Goal: Task Accomplishment & Management: Use online tool/utility

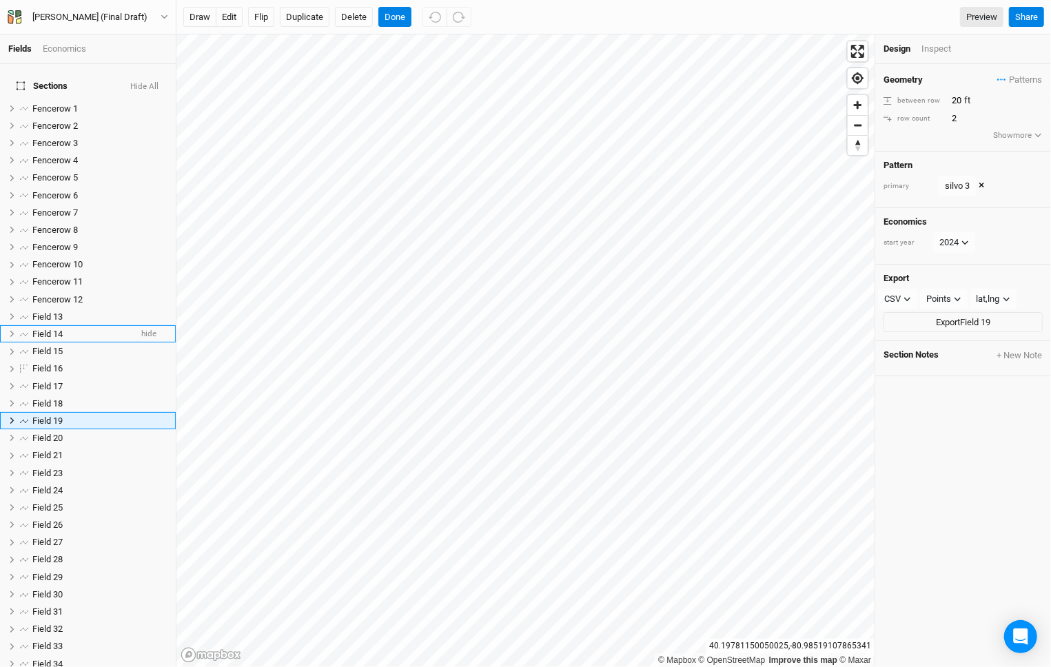
scroll to position [46, 0]
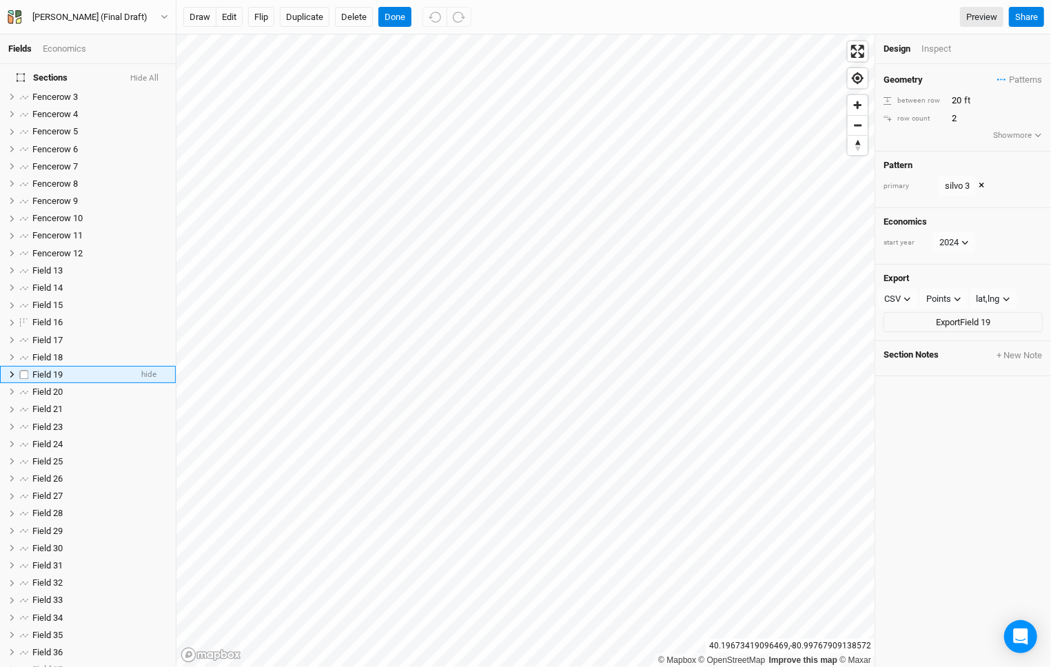
click at [25, 368] on label at bounding box center [24, 374] width 17 height 17
click at [25, 370] on input "checkbox" at bounding box center [24, 374] width 9 height 9
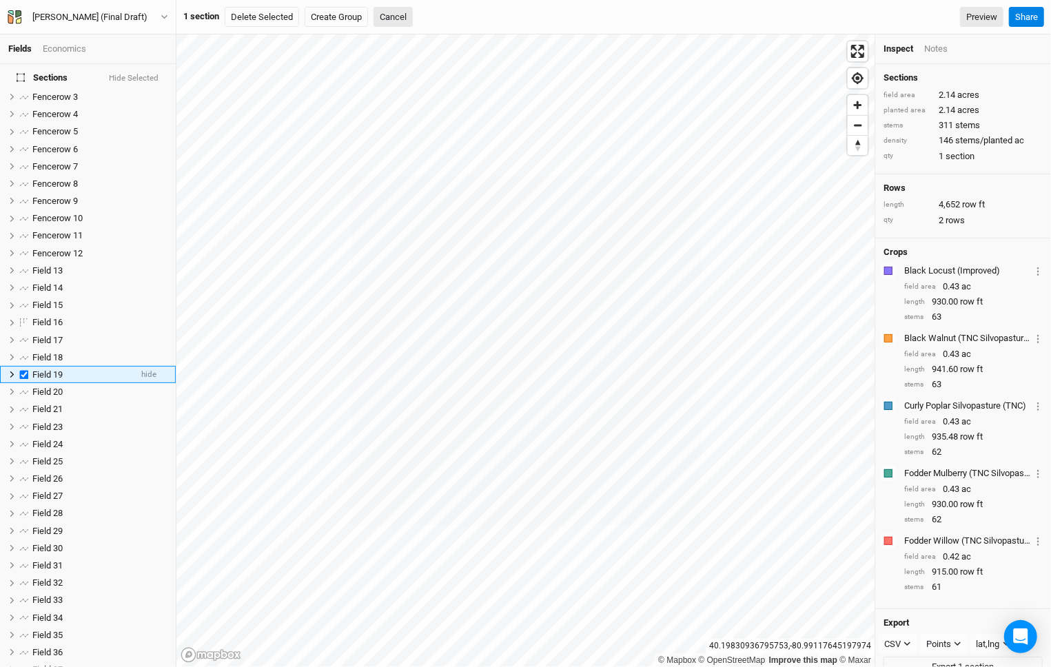
click at [19, 367] on label at bounding box center [24, 374] width 17 height 17
click at [20, 370] on input "checkbox" at bounding box center [24, 374] width 9 height 9
checkbox input "false"
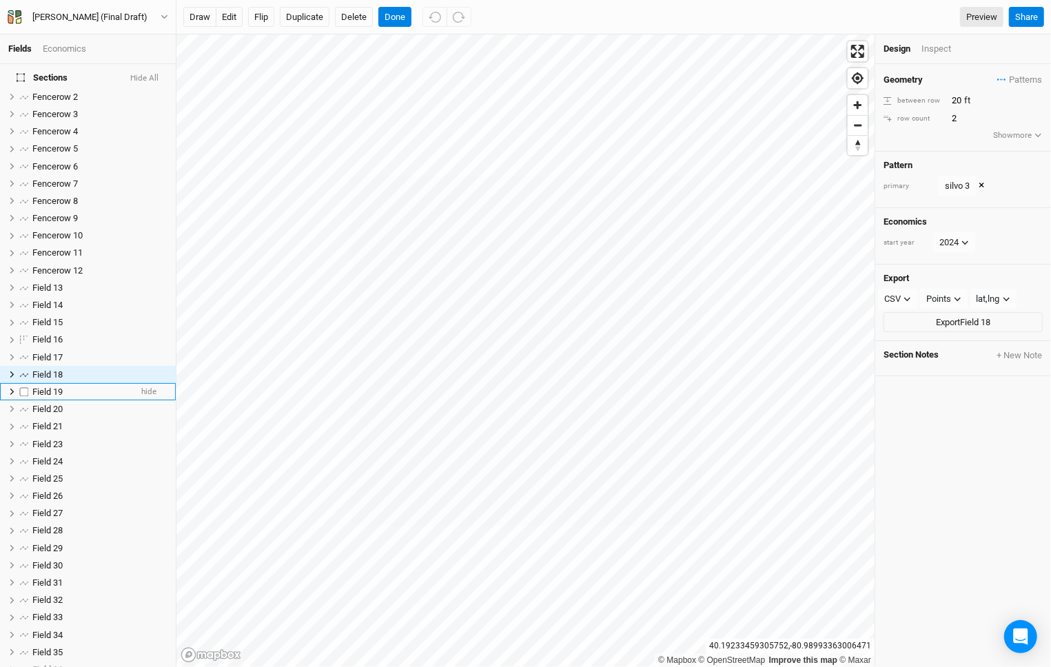
click at [32, 387] on span "Field 19" at bounding box center [47, 392] width 30 height 10
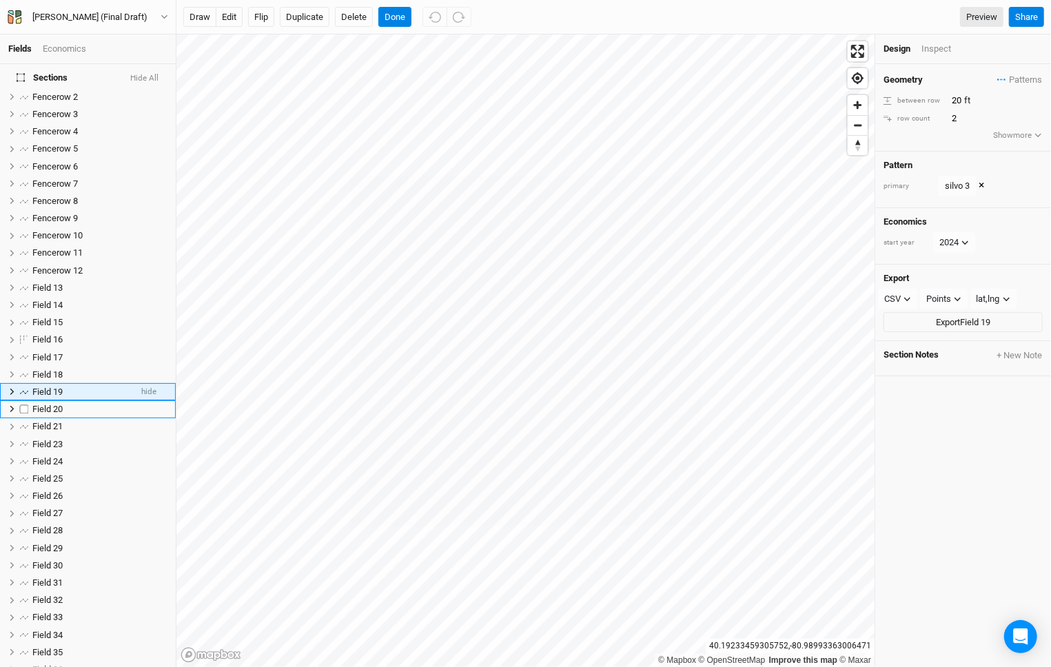
scroll to position [46, 0]
click at [52, 387] on span "Field 20" at bounding box center [47, 392] width 30 height 10
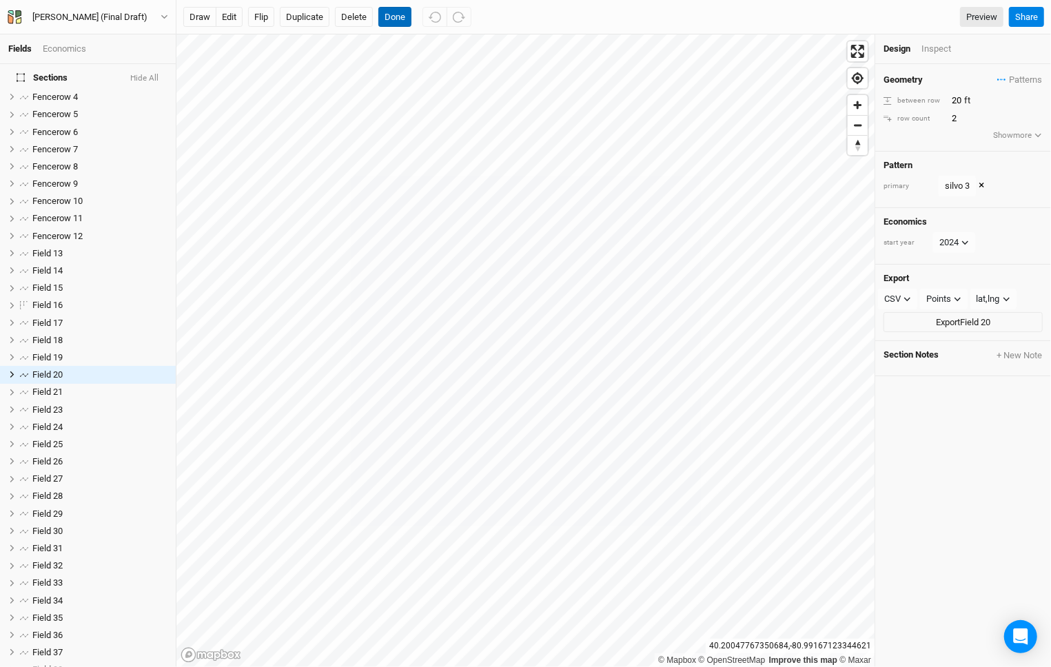
click at [399, 17] on button "Done" at bounding box center [395, 17] width 33 height 21
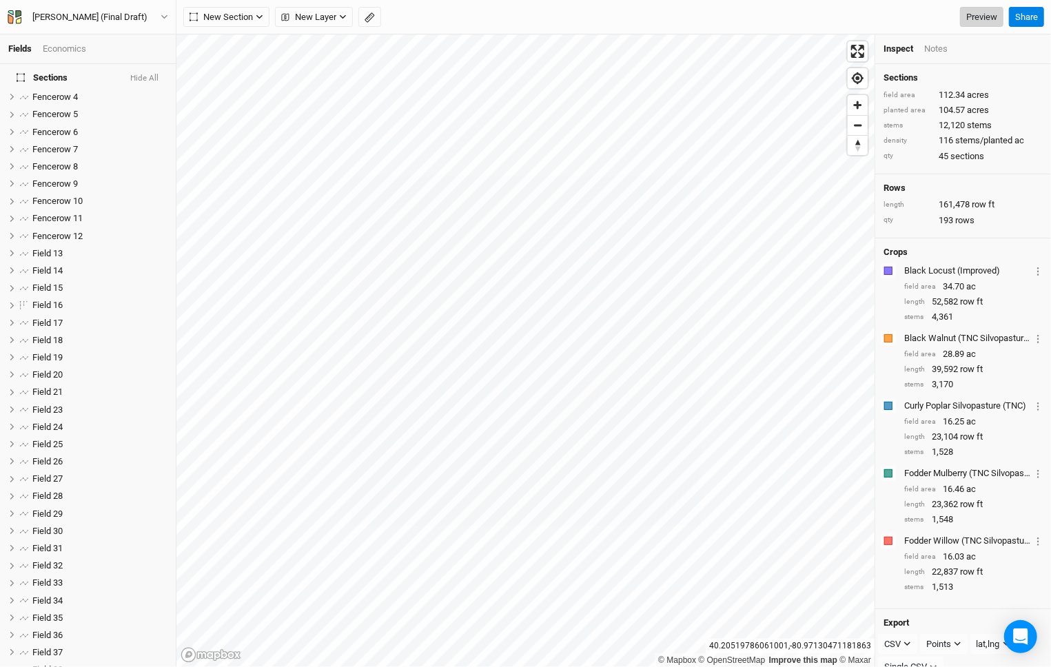
click at [989, 16] on link "Preview" at bounding box center [981, 17] width 43 height 21
click at [339, 16] on icon "button" at bounding box center [343, 17] width 8 height 8
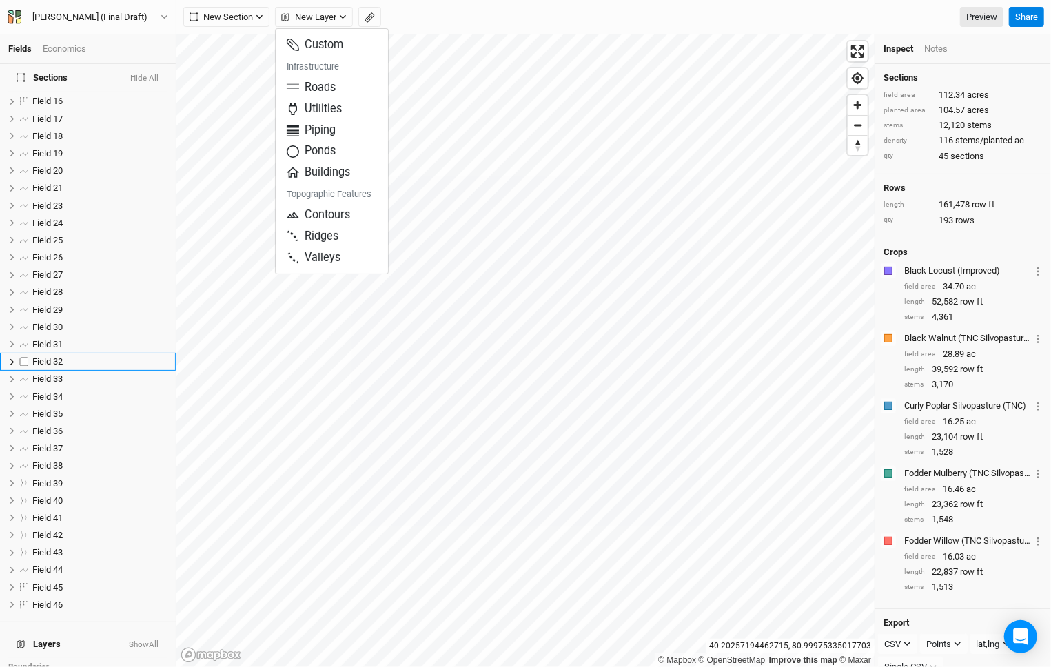
scroll to position [454, 0]
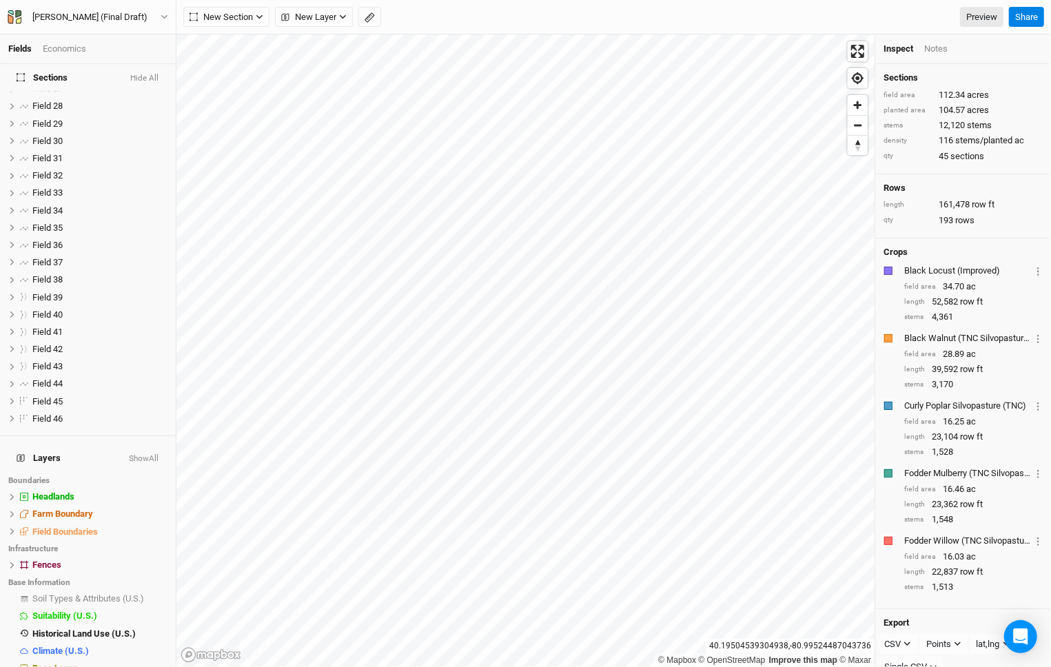
click at [83, 52] on div "Economics" at bounding box center [64, 49] width 43 height 12
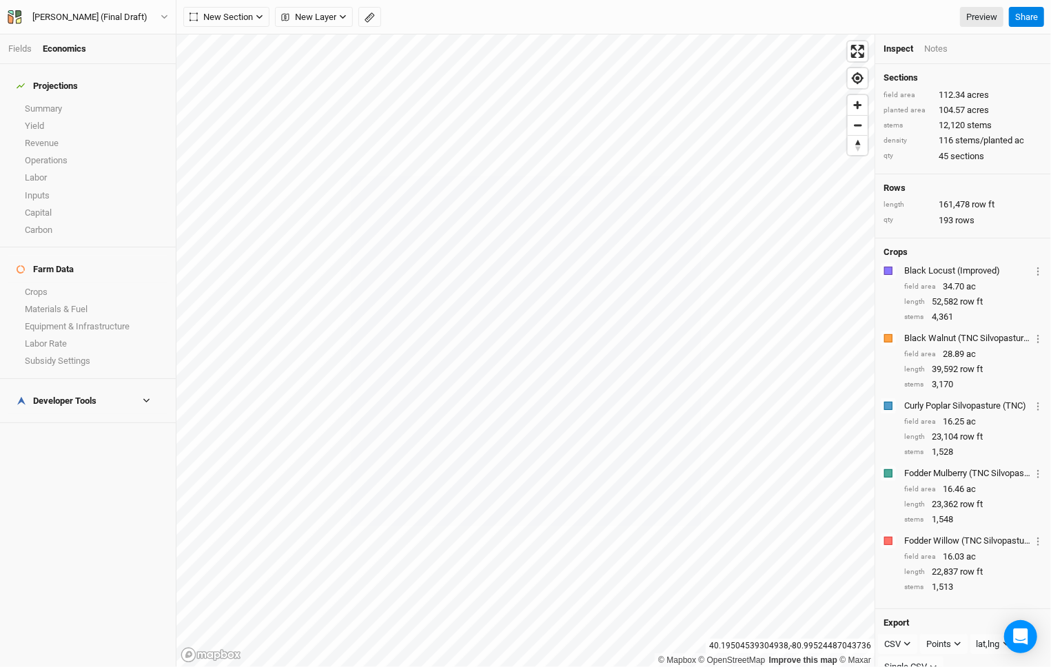
click at [19, 54] on li "Fields" at bounding box center [25, 49] width 34 height 12
click at [20, 52] on link "Fields" at bounding box center [19, 48] width 23 height 10
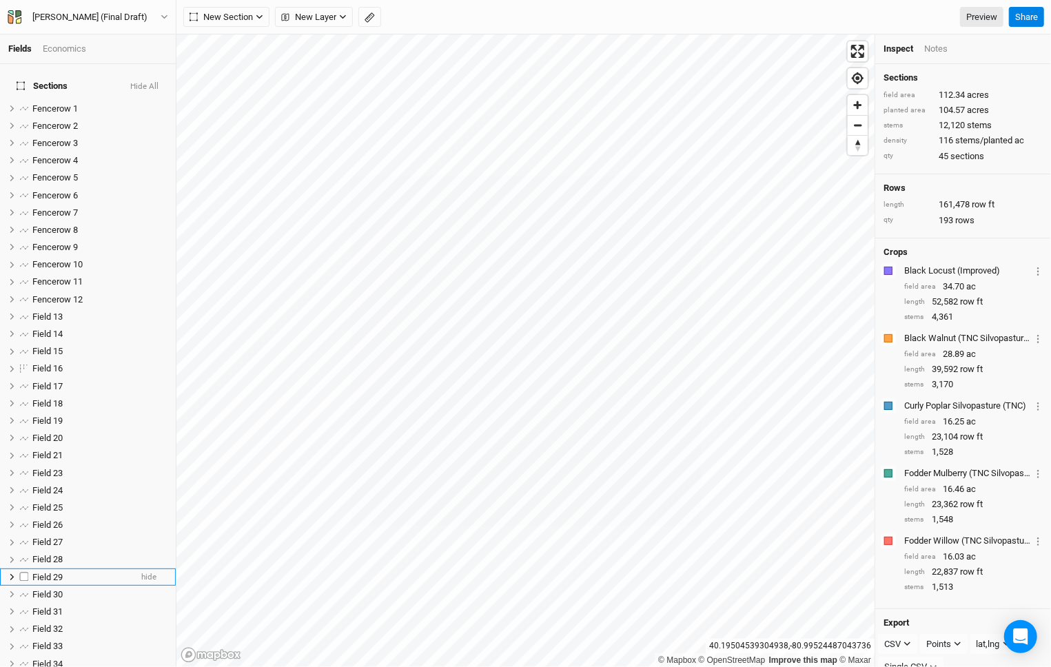
scroll to position [454, 0]
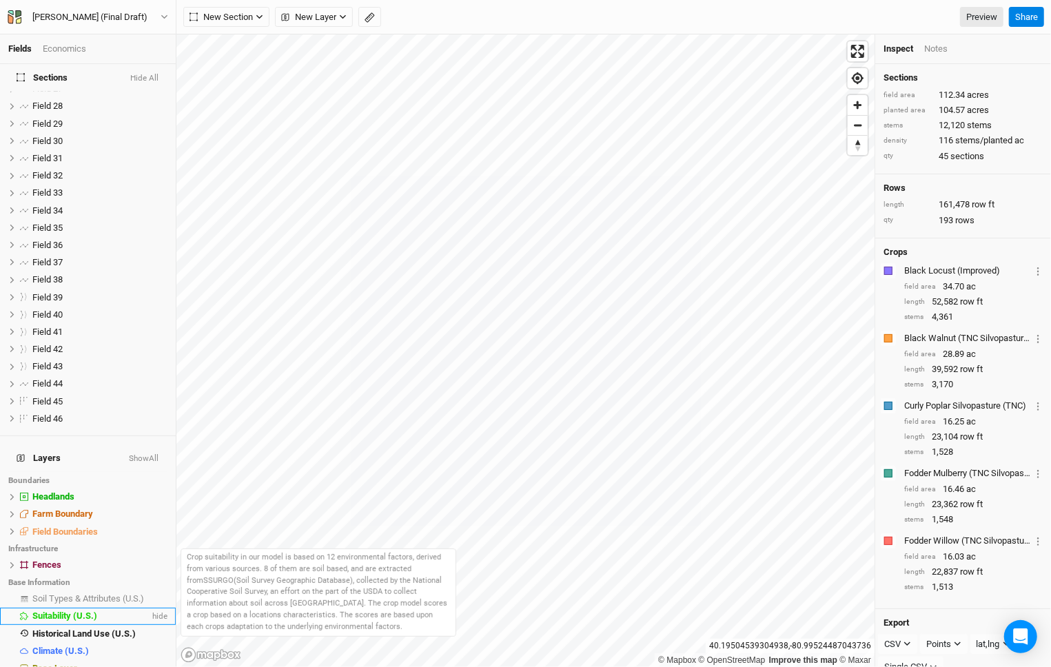
click at [70, 611] on span "Suitability (U.S.)" at bounding box center [64, 616] width 65 height 10
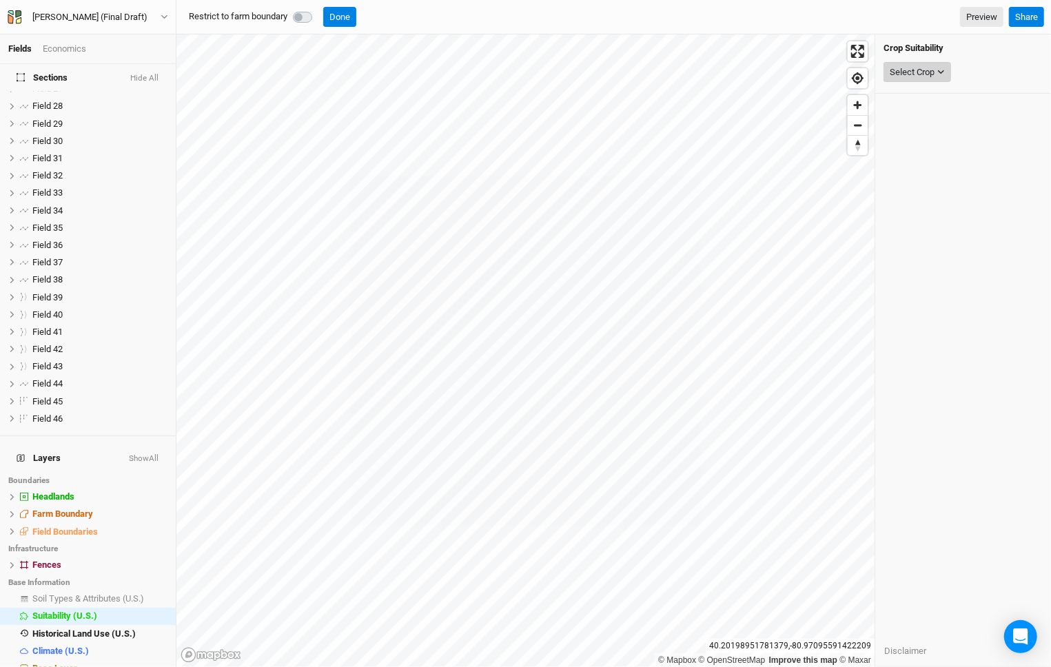
click at [923, 70] on div "Select Crop" at bounding box center [912, 73] width 45 height 14
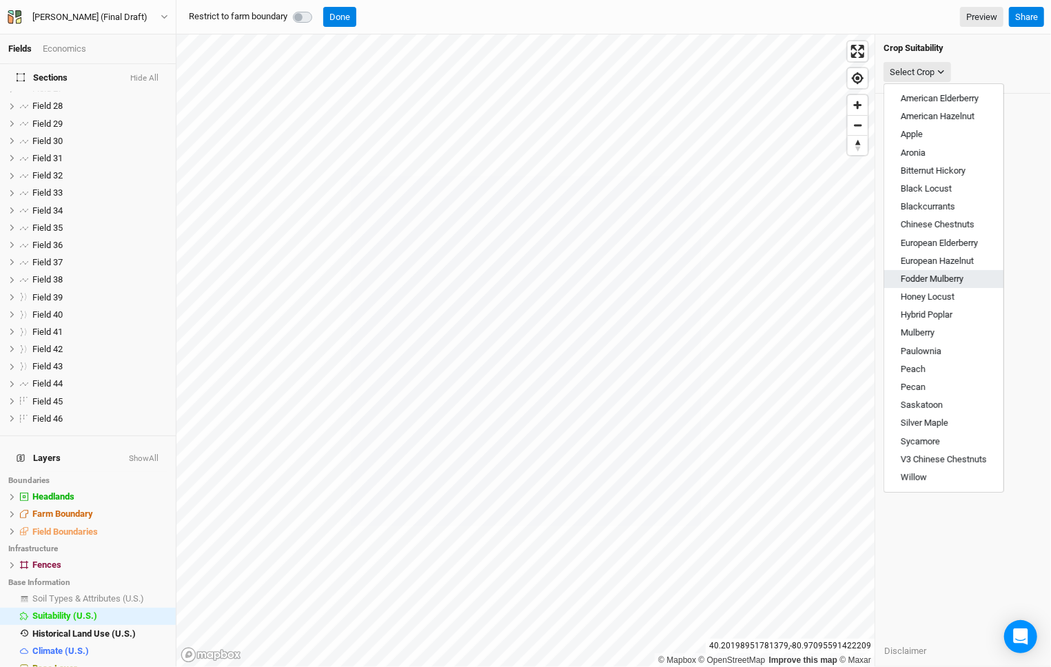
click at [975, 272] on button "Fodder Mulberry" at bounding box center [944, 279] width 119 height 18
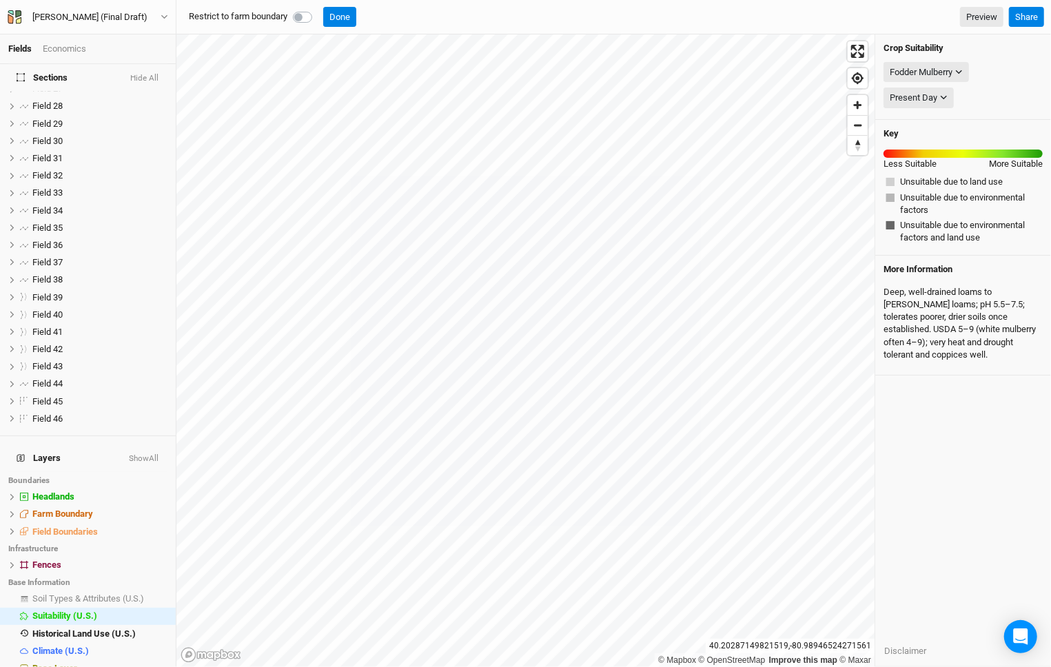
click at [315, 14] on div at bounding box center [305, 17] width 25 height 17
click at [318, 9] on label at bounding box center [318, 9] width 0 height 0
click at [304, 19] on input "checkbox" at bounding box center [298, 16] width 11 height 14
checkbox input "true"
click at [57, 527] on span "Field Boundaries" at bounding box center [65, 532] width 66 height 10
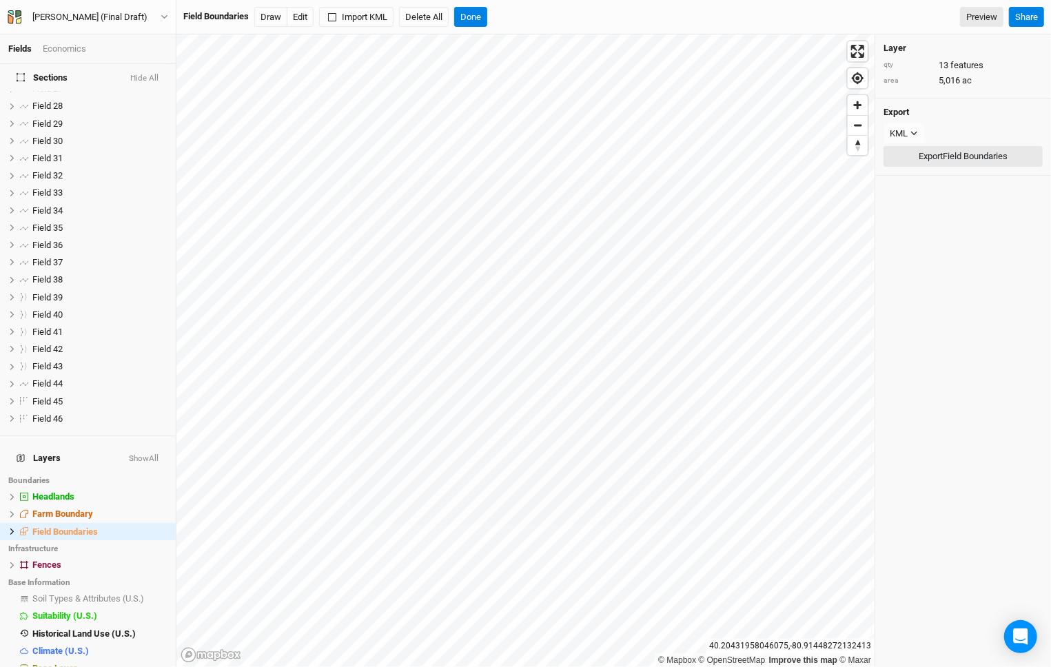
click at [928, 155] on button "Export Field Boundaries" at bounding box center [963, 156] width 159 height 21
click at [121, 506] on li "Farm Boundary hide" at bounding box center [88, 514] width 176 height 17
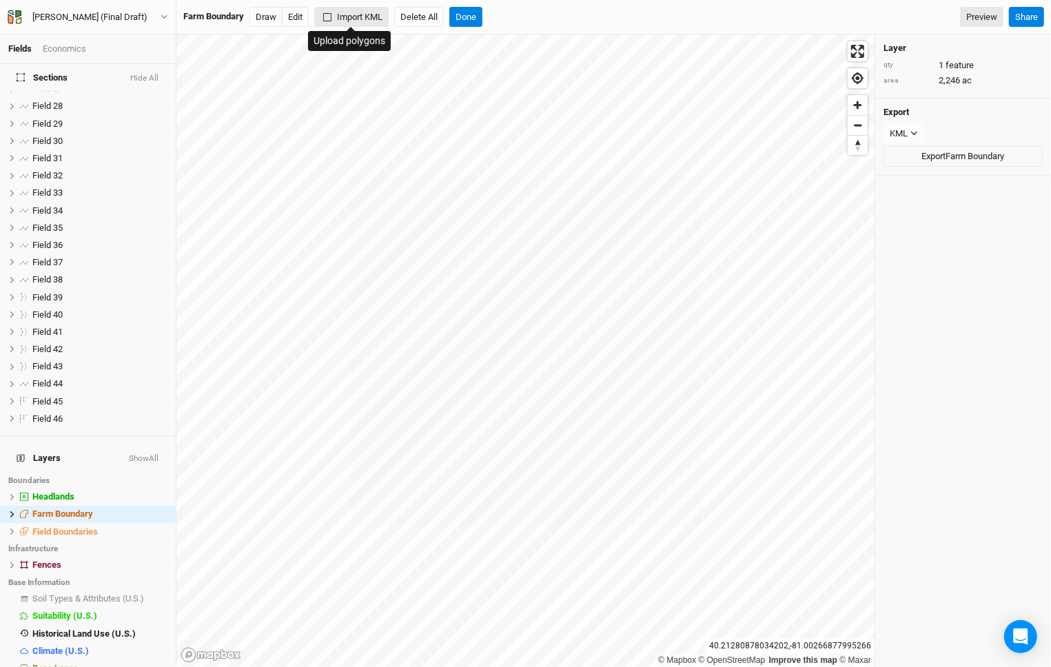
click at [361, 17] on button "Import KML" at bounding box center [351, 17] width 74 height 21
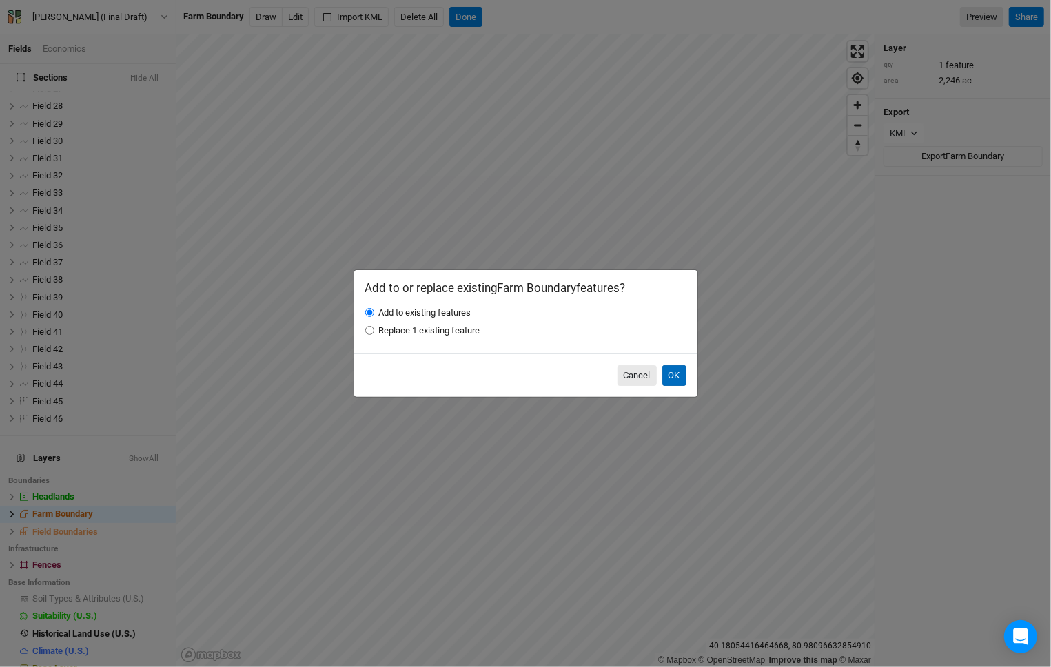
click at [676, 381] on button "OK" at bounding box center [675, 375] width 24 height 21
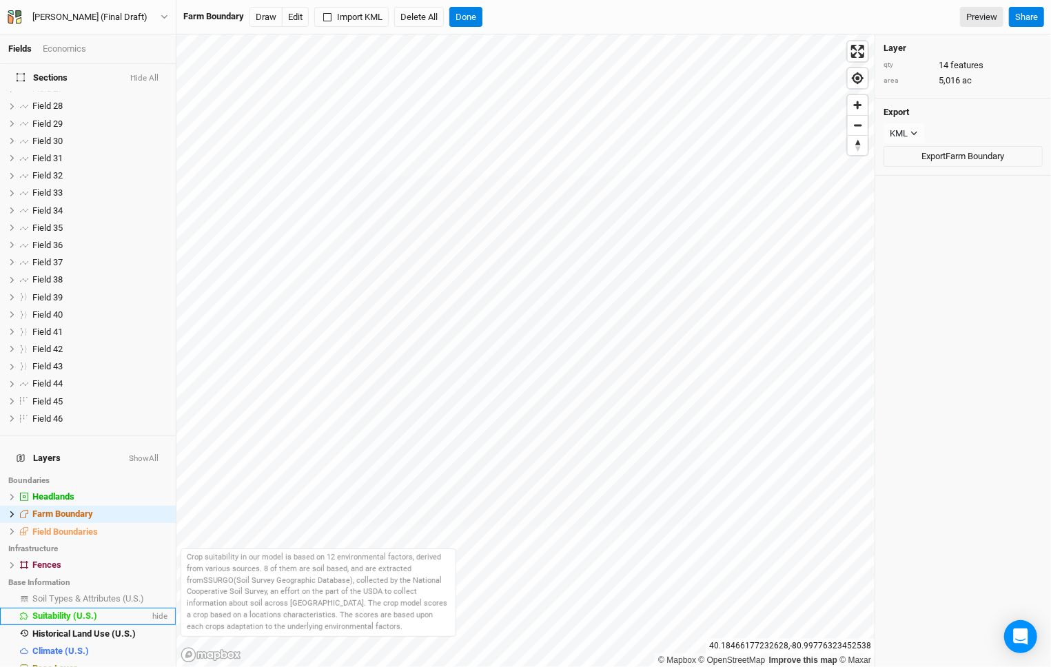
click at [88, 611] on span "Suitability (U.S.)" at bounding box center [64, 616] width 65 height 10
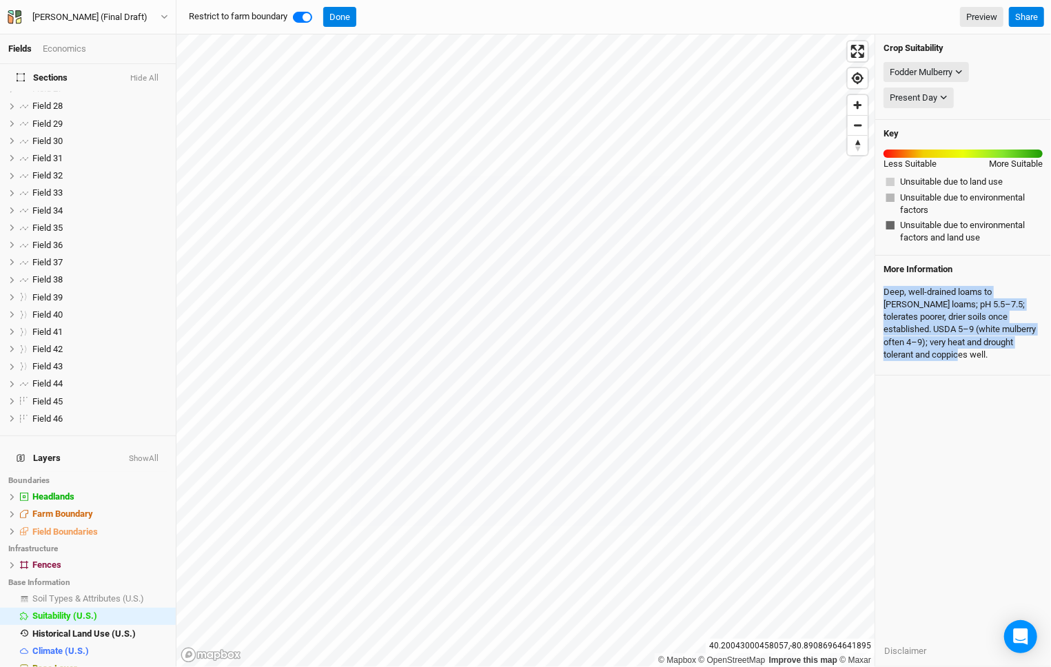
drag, startPoint x: 994, startPoint y: 372, endPoint x: 879, endPoint y: 285, distance: 143.3
click at [879, 285] on div "Crop Suitability Fodder Mulberry None American Elderberry American Hazelnut App…" at bounding box center [964, 350] width 176 height 633
copy div "Deep, well‑drained loams to sandy loams; pH 5.5–7.5; tolerates poorer, drier so…"
click at [944, 68] on div "Fodder Mulberry" at bounding box center [921, 73] width 63 height 14
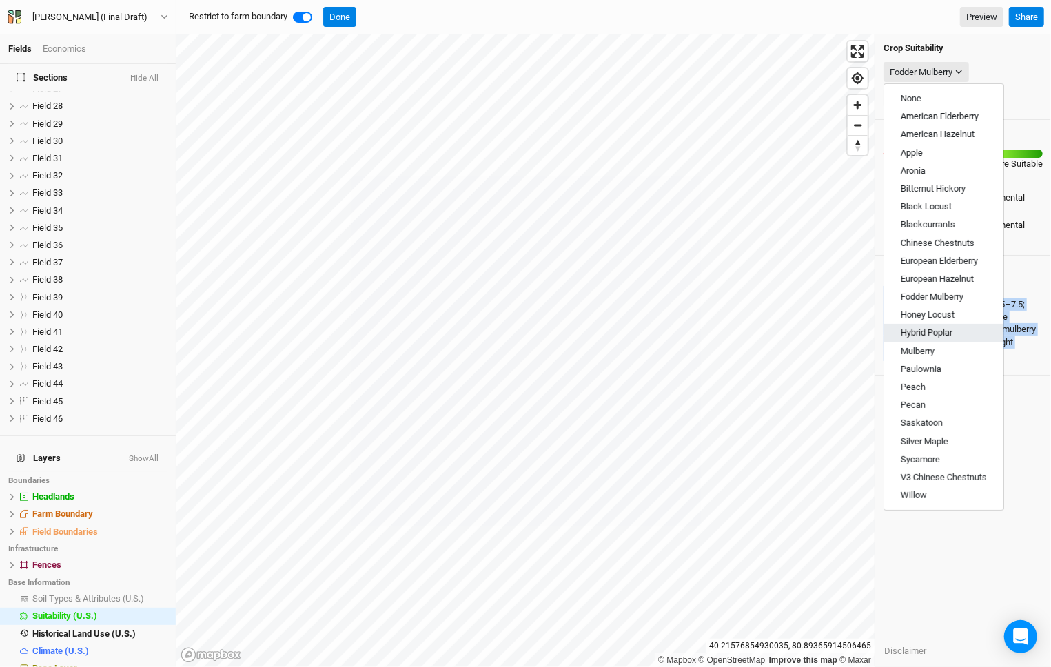
click at [944, 334] on span "Hybrid Poplar" at bounding box center [927, 333] width 52 height 10
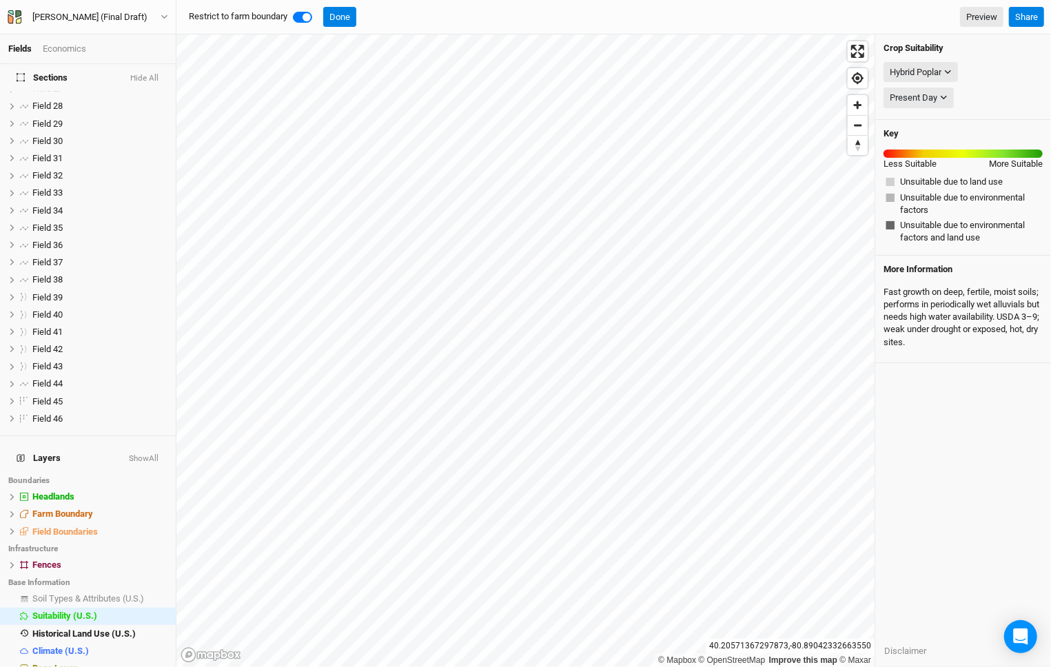
click at [894, 289] on div "Fast growth on deep, fertile, moist soils; performs in periodically wet alluvia…" at bounding box center [963, 318] width 159 height 74
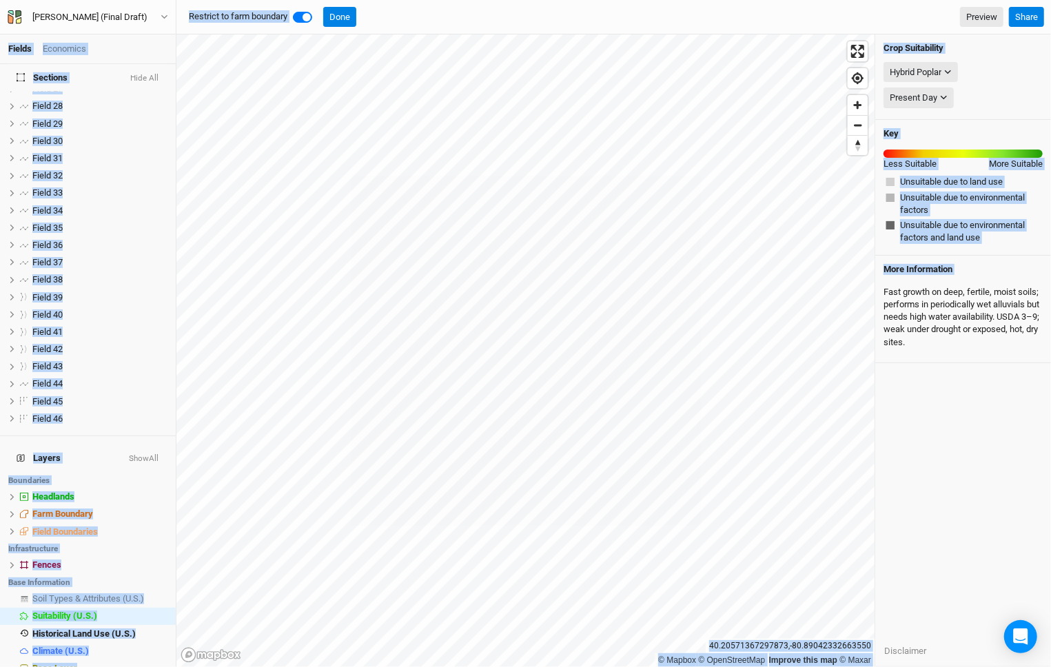
click at [894, 289] on div "Fast growth on deep, fertile, moist soils; performs in periodically wet alluvia…" at bounding box center [963, 318] width 159 height 74
copy div "Fields Economics Sections Hide All Fencerow 1 hide Fencerow 2 hide Fencerow 3 h…"
click at [941, 71] on div "Hybrid Poplar" at bounding box center [916, 73] width 52 height 14
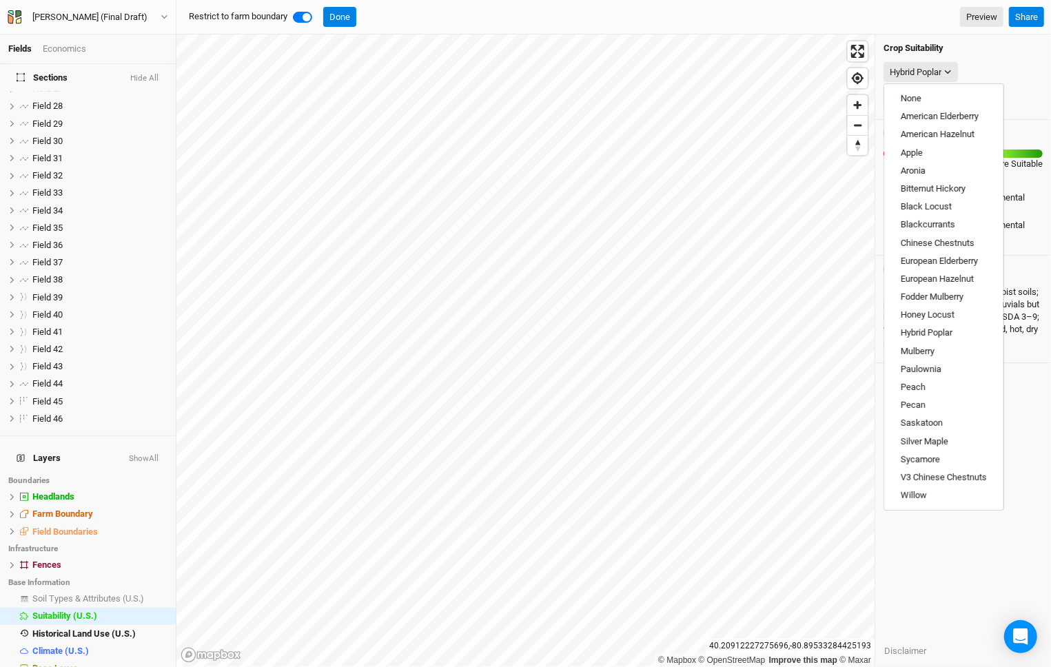
click at [1012, 246] on div "Key Less Suitable More Suitable Unsuitable due to land use Unsuitable due to en…" at bounding box center [964, 188] width 176 height 137
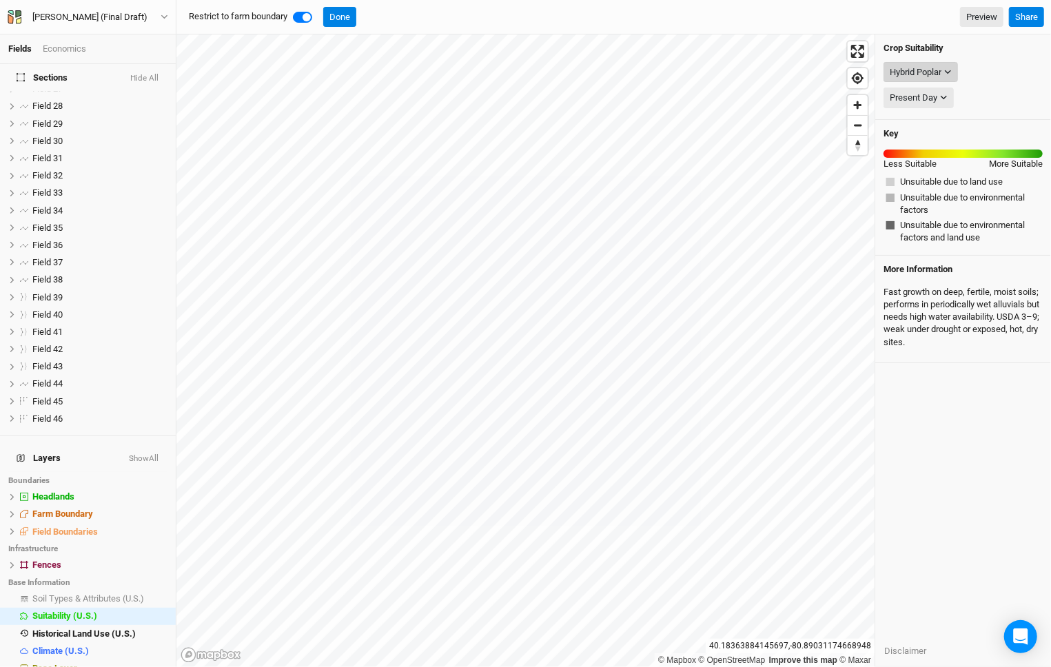
click at [931, 75] on div "Hybrid Poplar" at bounding box center [916, 73] width 52 height 14
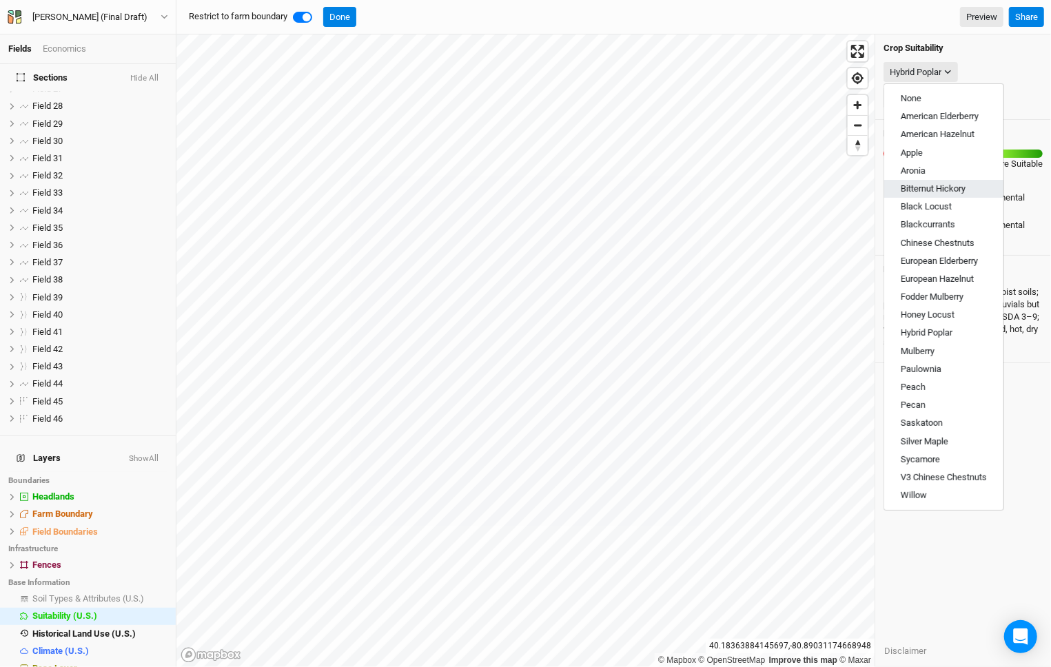
click at [958, 193] on span "Bitternut Hickory" at bounding box center [933, 188] width 65 height 10
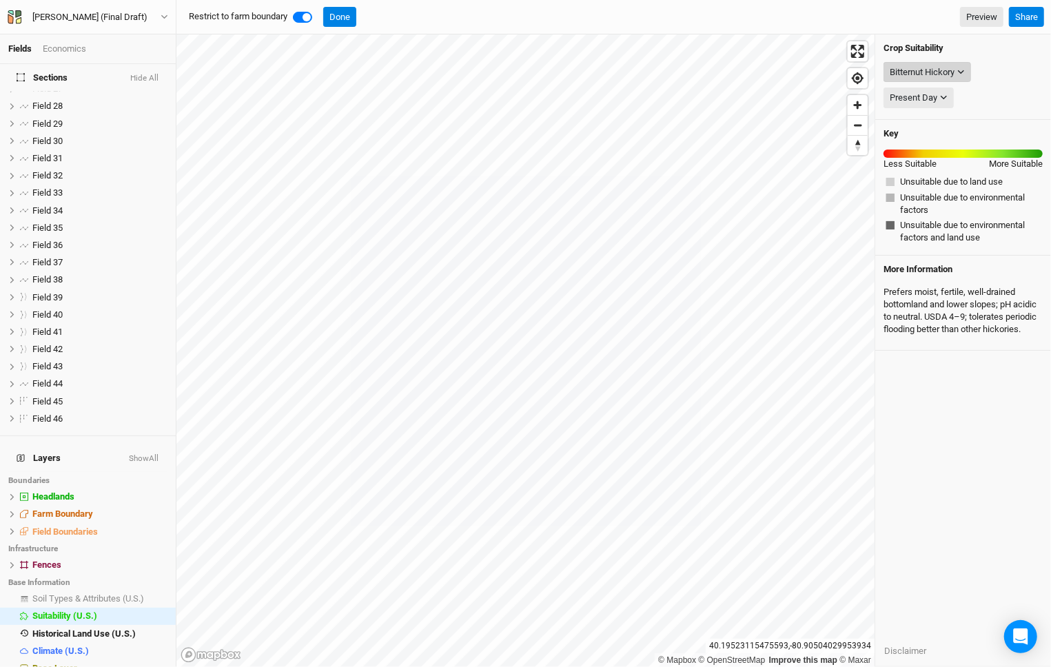
click at [951, 62] on button "Bitternut Hickory" at bounding box center [928, 72] width 88 height 21
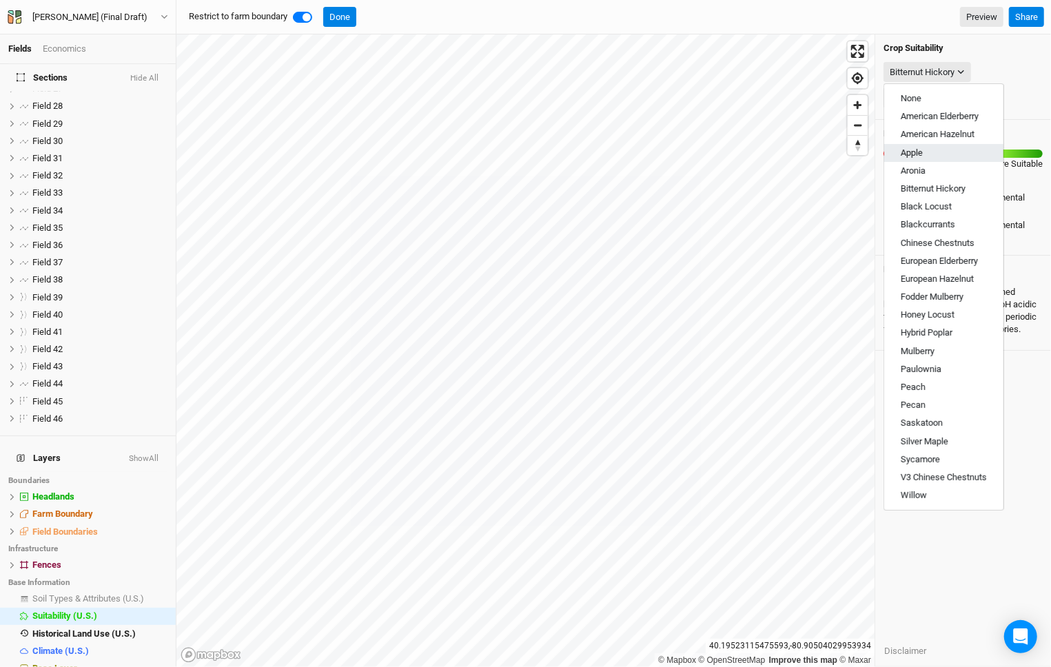
click at [963, 149] on button "Apple" at bounding box center [944, 153] width 119 height 18
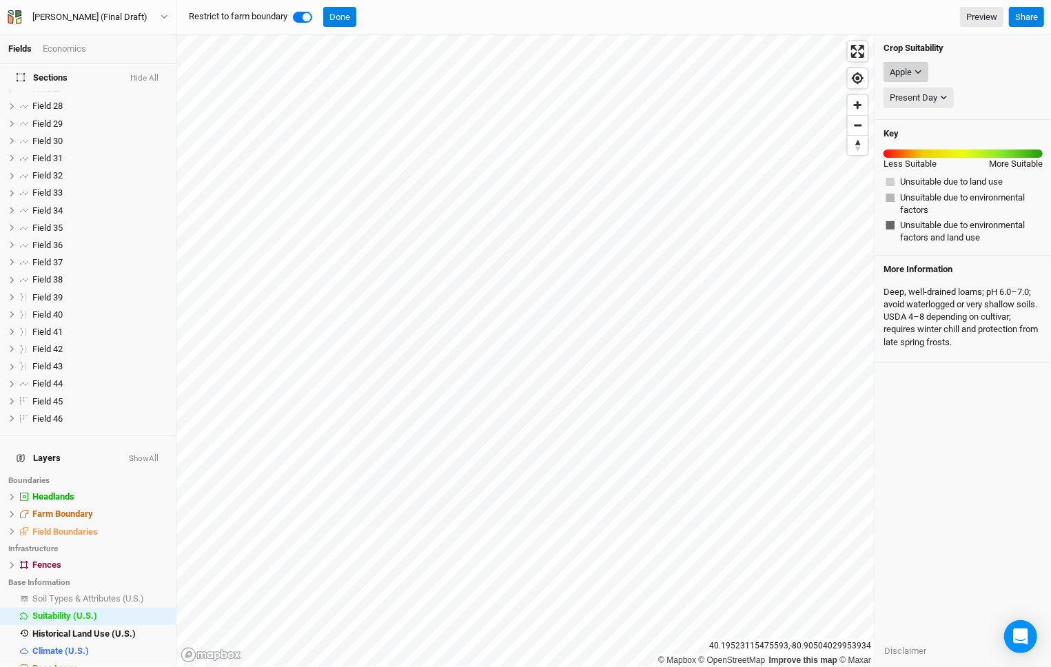
click at [916, 74] on icon "button" at bounding box center [919, 72] width 8 height 8
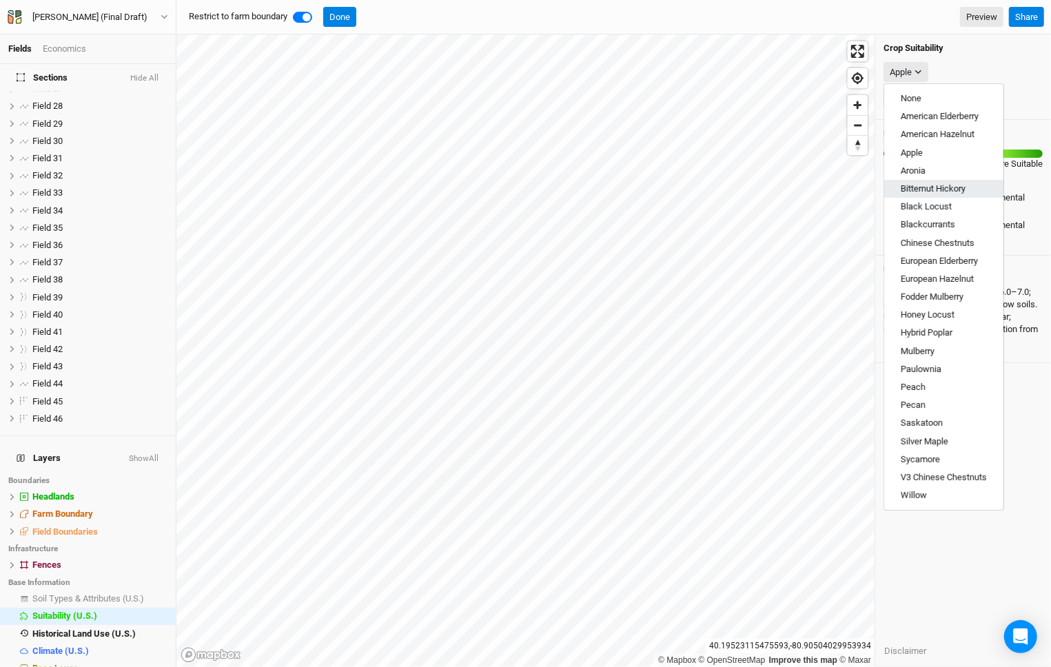
click at [934, 187] on span "Bitternut Hickory" at bounding box center [933, 188] width 65 height 10
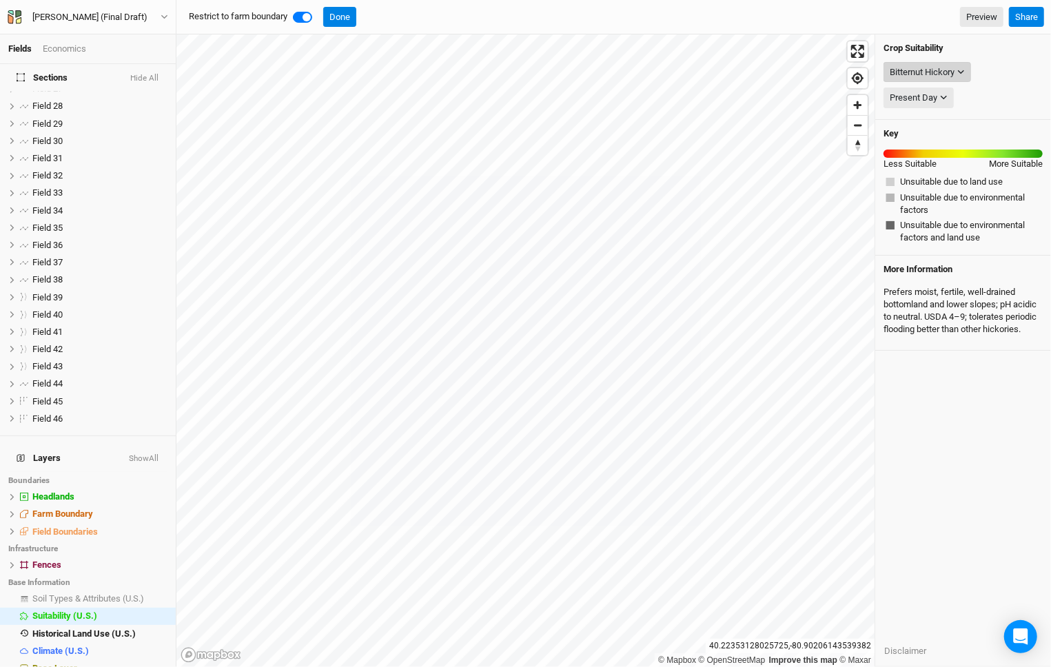
click at [932, 76] on div "Bitternut Hickory" at bounding box center [922, 73] width 65 height 14
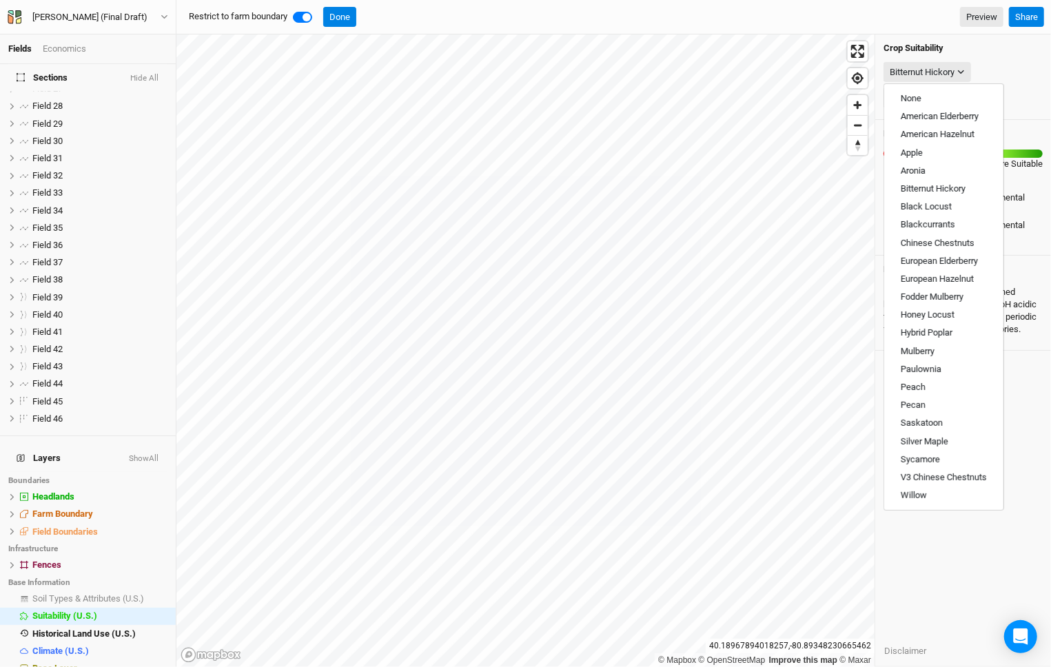
click at [1023, 100] on div "Present Day Present Day" at bounding box center [963, 98] width 159 height 26
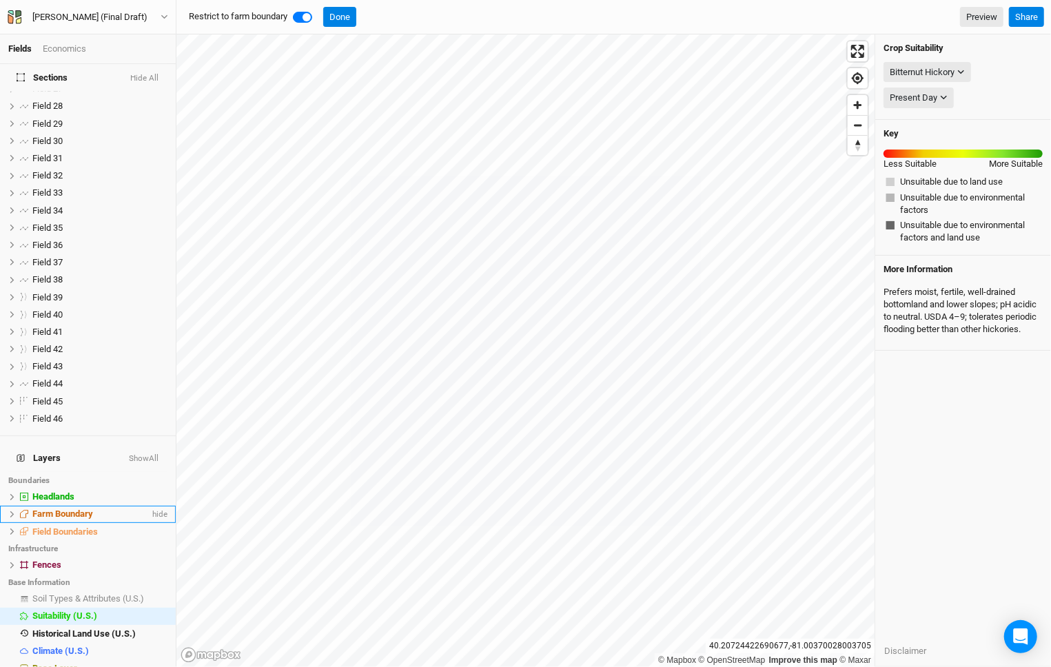
click at [12, 511] on icon at bounding box center [12, 515] width 8 height 8
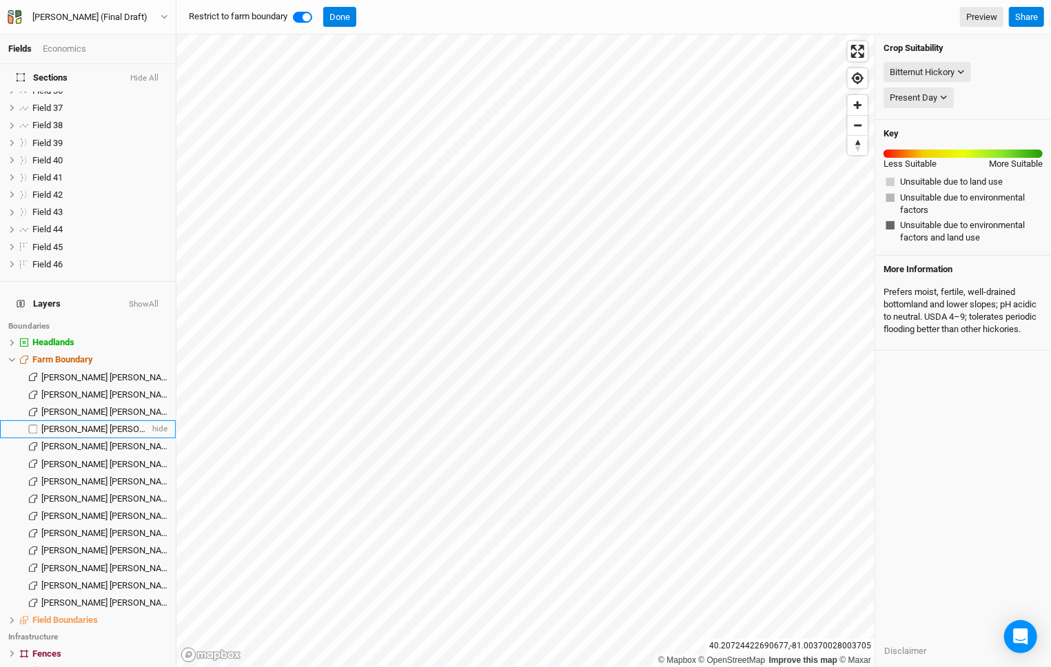
scroll to position [607, 0]
click at [55, 581] on span "COFFELT R JAMES" at bounding box center [108, 586] width 134 height 10
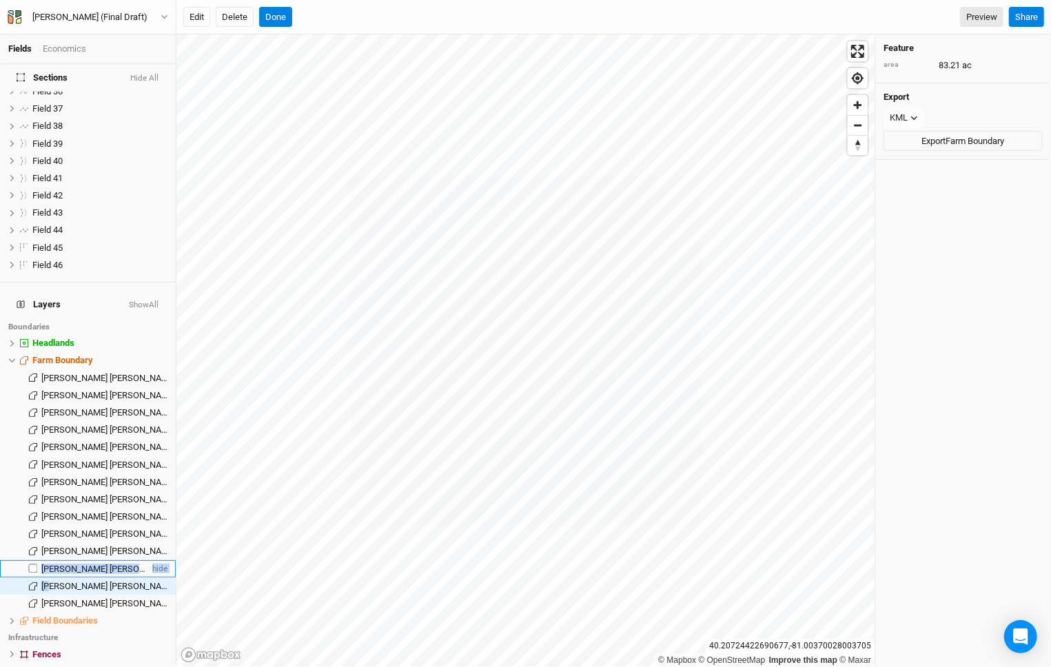
click at [66, 561] on li "COFFELT R JAMES hide" at bounding box center [88, 569] width 176 height 17
click at [85, 529] on span "COFFELT R JAMES" at bounding box center [108, 534] width 134 height 10
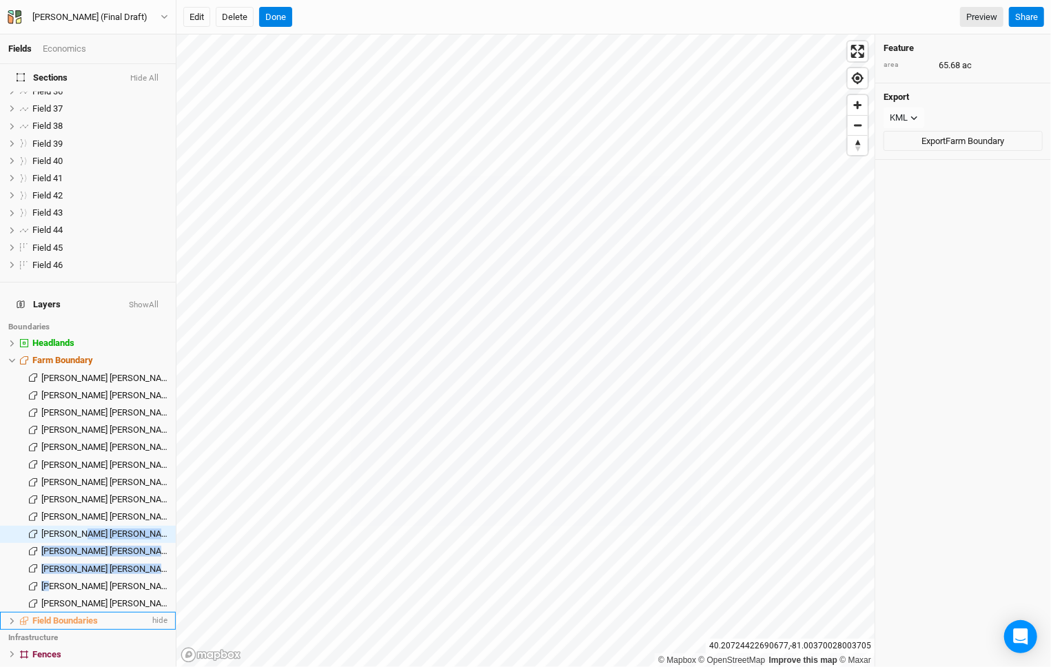
click at [8, 618] on button at bounding box center [12, 622] width 8 height 8
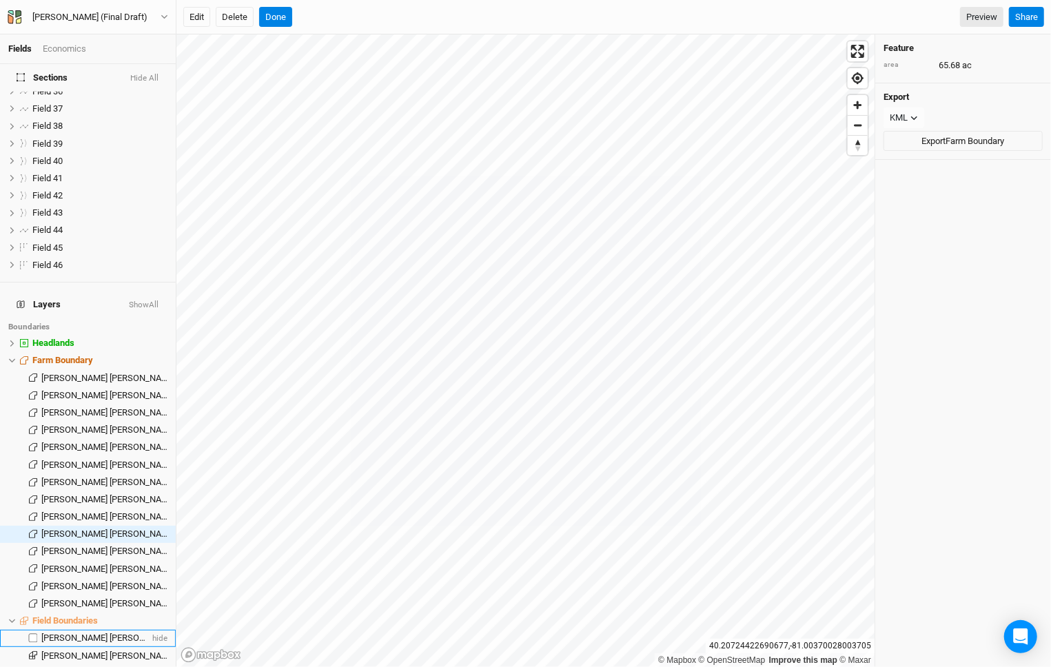
click at [68, 630] on li "COFFELT R JAMES hide" at bounding box center [88, 638] width 176 height 17
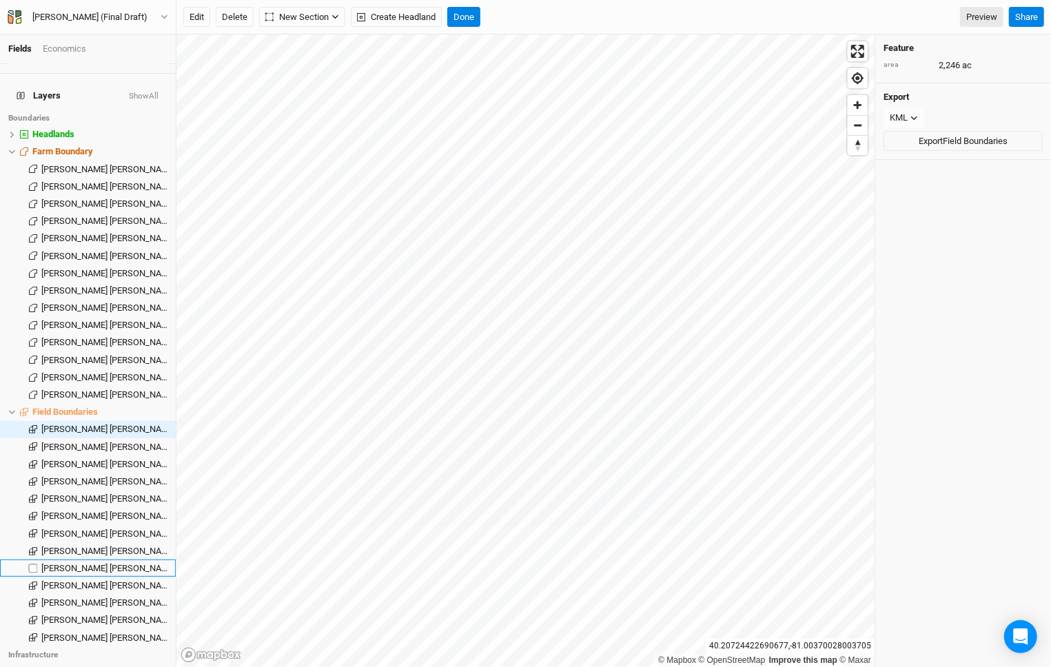
scroll to position [814, 0]
click at [34, 423] on label at bounding box center [33, 431] width 17 height 17
click at [34, 427] on input "checkbox" at bounding box center [33, 431] width 9 height 9
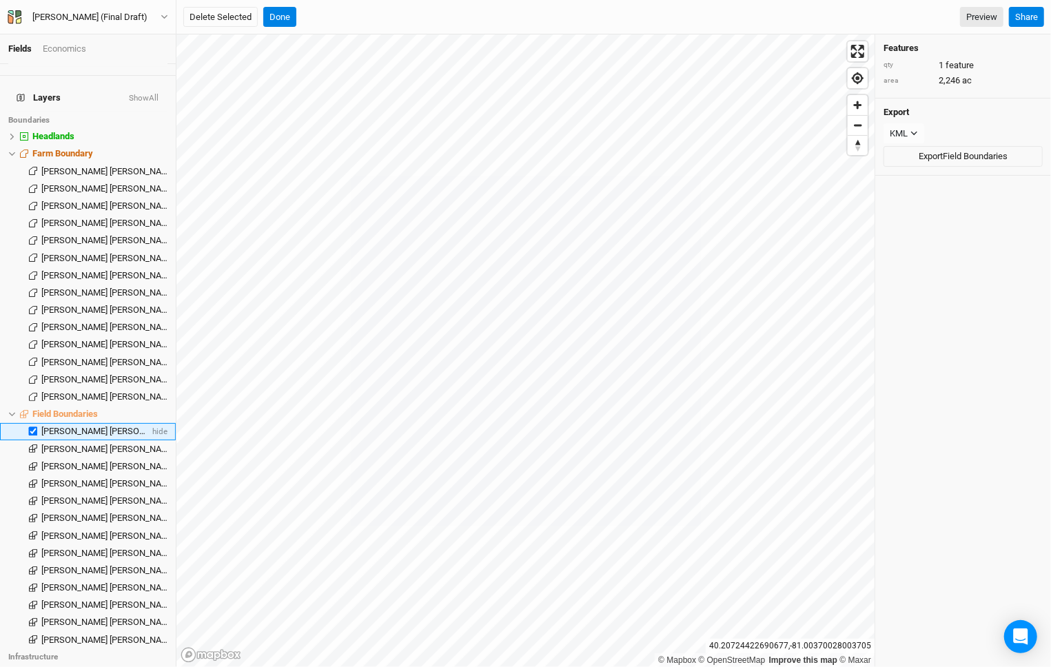
click at [34, 423] on label at bounding box center [33, 431] width 17 height 17
click at [34, 427] on input "checkbox" at bounding box center [33, 431] width 9 height 9
checkbox input "false"
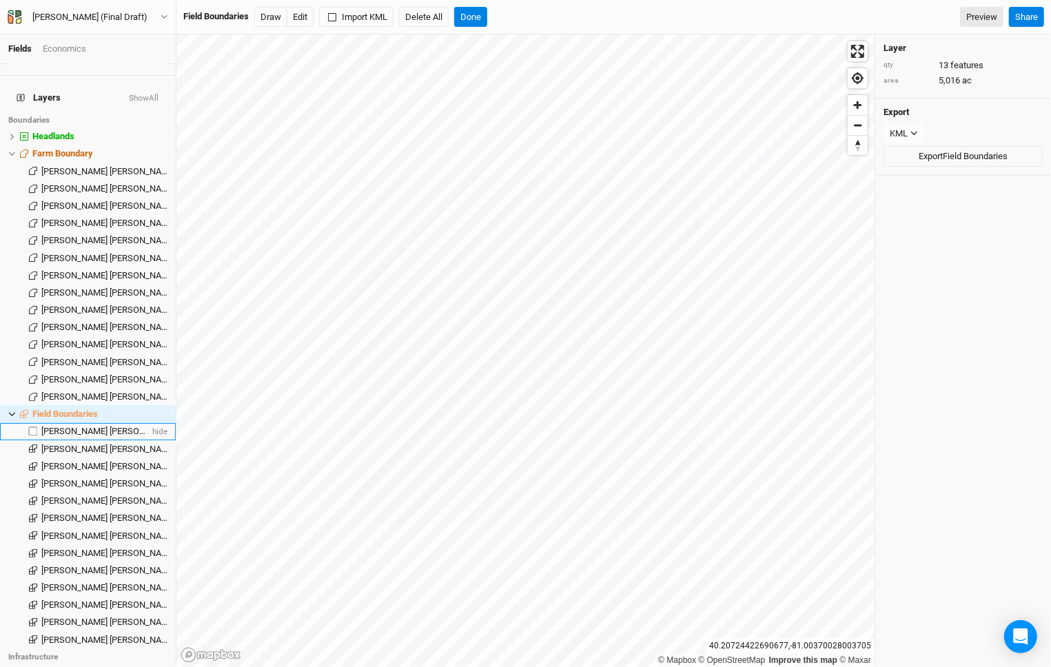
click at [91, 426] on span "COFFELT R JAMES" at bounding box center [108, 431] width 134 height 10
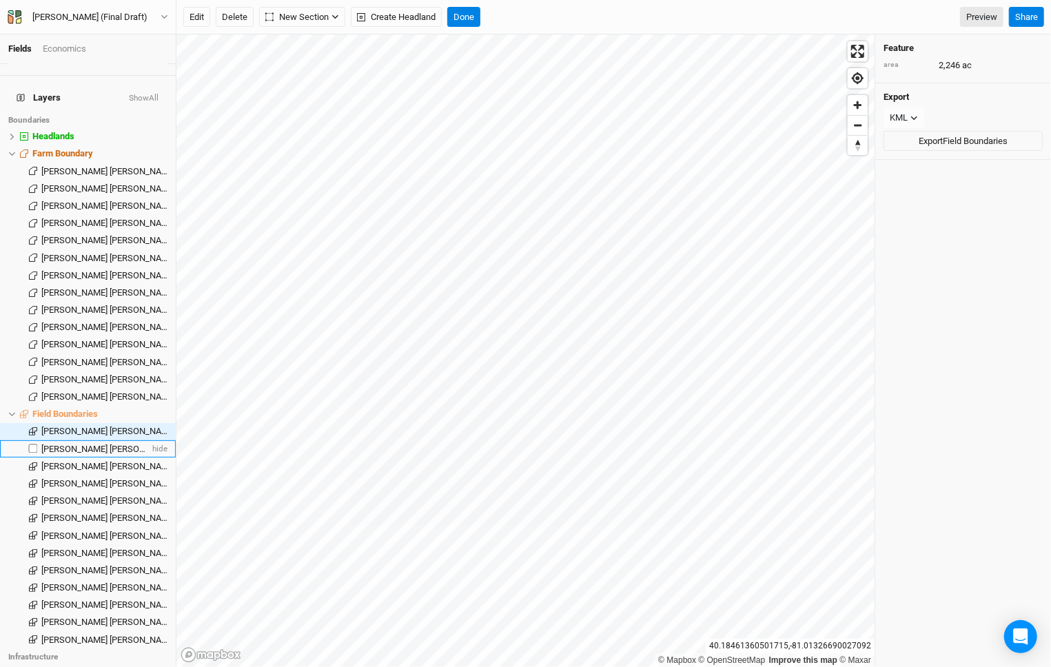
click at [35, 441] on label at bounding box center [33, 449] width 17 height 17
click at [35, 445] on input "checkbox" at bounding box center [33, 449] width 9 height 9
checkbox input "true"
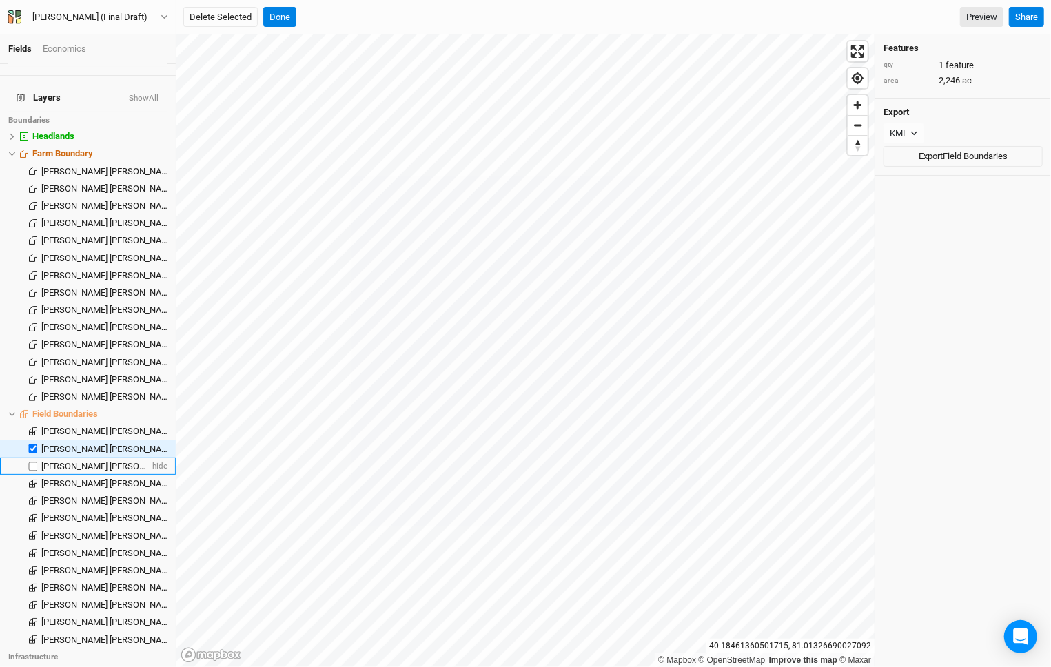
click at [35, 458] on label at bounding box center [33, 466] width 17 height 17
click at [35, 462] on input "checkbox" at bounding box center [33, 466] width 9 height 9
checkbox input "true"
click at [34, 475] on label at bounding box center [33, 483] width 17 height 17
click at [34, 479] on input "checkbox" at bounding box center [33, 483] width 9 height 9
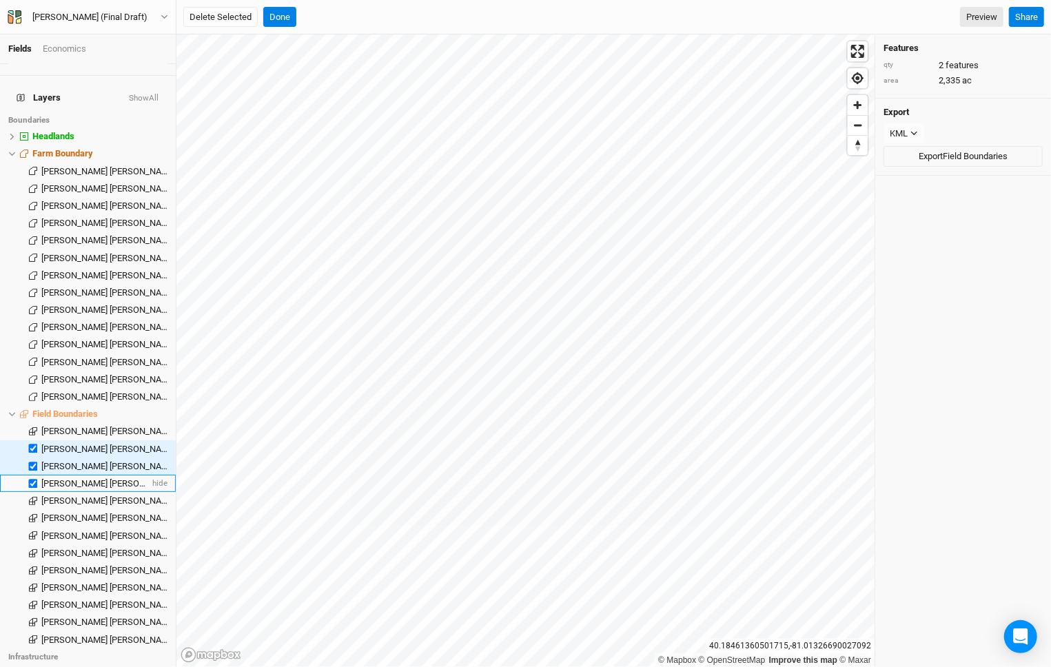
checkbox input "true"
click at [33, 492] on label at bounding box center [33, 500] width 17 height 17
click at [33, 496] on input "checkbox" at bounding box center [33, 500] width 9 height 9
checkbox input "true"
click at [33, 510] on label at bounding box center [33, 518] width 17 height 17
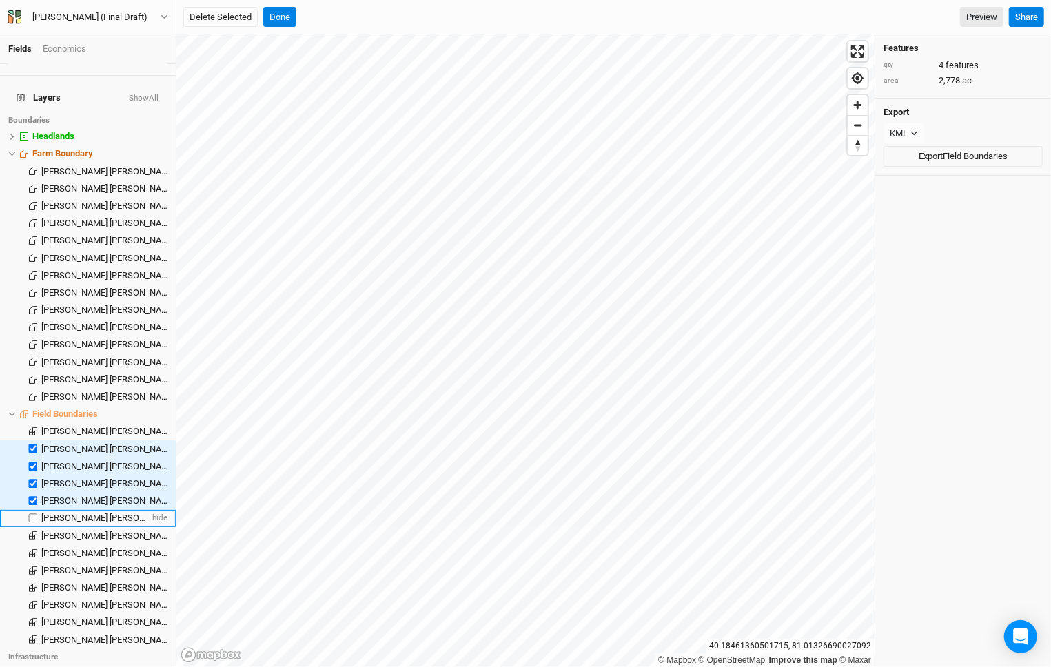
click at [33, 514] on input "checkbox" at bounding box center [33, 518] width 9 height 9
checkbox input "true"
click at [33, 527] on label at bounding box center [33, 535] width 17 height 17
click at [33, 532] on input "checkbox" at bounding box center [33, 536] width 9 height 9
checkbox input "true"
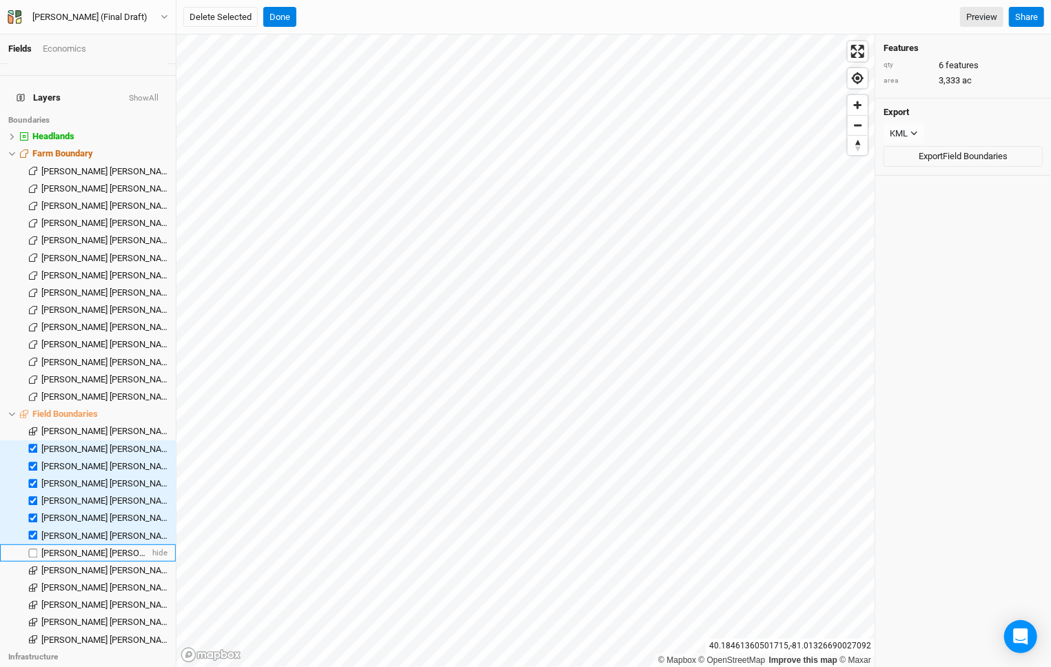
click at [32, 545] on label at bounding box center [33, 553] width 17 height 17
click at [32, 549] on input "checkbox" at bounding box center [33, 553] width 9 height 9
checkbox input "true"
click at [32, 562] on label at bounding box center [33, 570] width 17 height 17
click at [32, 566] on input "checkbox" at bounding box center [33, 570] width 9 height 9
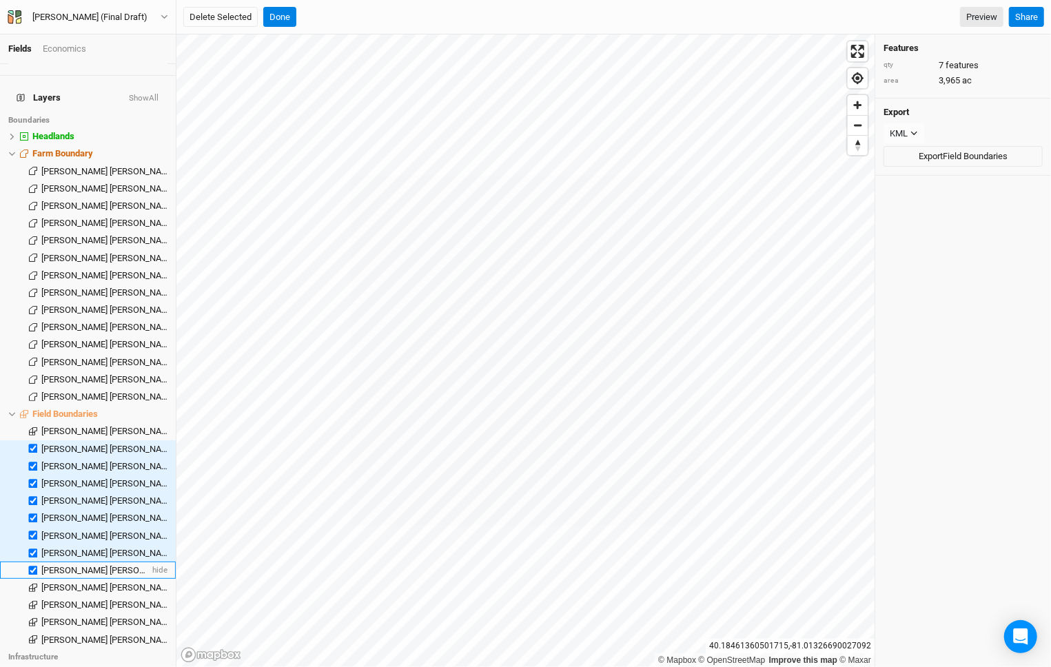
checkbox input "true"
click at [35, 579] on label at bounding box center [33, 587] width 17 height 17
click at [35, 583] on input "checkbox" at bounding box center [33, 587] width 9 height 9
checkbox input "true"
click at [31, 423] on label at bounding box center [33, 431] width 17 height 17
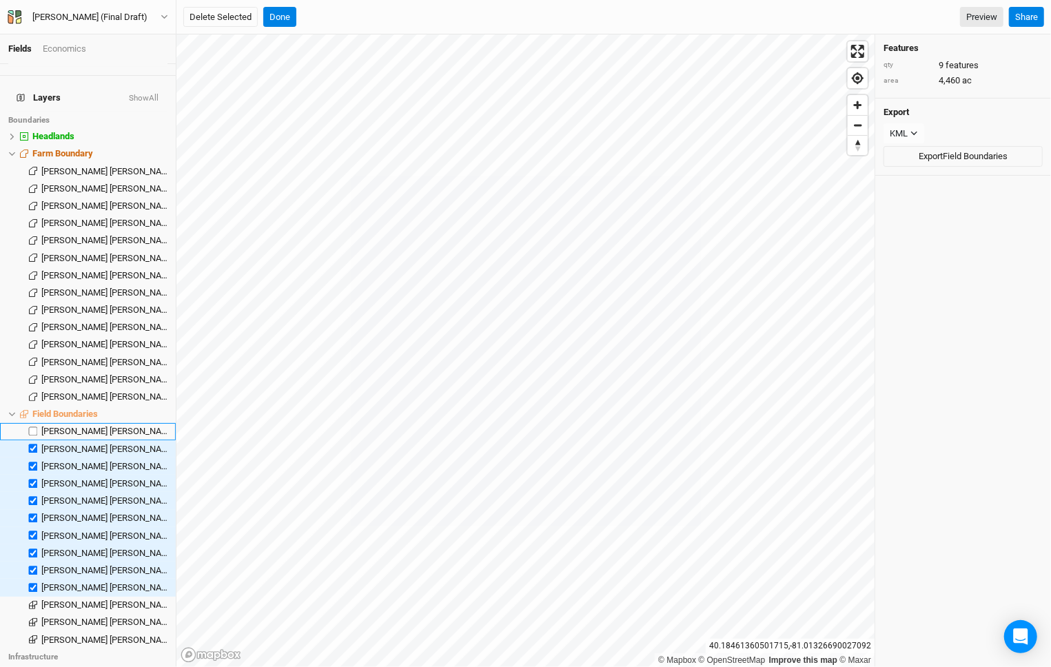
click at [31, 427] on input "checkbox" at bounding box center [33, 431] width 9 height 9
checkbox input "true"
click at [157, 597] on span "hide" at bounding box center [159, 605] width 18 height 17
click at [159, 614] on span "hide" at bounding box center [159, 622] width 18 height 17
click at [159, 632] on span "hide" at bounding box center [159, 640] width 18 height 17
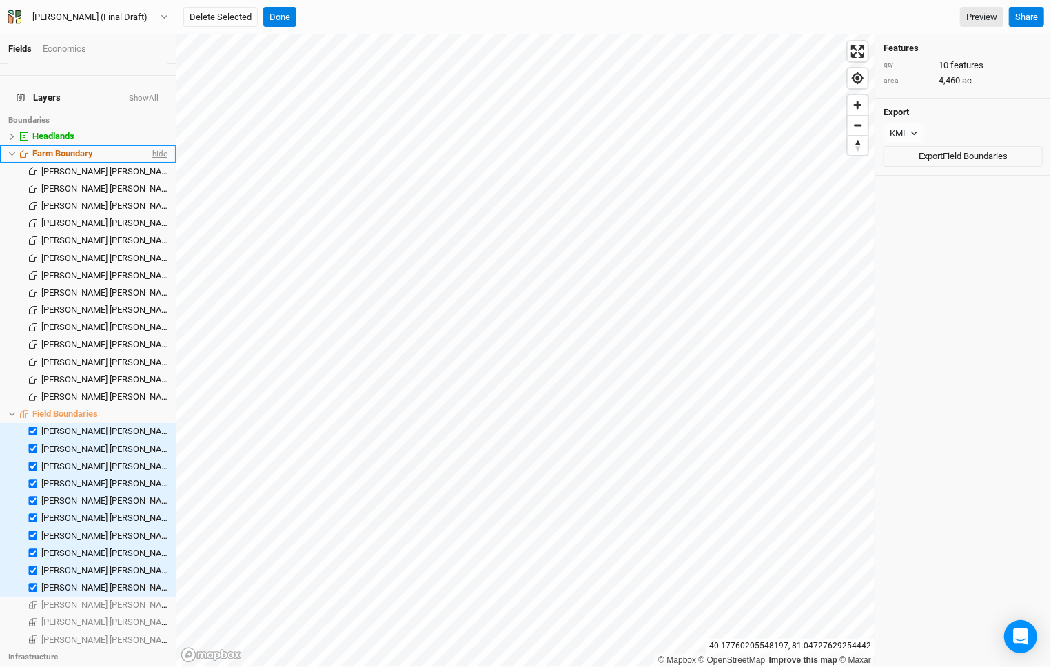
click at [154, 145] on span "hide" at bounding box center [159, 153] width 18 height 17
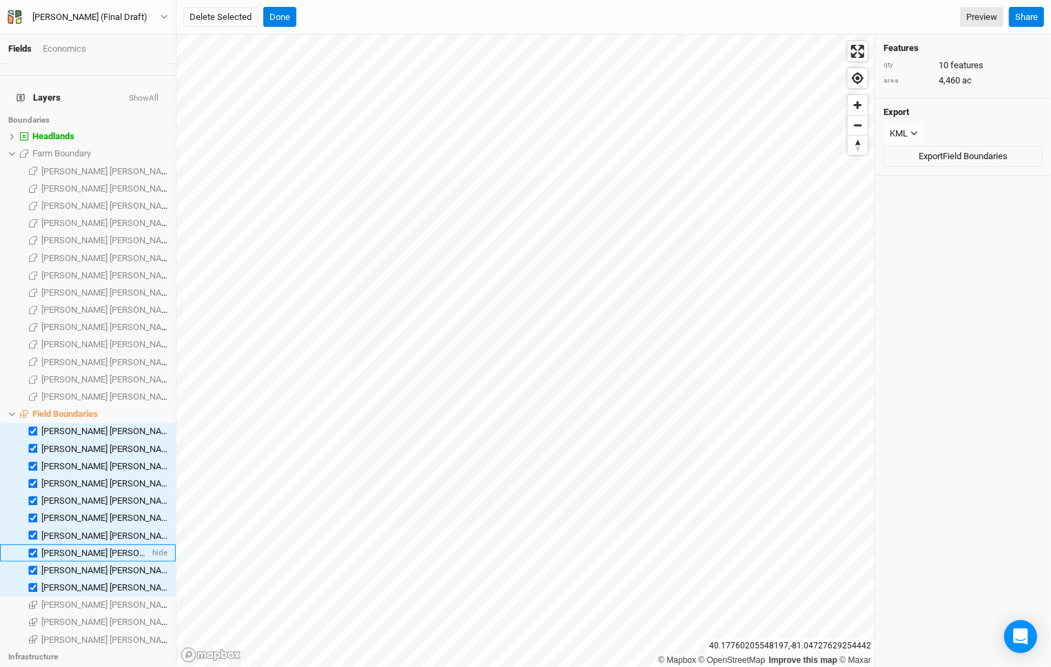
scroll to position [923, 0]
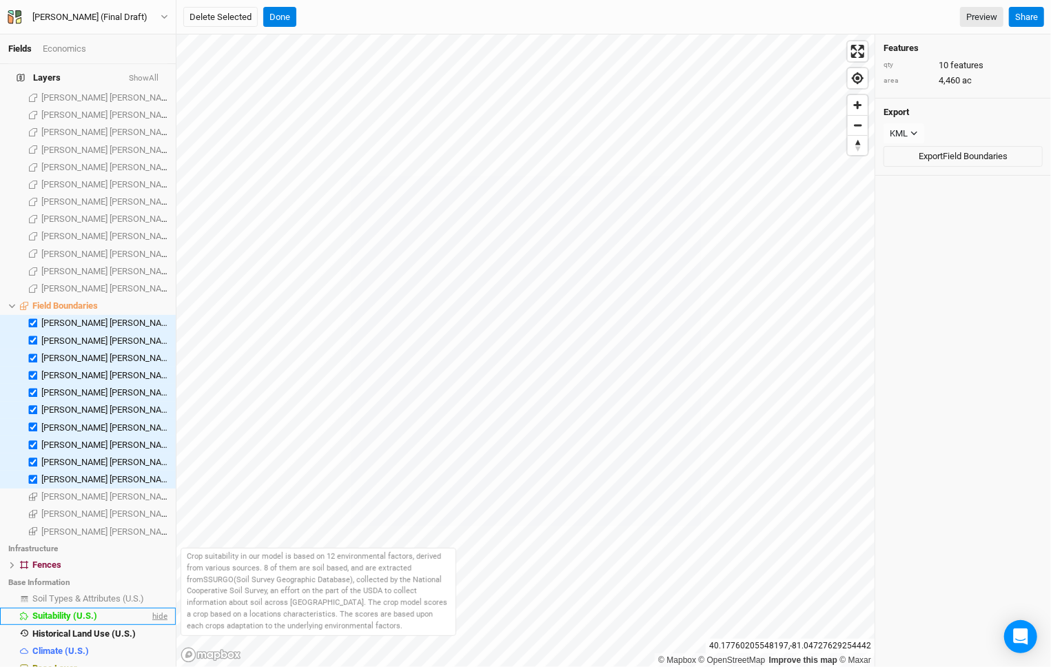
click at [161, 608] on span "hide" at bounding box center [159, 616] width 18 height 17
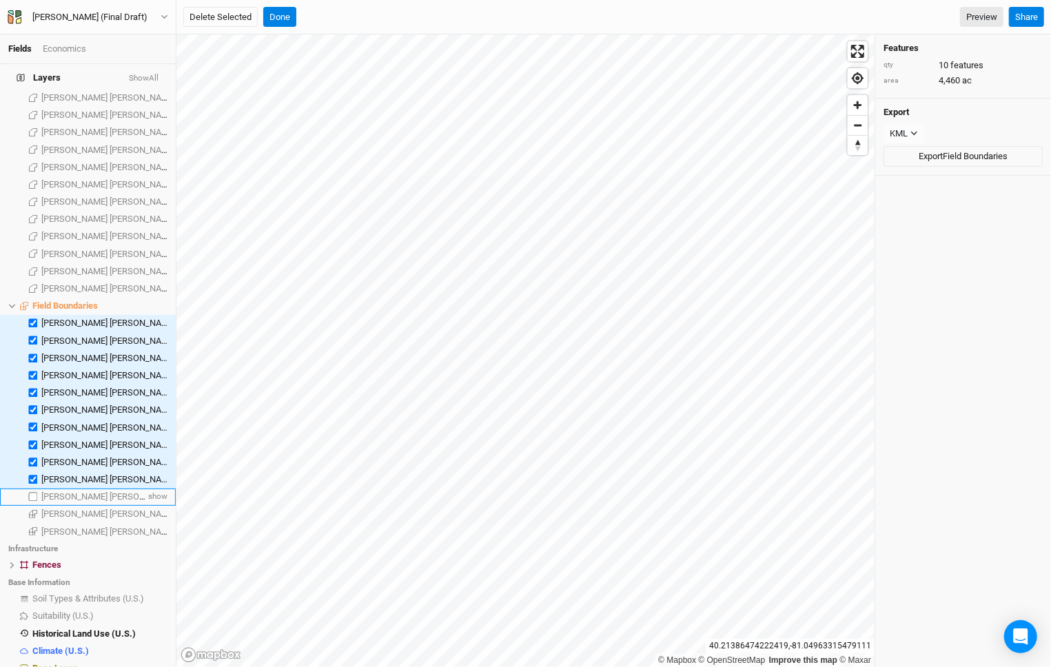
click at [36, 489] on label at bounding box center [33, 497] width 17 height 17
click at [36, 493] on input "checkbox" at bounding box center [33, 497] width 9 height 9
checkbox input "true"
click at [35, 506] on label at bounding box center [33, 514] width 17 height 17
click at [35, 510] on input "checkbox" at bounding box center [33, 514] width 9 height 9
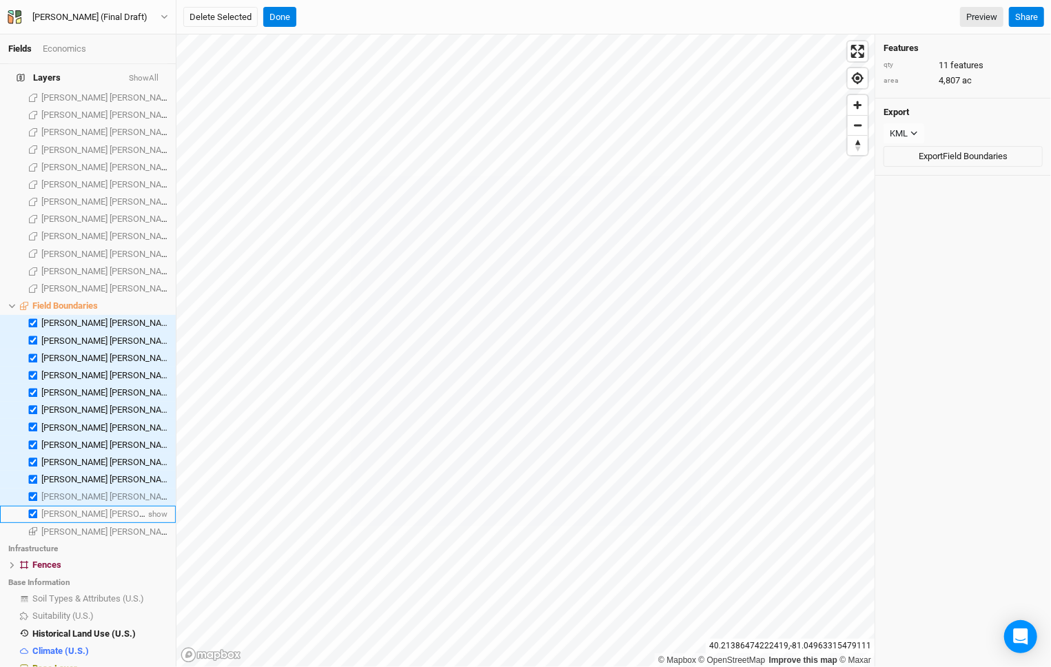
checkbox input "true"
click at [35, 523] on label at bounding box center [33, 531] width 17 height 17
click at [35, 527] on input "checkbox" at bounding box center [33, 531] width 9 height 9
click at [35, 523] on label at bounding box center [33, 531] width 17 height 17
click at [35, 527] on input "checkbox" at bounding box center [33, 531] width 9 height 9
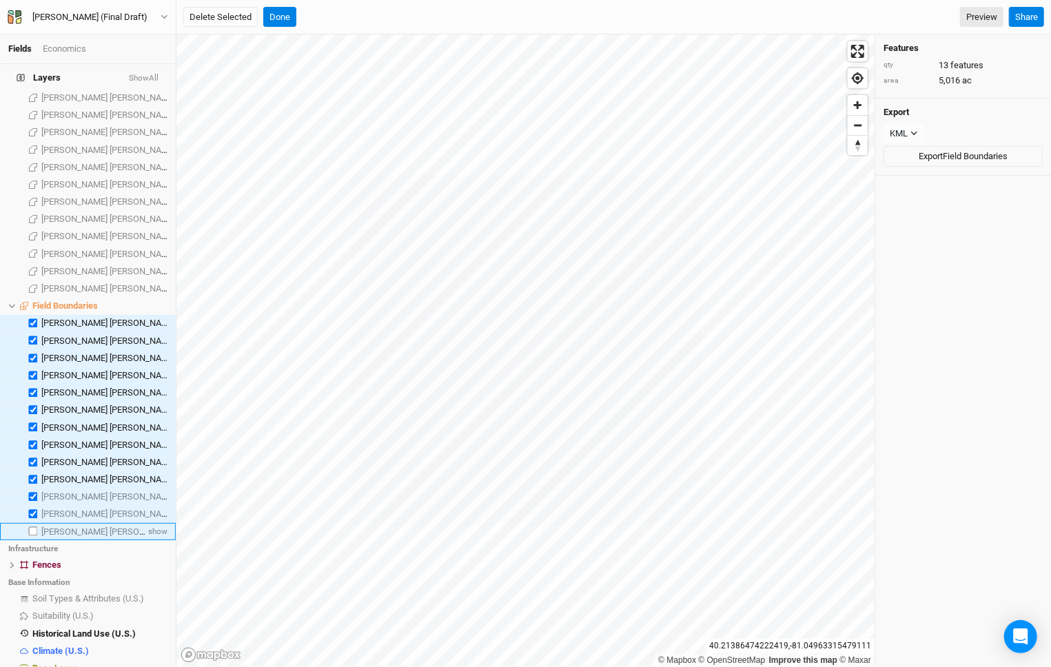
checkbox input "false"
click at [32, 506] on label at bounding box center [33, 514] width 17 height 17
click at [32, 510] on input "checkbox" at bounding box center [33, 514] width 9 height 9
checkbox input "false"
click at [34, 489] on label at bounding box center [33, 497] width 17 height 17
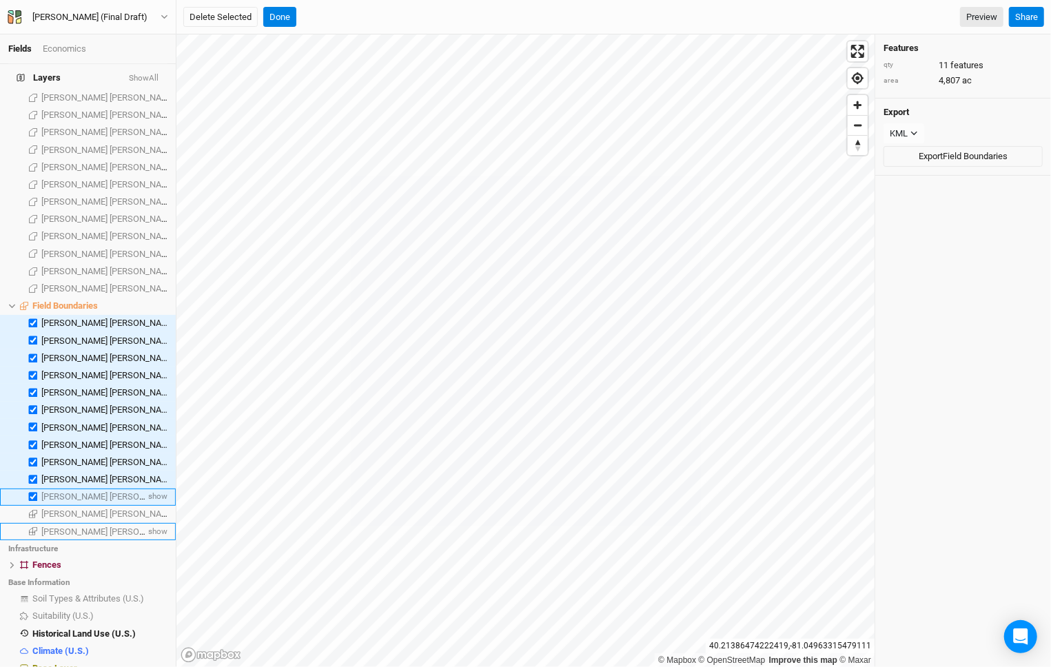
click at [34, 493] on input "checkbox" at bounding box center [33, 497] width 9 height 9
checkbox input "false"
click at [956, 160] on button "Export Field Boundaries" at bounding box center [963, 156] width 159 height 21
click at [947, 153] on button "Export Field Boundaries" at bounding box center [963, 156] width 159 height 21
click at [33, 471] on label at bounding box center [33, 479] width 17 height 17
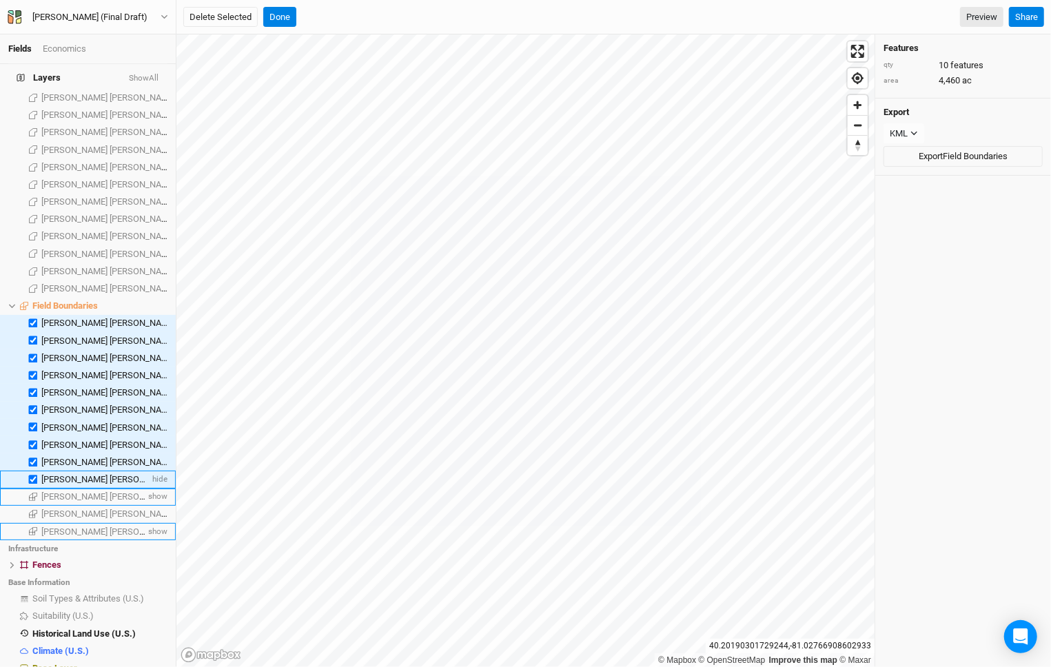
click at [33, 475] on input "checkbox" at bounding box center [33, 479] width 9 height 9
checkbox input "false"
click at [945, 164] on button "Export Field Boundaries" at bounding box center [963, 156] width 159 height 21
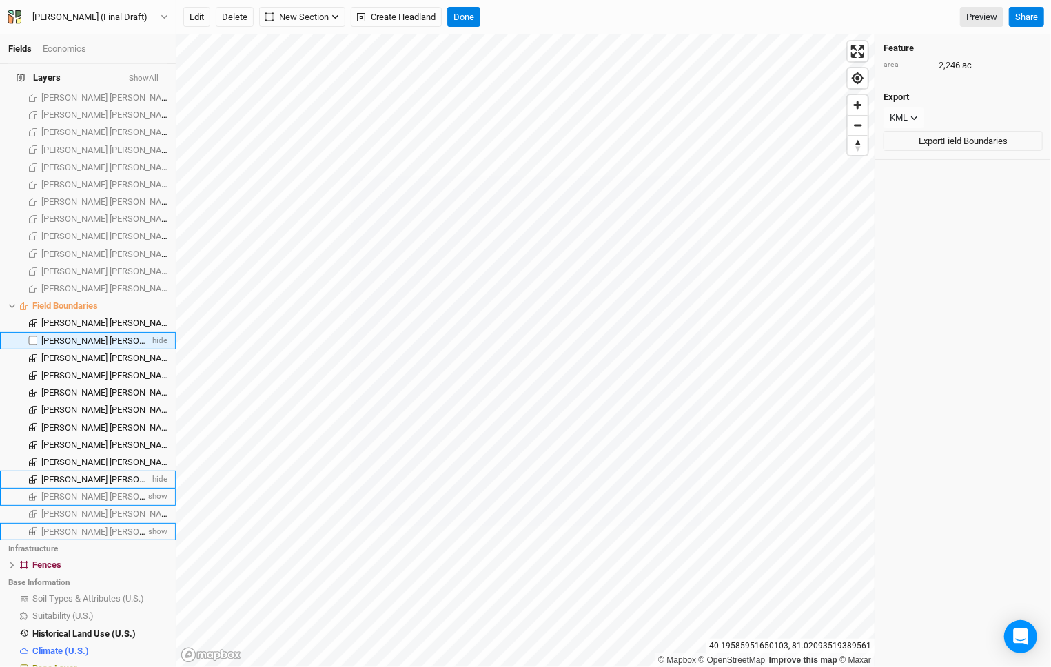
click at [32, 332] on label at bounding box center [33, 340] width 17 height 17
click at [32, 336] on input "checkbox" at bounding box center [33, 340] width 9 height 9
checkbox input "true"
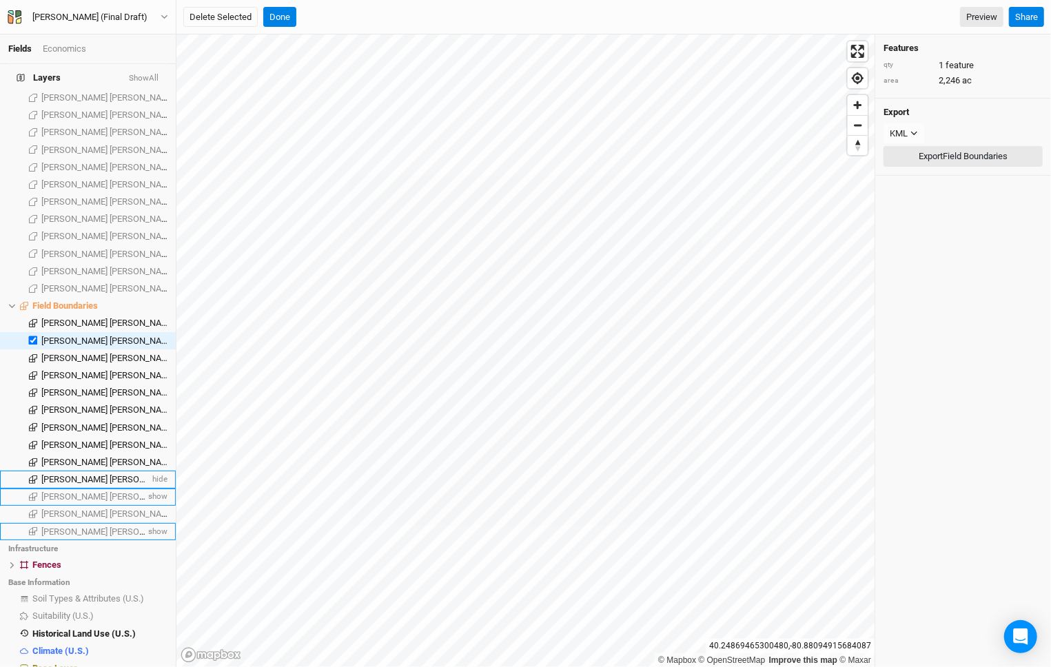
click at [976, 152] on button "Export Field Boundaries" at bounding box center [963, 156] width 159 height 21
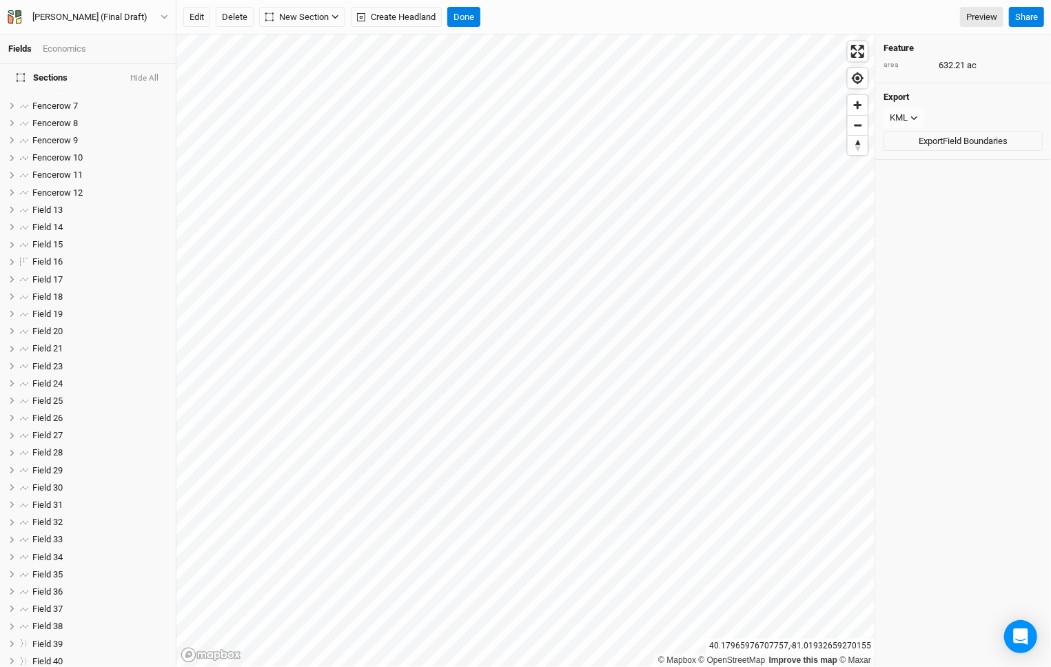
scroll to position [0, 0]
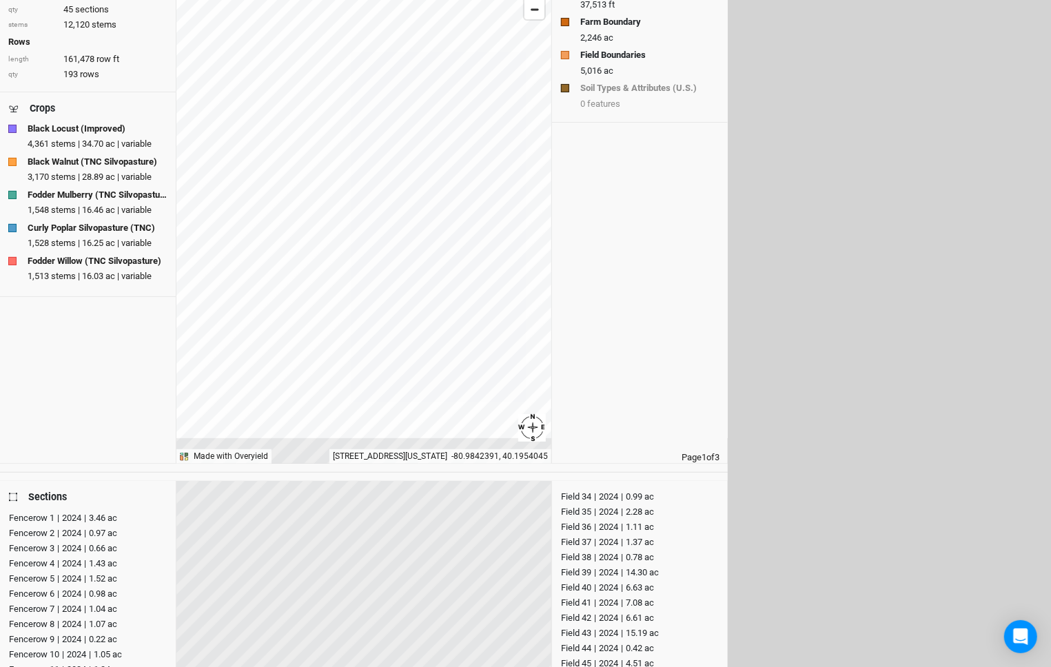
scroll to position [111, 0]
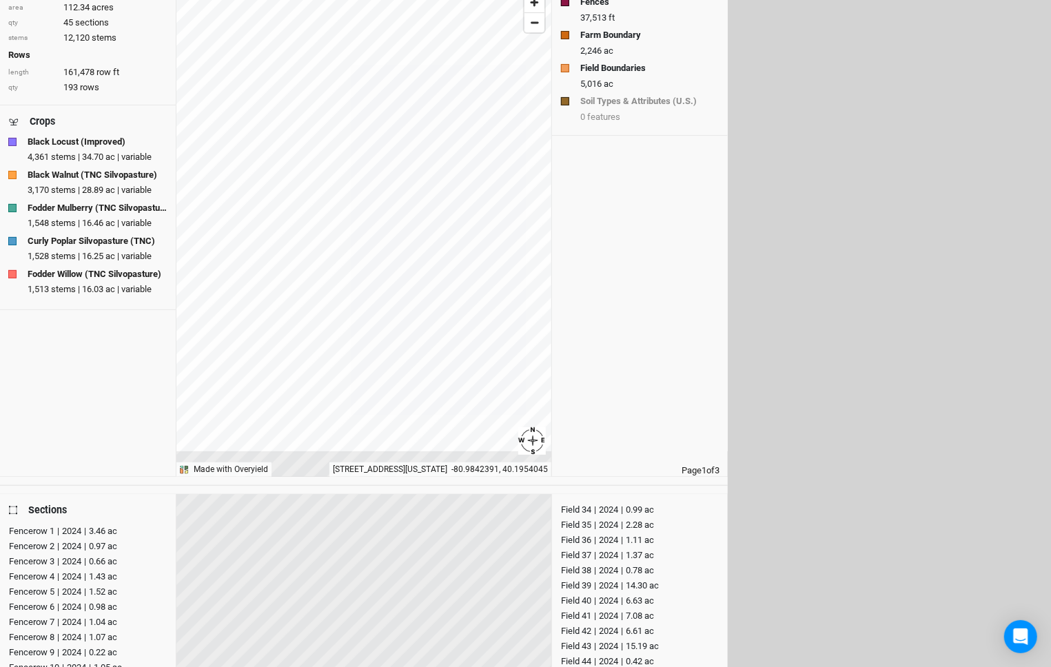
click at [81, 528] on div "| 2024 | 3.46 ac" at bounding box center [85, 532] width 63 height 14
click at [85, 545] on div "|" at bounding box center [85, 547] width 2 height 14
click at [85, 558] on div "|" at bounding box center [85, 562] width 2 height 14
click at [85, 575] on div "|" at bounding box center [85, 577] width 2 height 14
click at [85, 587] on div "|" at bounding box center [85, 592] width 2 height 14
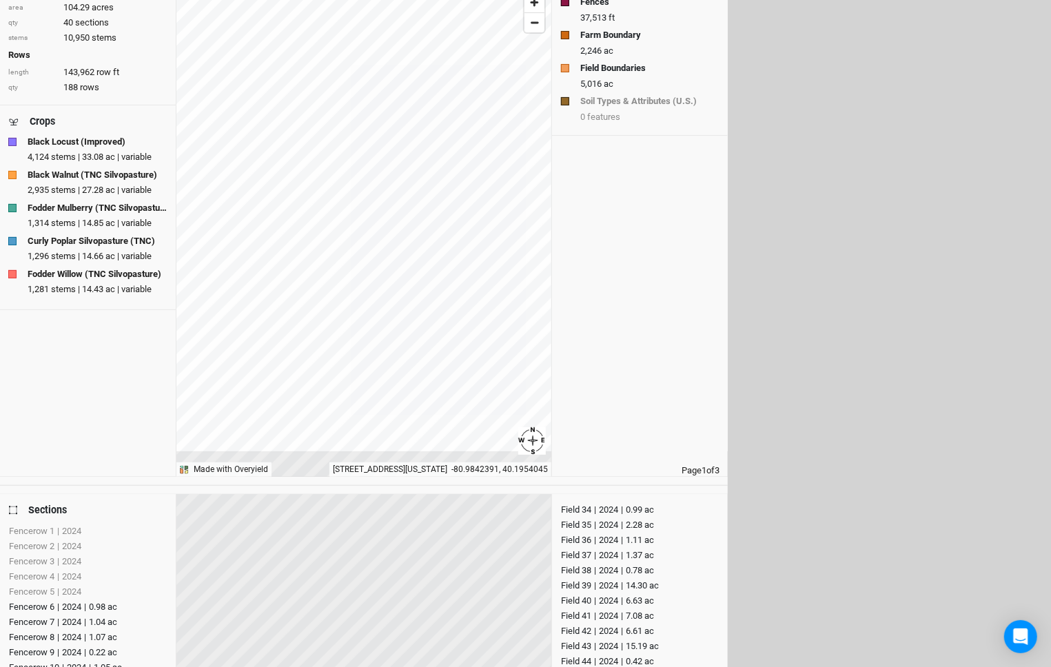
click at [85, 604] on div "|" at bounding box center [85, 608] width 2 height 14
click at [86, 619] on div "|" at bounding box center [85, 623] width 2 height 14
click at [86, 634] on div "|" at bounding box center [85, 638] width 2 height 14
click at [89, 646] on div "| 2024 | 0.22 ac" at bounding box center [85, 653] width 63 height 14
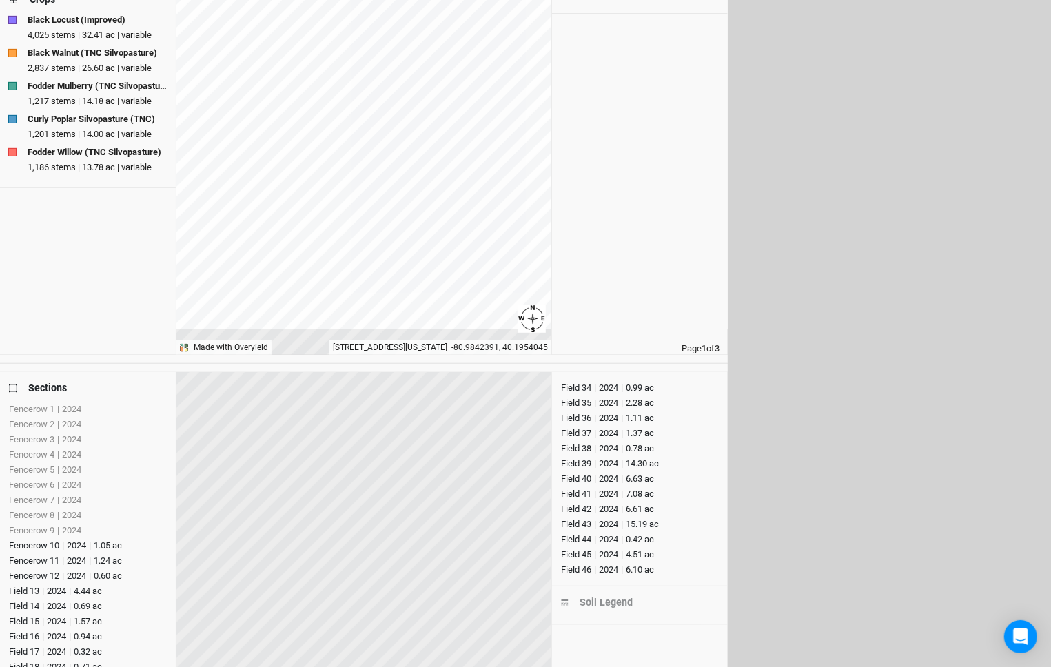
scroll to position [237, 0]
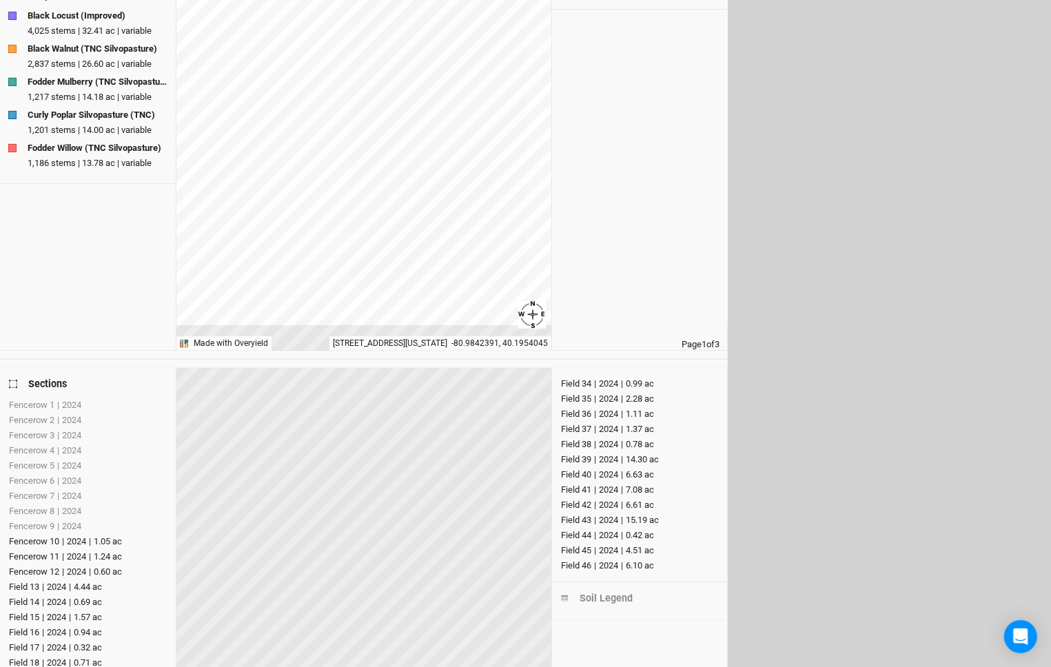
click at [98, 567] on div "| 2024 | 0.60 ac" at bounding box center [90, 572] width 63 height 14
click at [105, 555] on div "| 2024 | 1.24 ac" at bounding box center [90, 557] width 63 height 14
click at [100, 536] on div "| 2024 | 1.05 ac" at bounding box center [90, 542] width 63 height 14
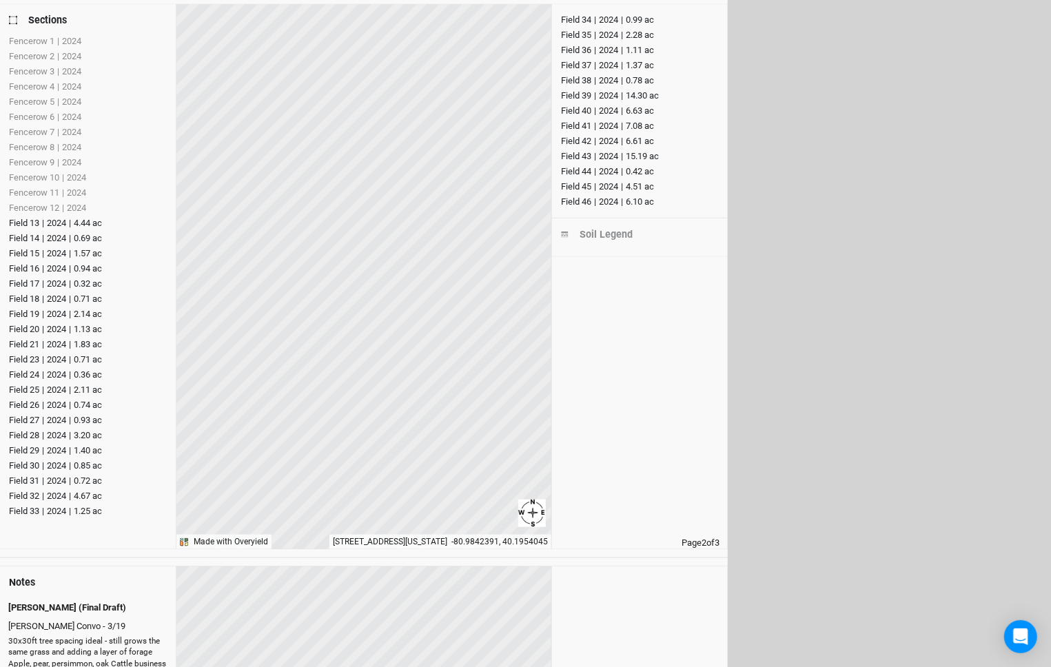
scroll to position [597, 0]
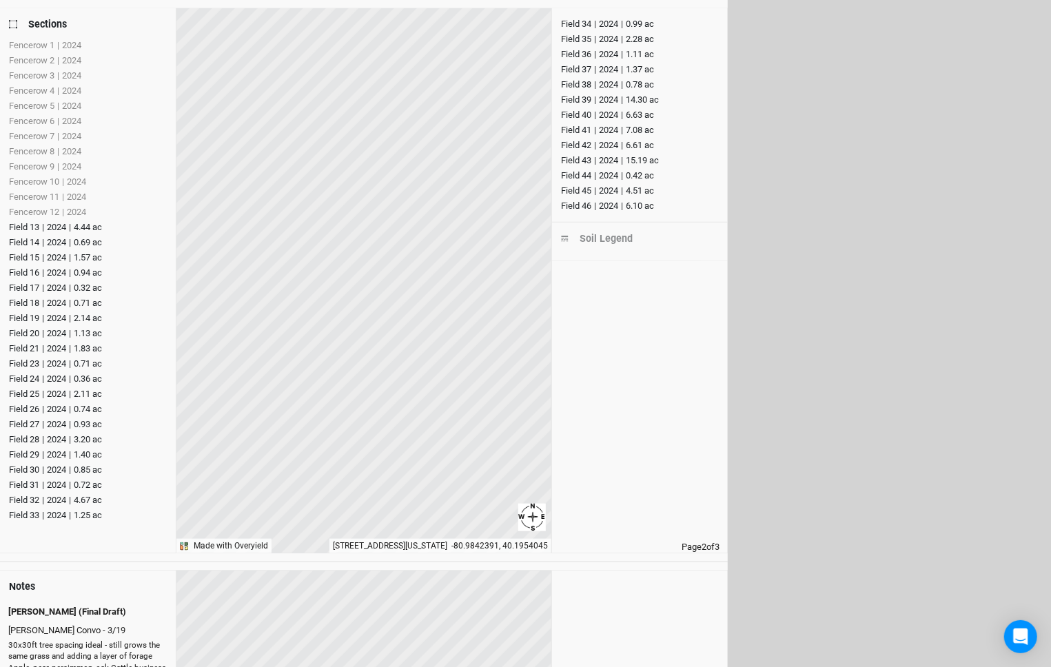
click at [26, 519] on div "Field 33" at bounding box center [24, 516] width 30 height 14
click at [47, 501] on div "| 2024 | 4.67 ac" at bounding box center [70, 501] width 63 height 14
click at [64, 481] on div "| 2024 | 0.72 ac" at bounding box center [70, 486] width 63 height 14
click at [76, 463] on div "| 2024 | 0.85 ac" at bounding box center [70, 470] width 63 height 14
click at [83, 453] on div "| 2024 | 1.40 ac" at bounding box center [70, 455] width 63 height 14
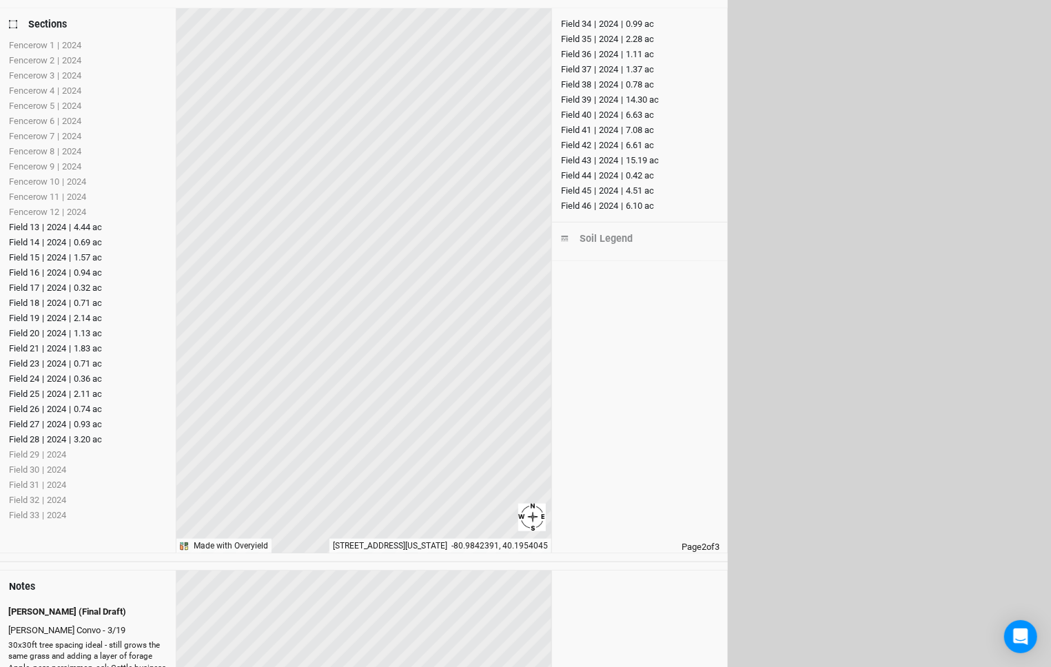
click at [89, 437] on div "| 2024 | 3.20 ac" at bounding box center [70, 440] width 63 height 14
click at [92, 422] on div "| 2024 | 0.93 ac" at bounding box center [70, 425] width 63 height 14
click at [94, 409] on div "| 2024 | 0.74 ac" at bounding box center [70, 410] width 63 height 14
click at [92, 393] on div "| 2024 | 2.11 ac" at bounding box center [70, 394] width 63 height 14
click at [89, 376] on div "| 2024 | 0.36 ac" at bounding box center [70, 379] width 63 height 14
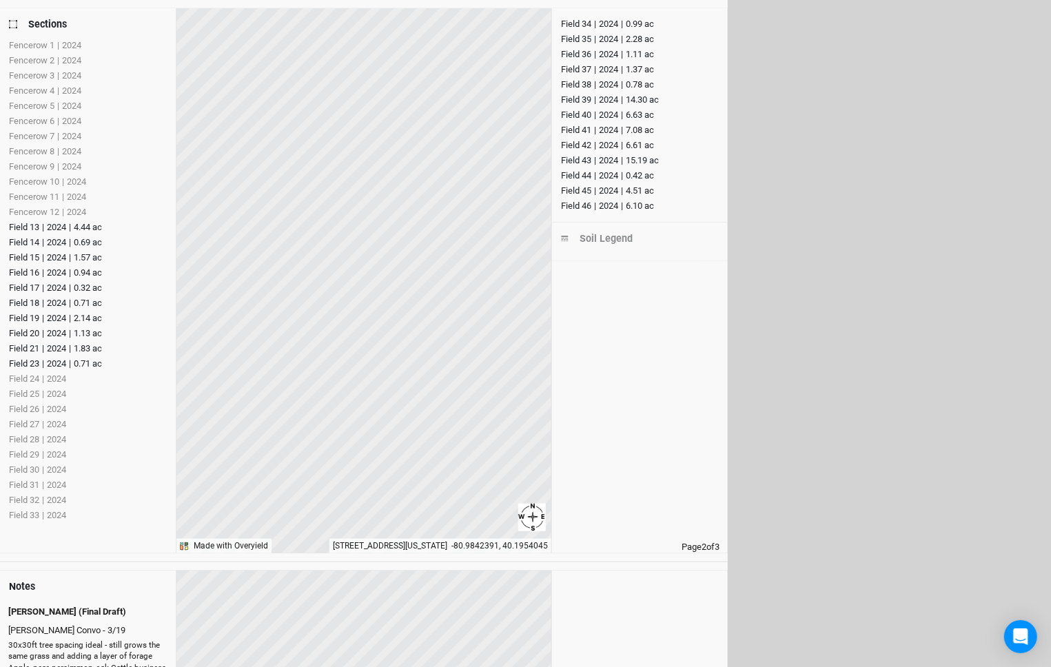
click at [85, 365] on div "| 2024 | 0.71 ac" at bounding box center [70, 364] width 63 height 14
click at [85, 345] on div "| 2024 | 1.83 ac" at bounding box center [70, 349] width 63 height 14
click at [85, 330] on div "| 2024 | 1.13 ac" at bounding box center [70, 334] width 63 height 14
click at [85, 316] on div "| 2024 | 2.14 ac" at bounding box center [70, 319] width 63 height 14
click at [637, 201] on div "| 2024 | 6.10 ac" at bounding box center [623, 206] width 63 height 14
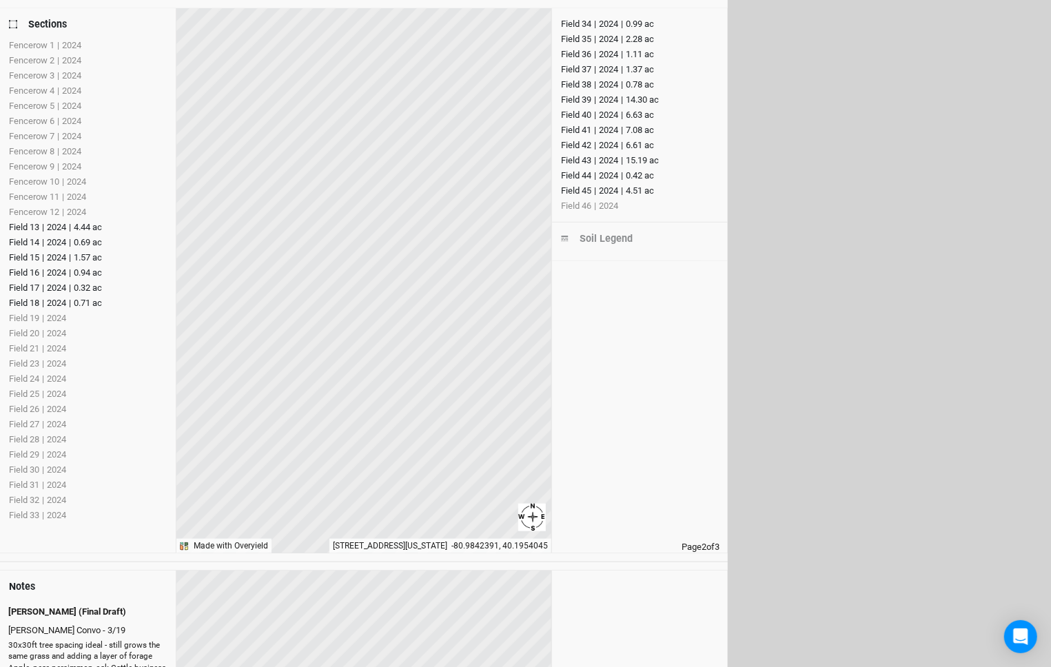
click at [630, 184] on div "| 2024 | 4.51 ac" at bounding box center [623, 191] width 63 height 14
click at [627, 171] on div "| 2024 | 0.42 ac" at bounding box center [623, 176] width 63 height 14
click at [623, 159] on div "|" at bounding box center [622, 161] width 2 height 14
click at [617, 149] on div "| 2024 | 6.61 ac" at bounding box center [623, 146] width 63 height 14
click at [613, 121] on div "Field 34 | 2024 | 0.99 ac Field 35 | 2024 | 2.28 ac Field 36 | 2024 | 1.11 ac F…" at bounding box center [640, 115] width 159 height 197
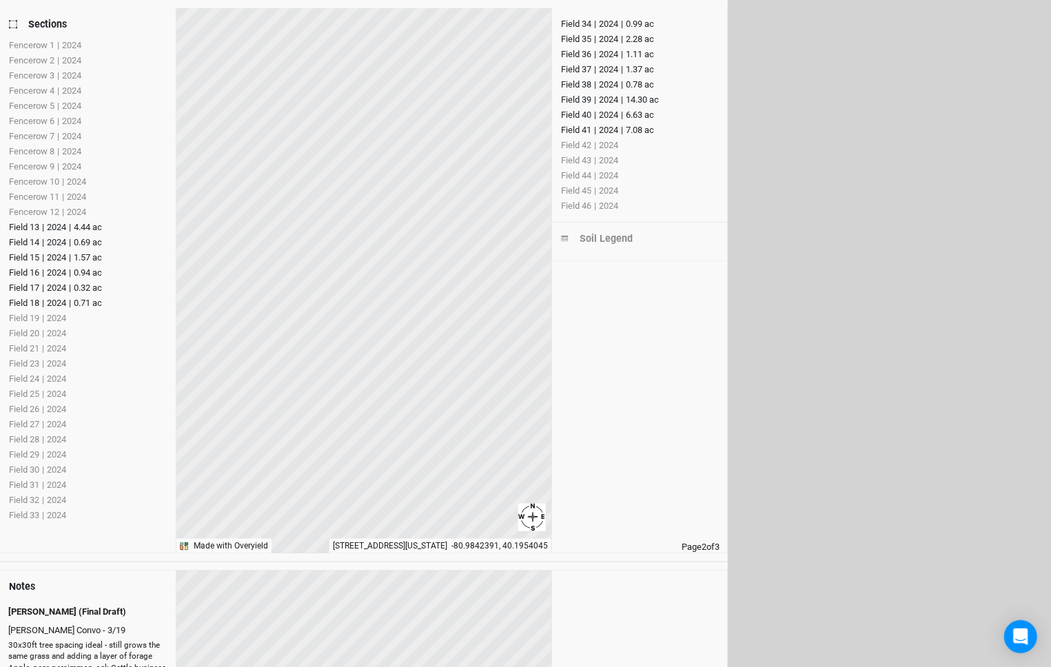
click at [613, 108] on div "| 2024 | 6.63 ac" at bounding box center [623, 115] width 63 height 14
click at [616, 126] on div "| 2024 | 7.08 ac" at bounding box center [623, 130] width 63 height 14
click at [615, 98] on div "| 2024 | 14.30 ac" at bounding box center [626, 100] width 68 height 14
click at [612, 79] on div "| 2024 | 0.78 ac" at bounding box center [623, 85] width 63 height 14
click at [610, 67] on div "| 2024 | 1.37 ac" at bounding box center [623, 70] width 63 height 14
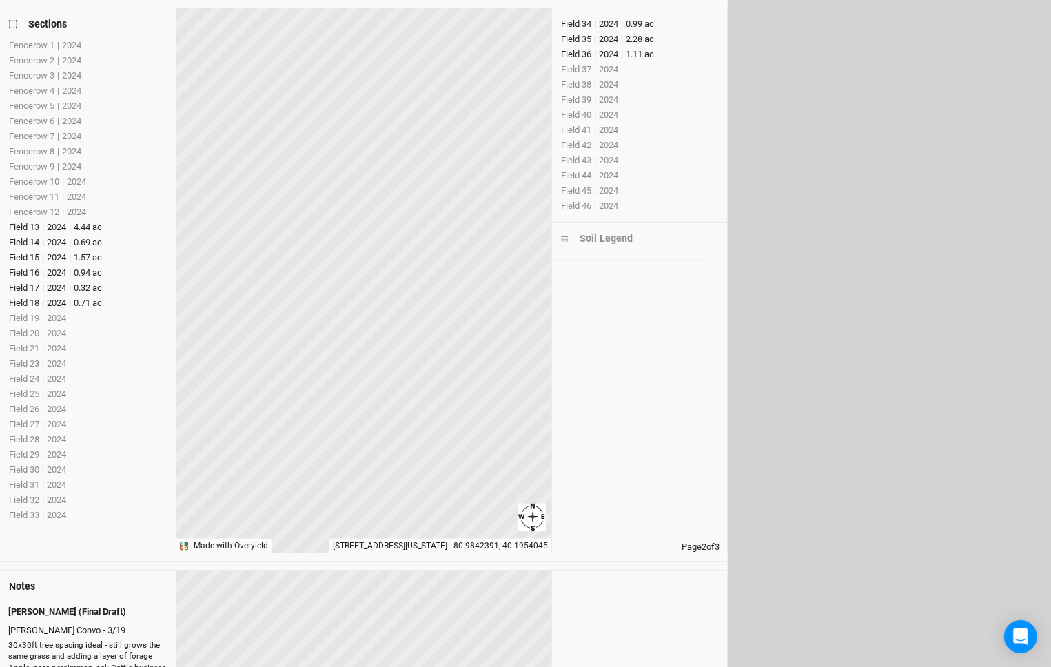
click at [610, 51] on div "| 2024 | 1.11 ac" at bounding box center [623, 55] width 63 height 14
click at [610, 39] on div "| 2024 | 2.28 ac" at bounding box center [623, 39] width 63 height 14
click at [606, 21] on div "| 2024 | 0.99 ac" at bounding box center [623, 24] width 63 height 14
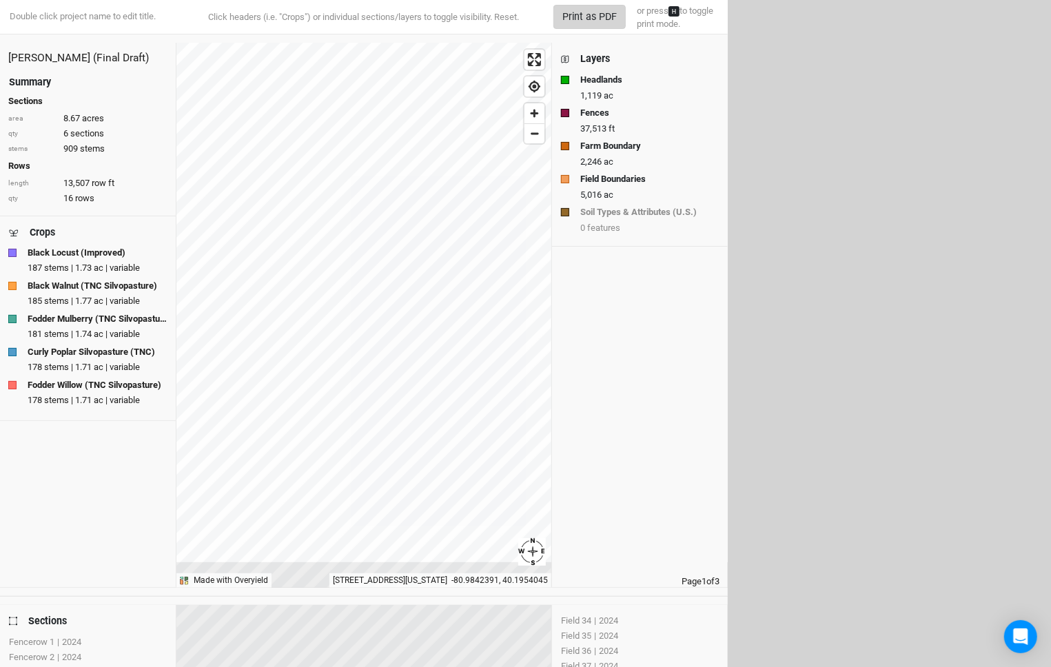
click at [605, 19] on button "Print as PDF" at bounding box center [590, 17] width 72 height 24
click at [607, 15] on button "Print as PDF" at bounding box center [590, 17] width 72 height 24
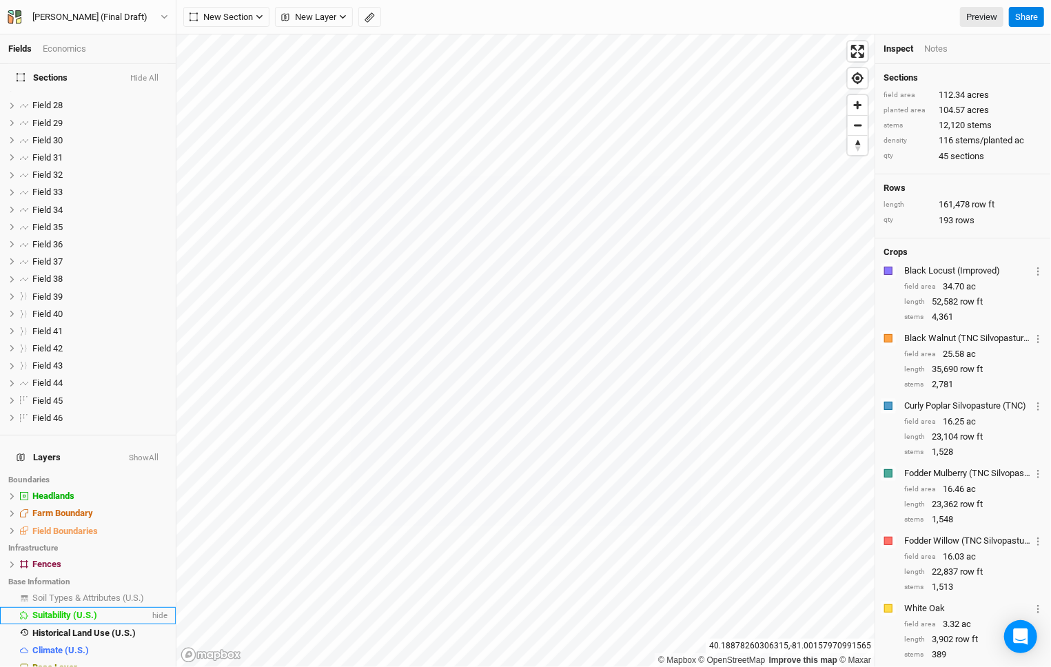
scroll to position [454, 0]
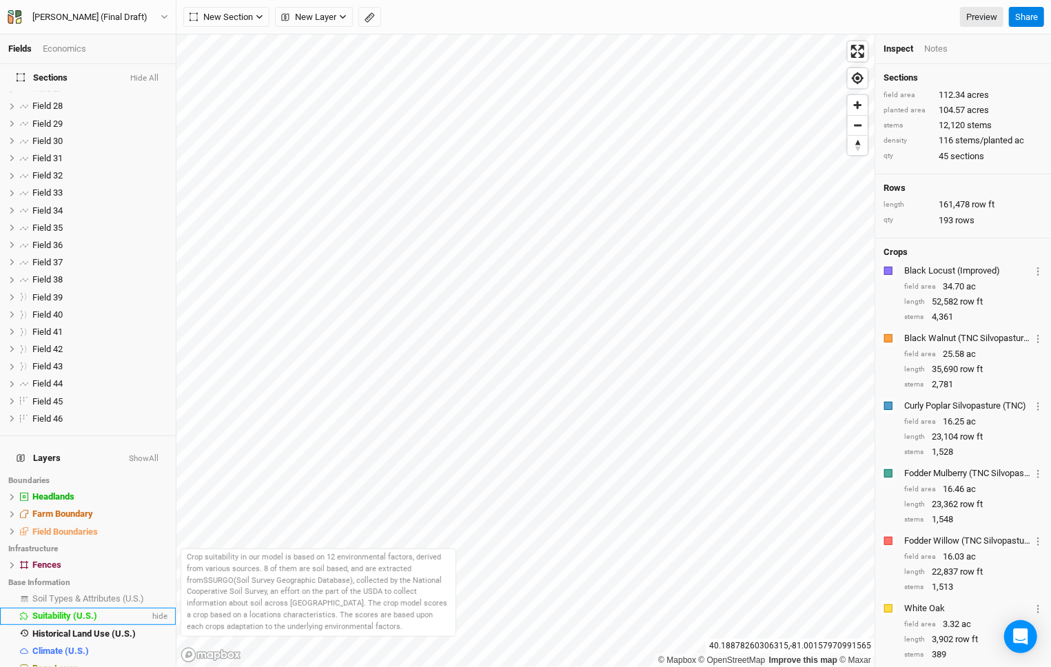
click at [71, 611] on span "Suitability (U.S.)" at bounding box center [64, 616] width 65 height 10
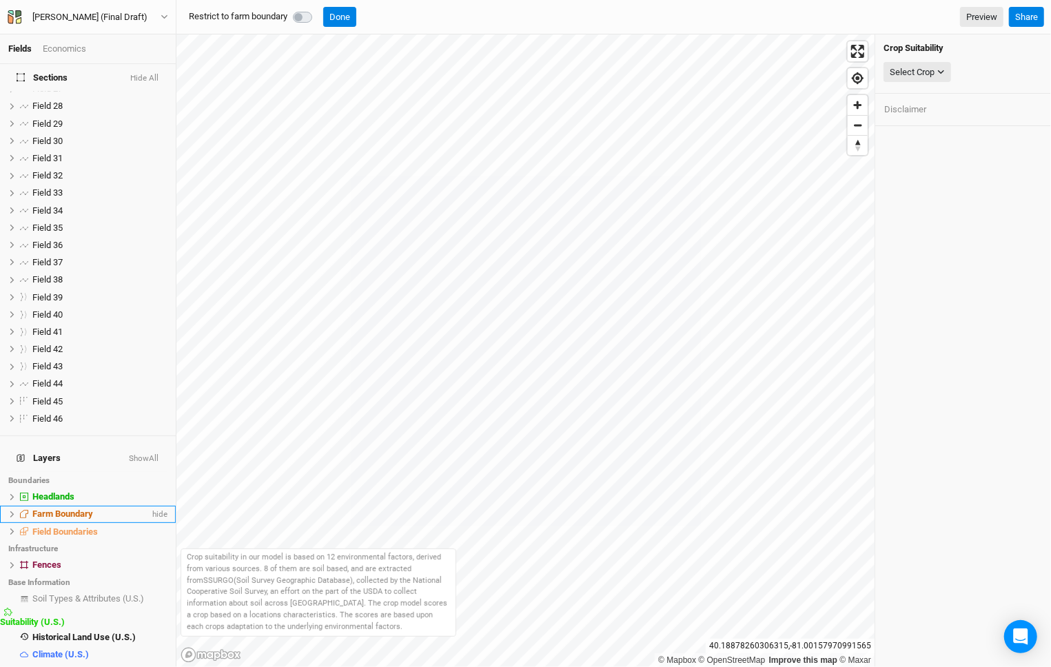
scroll to position [454, 0]
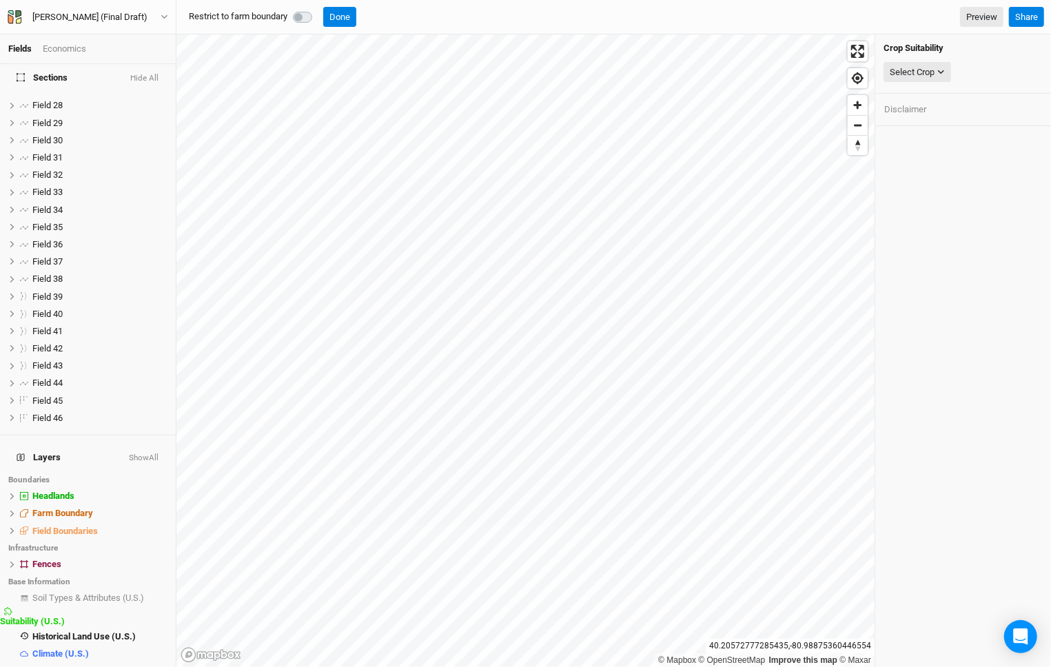
click at [318, 9] on label at bounding box center [318, 9] width 0 height 0
click at [341, 15] on button "Done" at bounding box center [339, 17] width 33 height 21
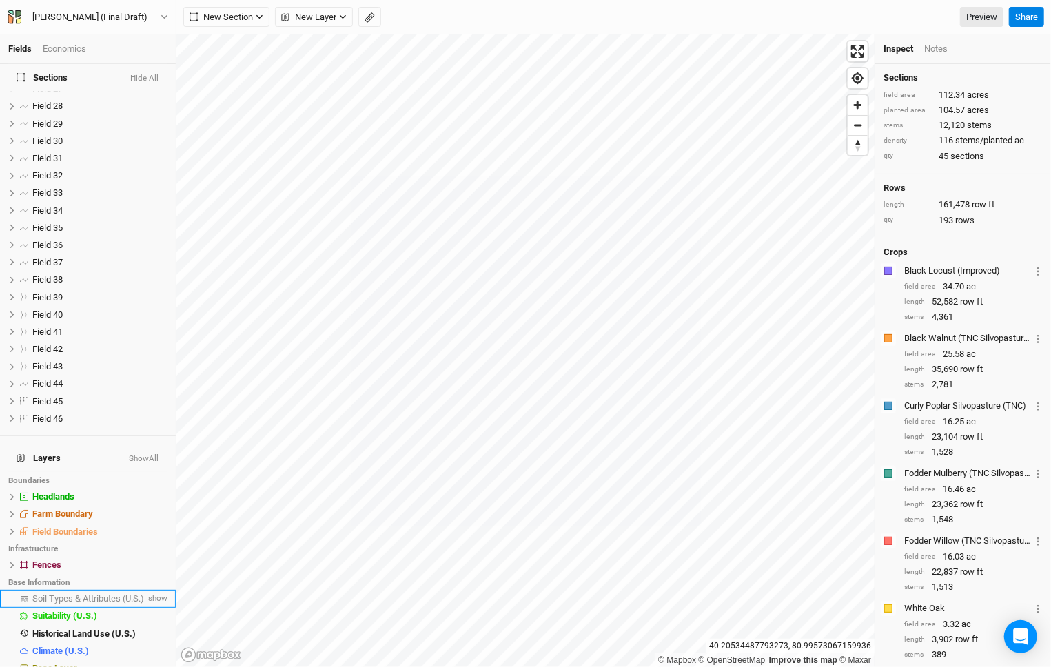
scroll to position [454, 0]
click at [80, 625] on li "Historical Land Use (U.S.) hide" at bounding box center [88, 633] width 176 height 17
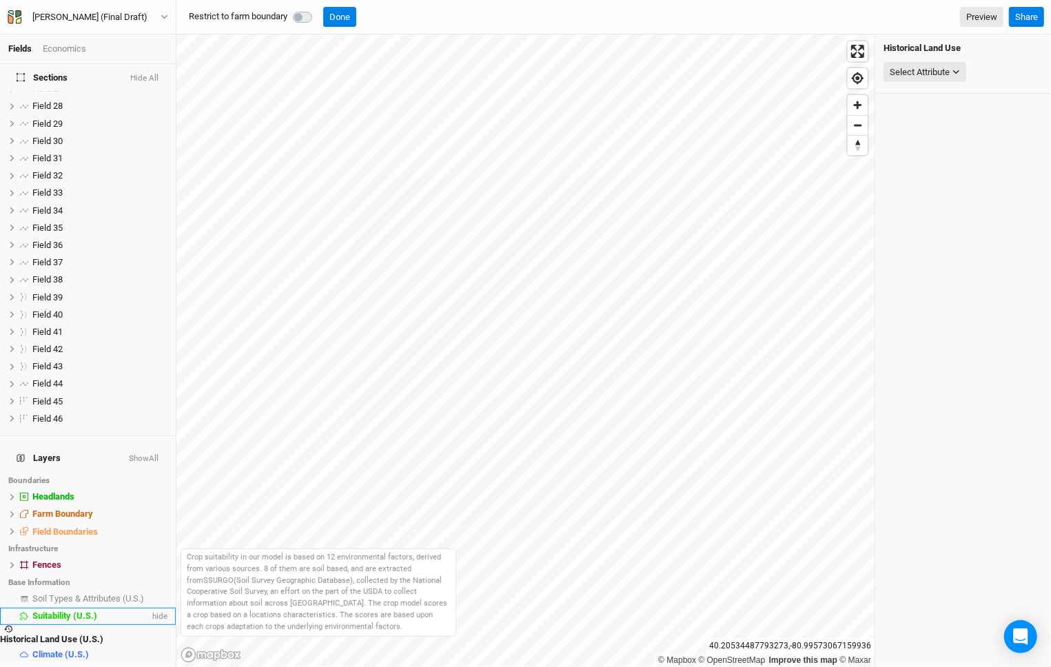
click at [96, 608] on li "Suitability (U.S.) hide" at bounding box center [88, 616] width 176 height 17
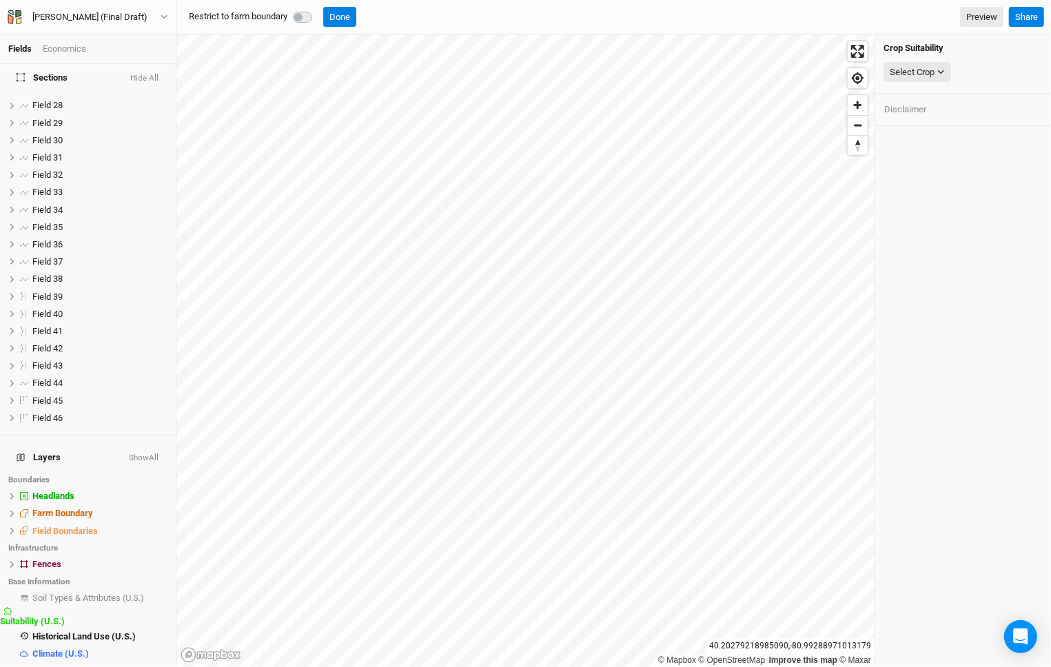
click at [318, 9] on label at bounding box center [318, 9] width 0 height 0
click at [930, 68] on div "Select Crop" at bounding box center [912, 73] width 45 height 14
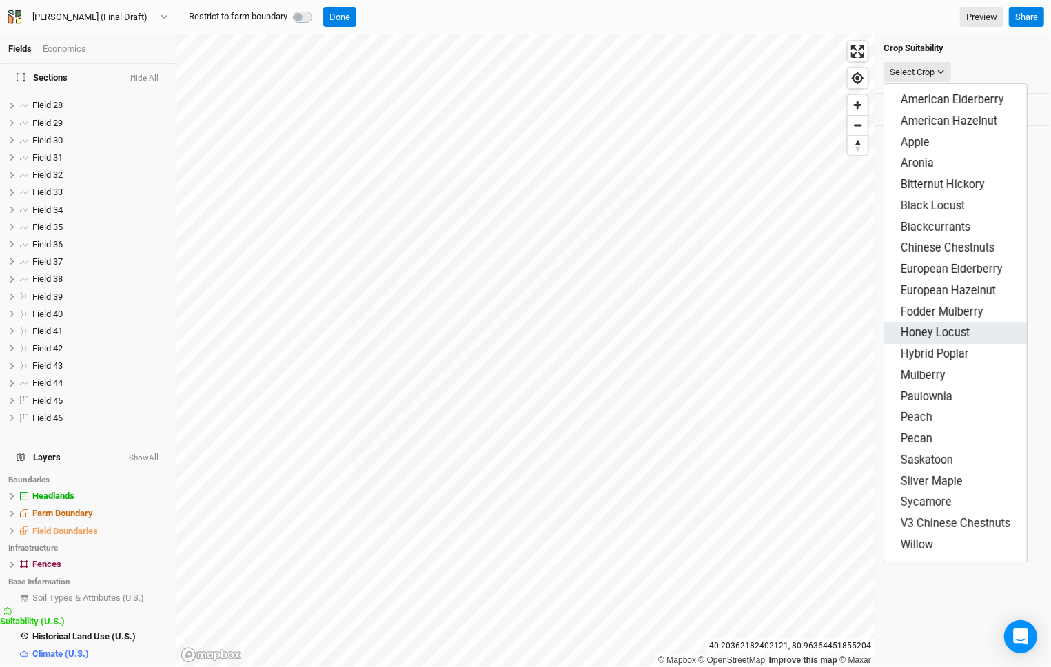
click at [944, 326] on span "Honey Locust" at bounding box center [935, 332] width 69 height 13
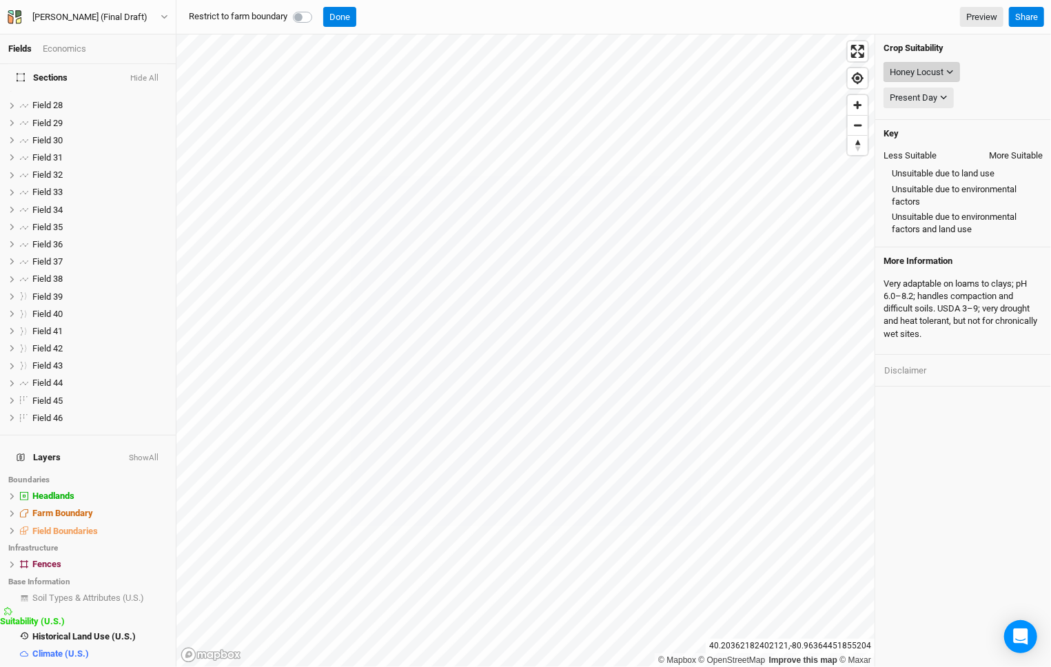
click at [943, 70] on div "Honey Locust" at bounding box center [917, 73] width 54 height 14
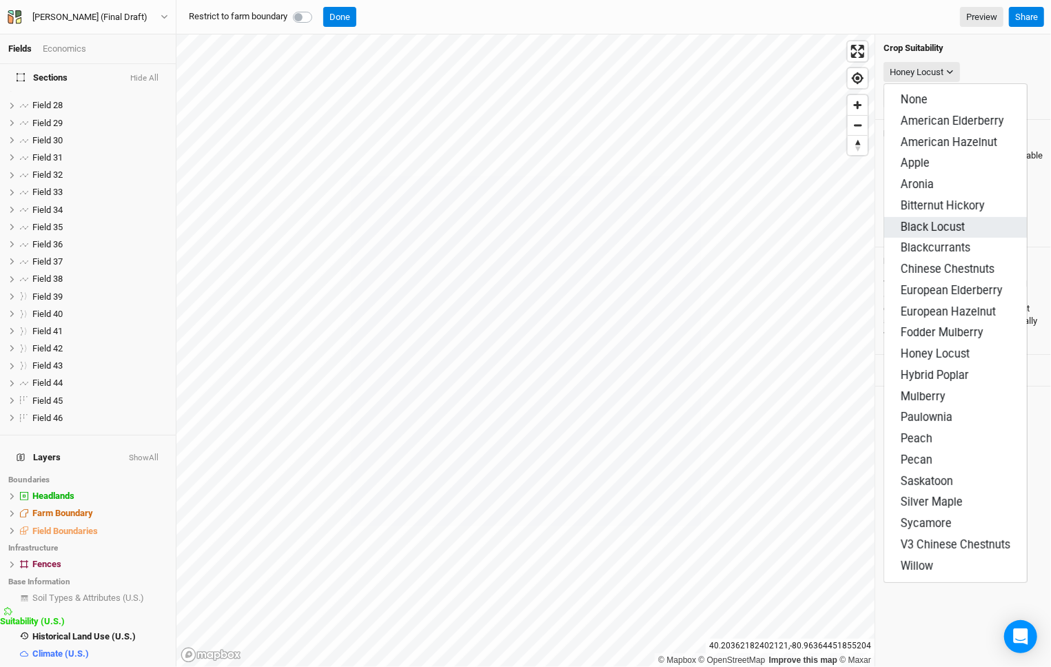
click at [948, 221] on span "Black Locust" at bounding box center [933, 227] width 64 height 13
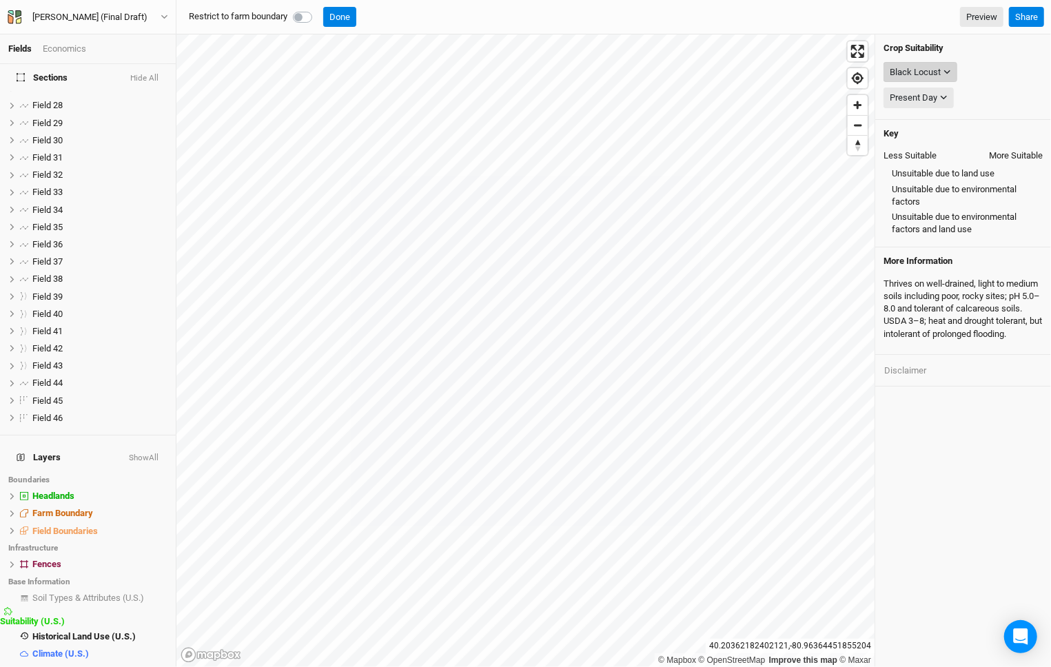
click at [932, 66] on div "Black Locust" at bounding box center [915, 73] width 51 height 14
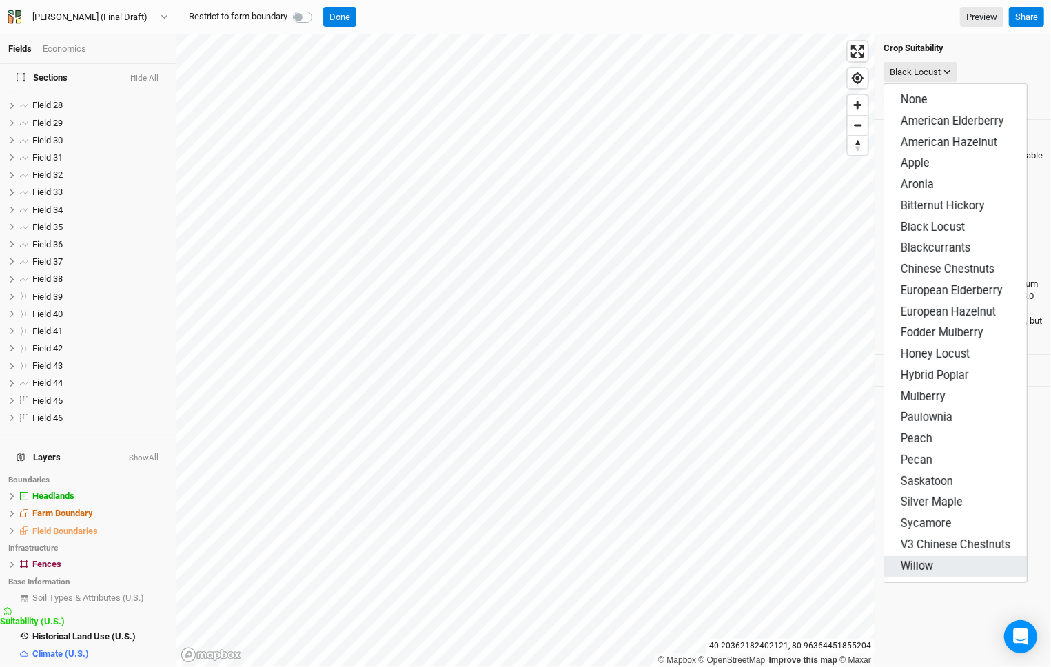
click at [942, 556] on button "Willow" at bounding box center [956, 566] width 143 height 21
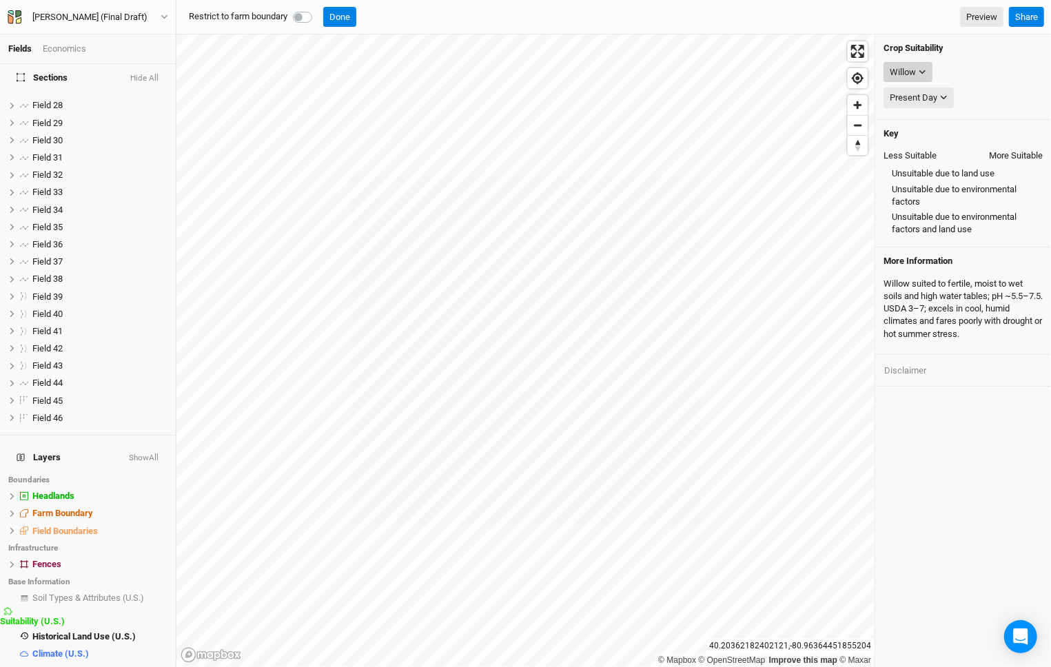
click at [915, 72] on div "Willow" at bounding box center [903, 73] width 26 height 14
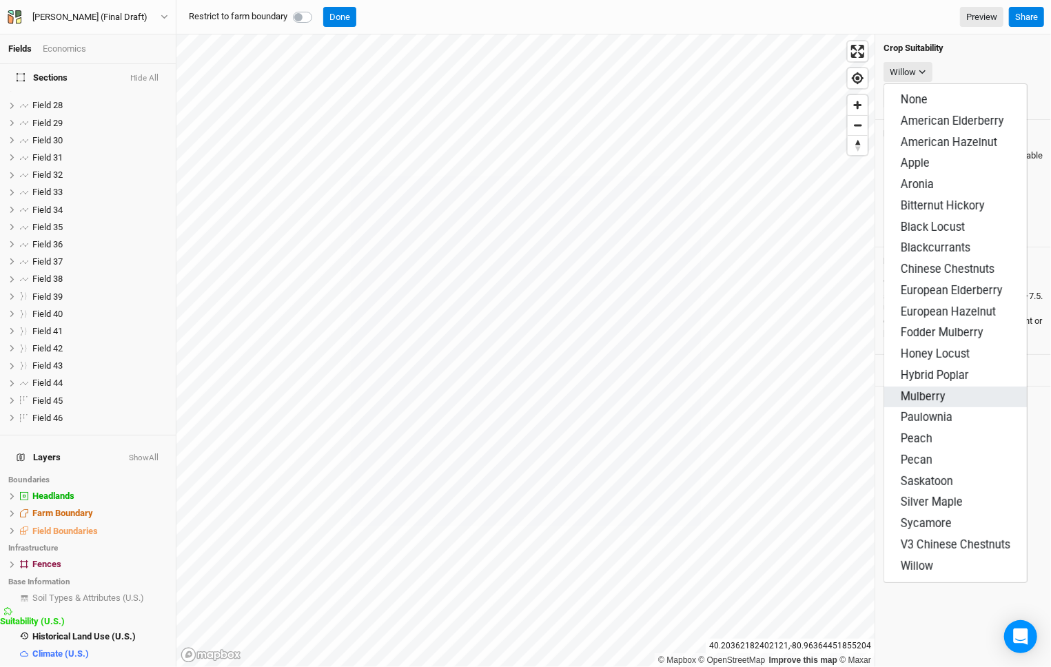
click at [948, 387] on button "Mulberry" at bounding box center [956, 397] width 143 height 21
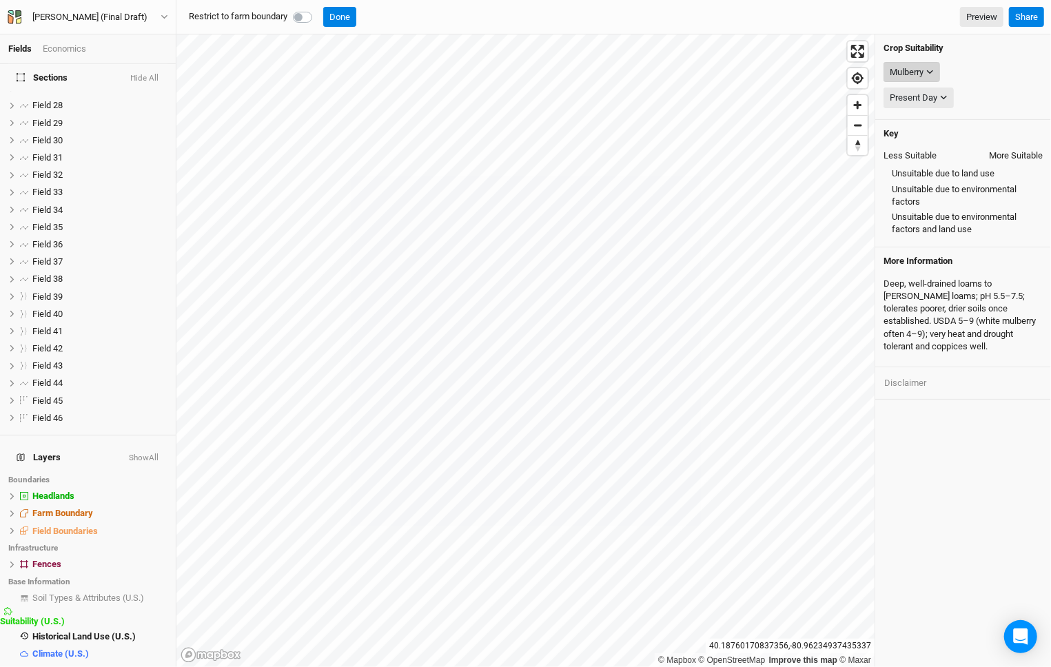
click at [911, 68] on div "Mulberry" at bounding box center [907, 73] width 34 height 14
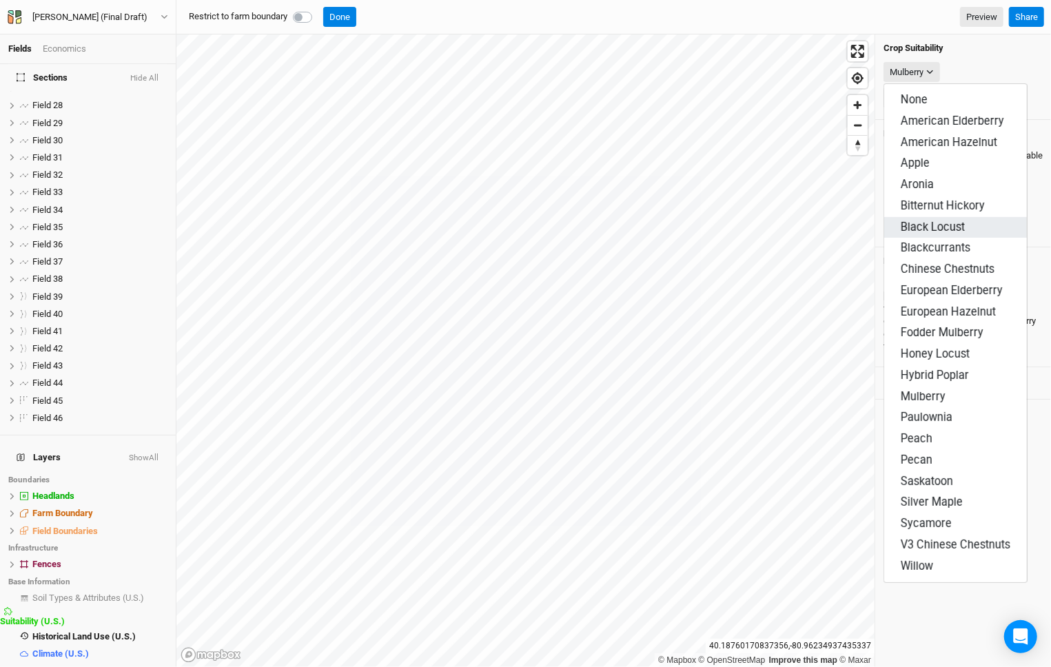
click at [950, 221] on span "Black Locust" at bounding box center [933, 227] width 64 height 13
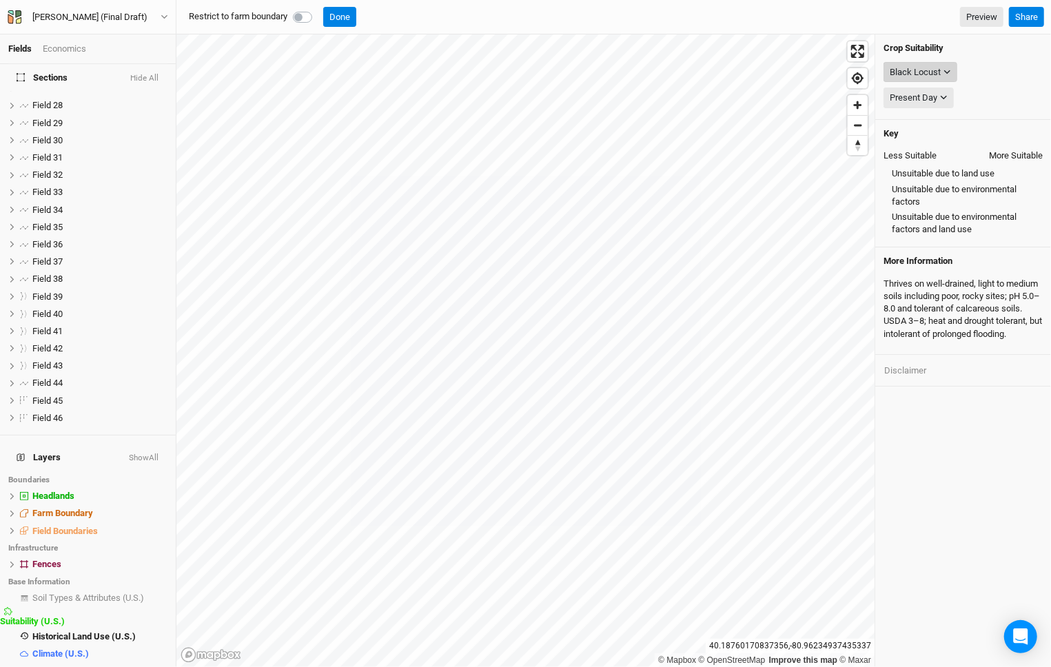
click at [936, 67] on div "Black Locust" at bounding box center [915, 73] width 51 height 14
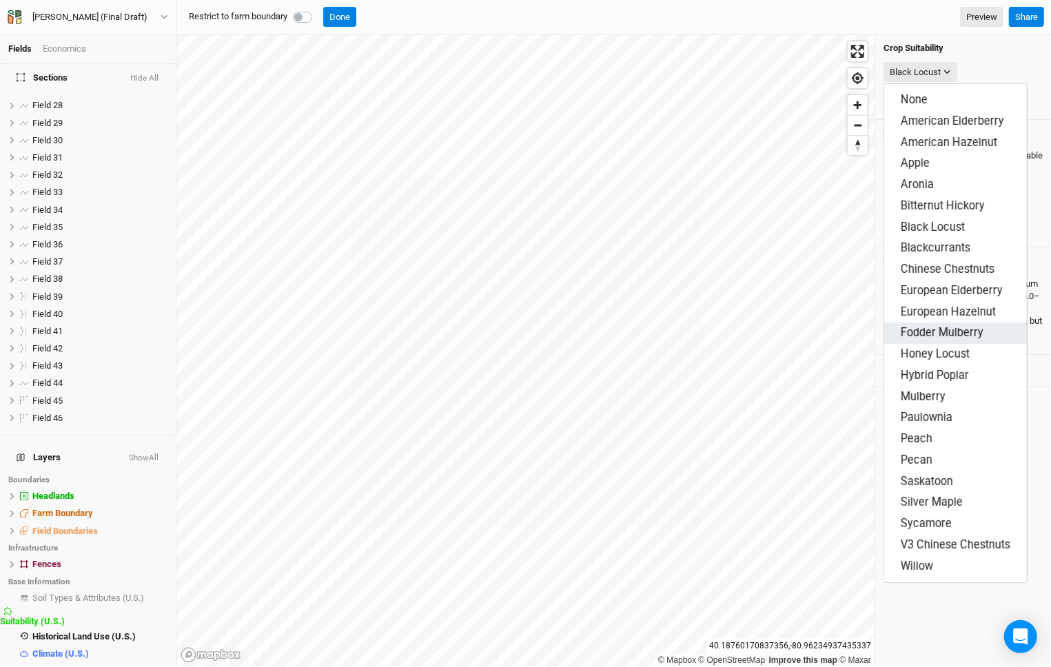
click at [965, 323] on button "Fodder Mulberry" at bounding box center [956, 333] width 143 height 21
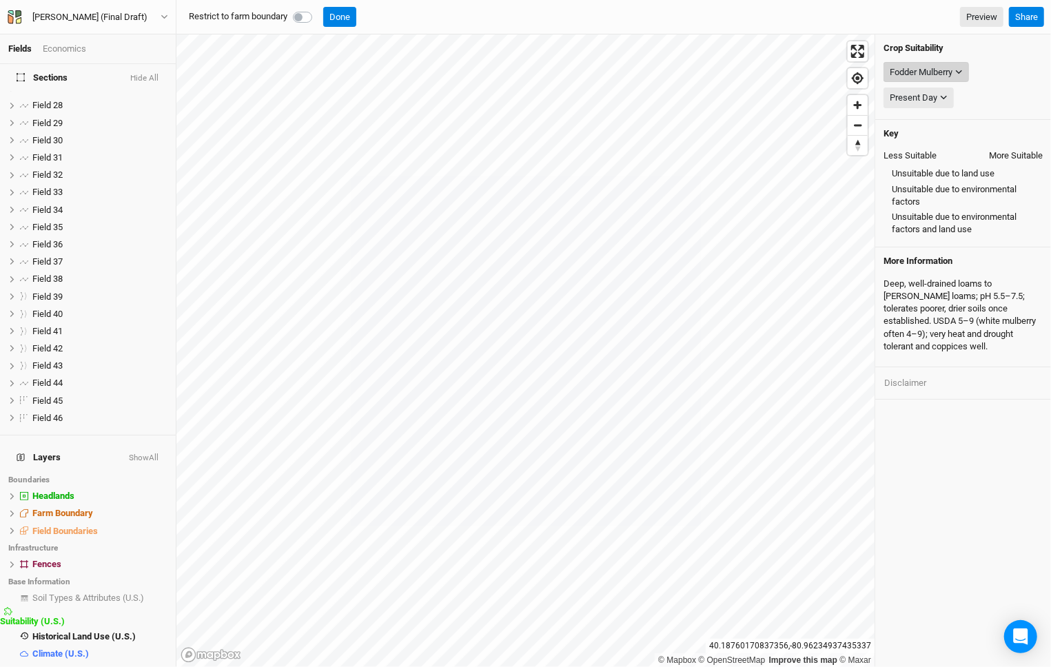
click at [944, 74] on div "Fodder Mulberry" at bounding box center [921, 73] width 63 height 14
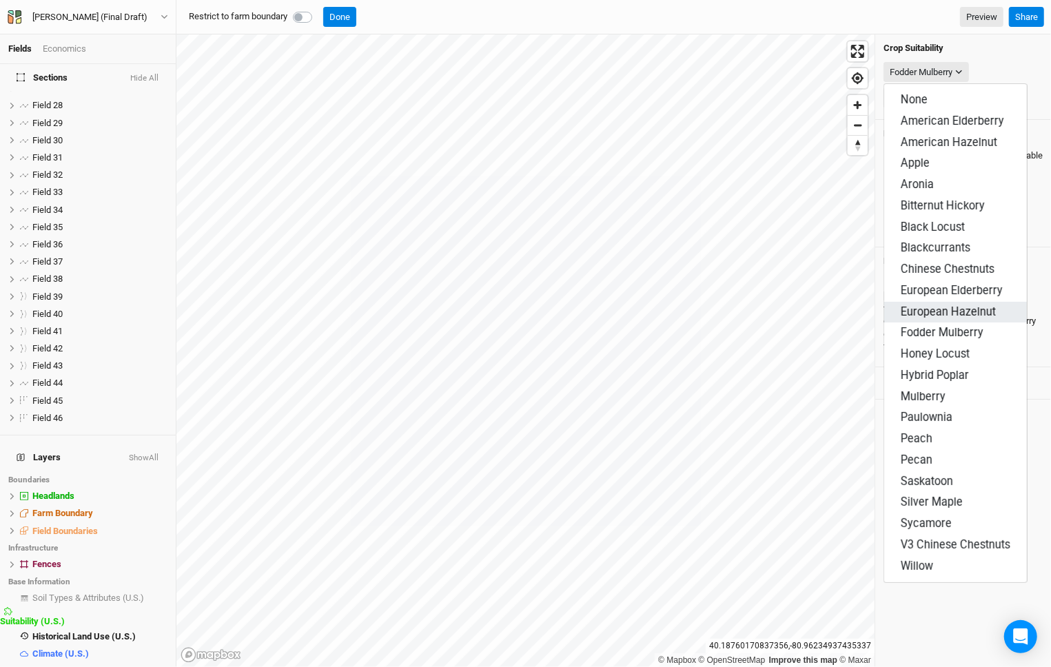
click at [946, 305] on span "European Hazelnut" at bounding box center [948, 311] width 95 height 13
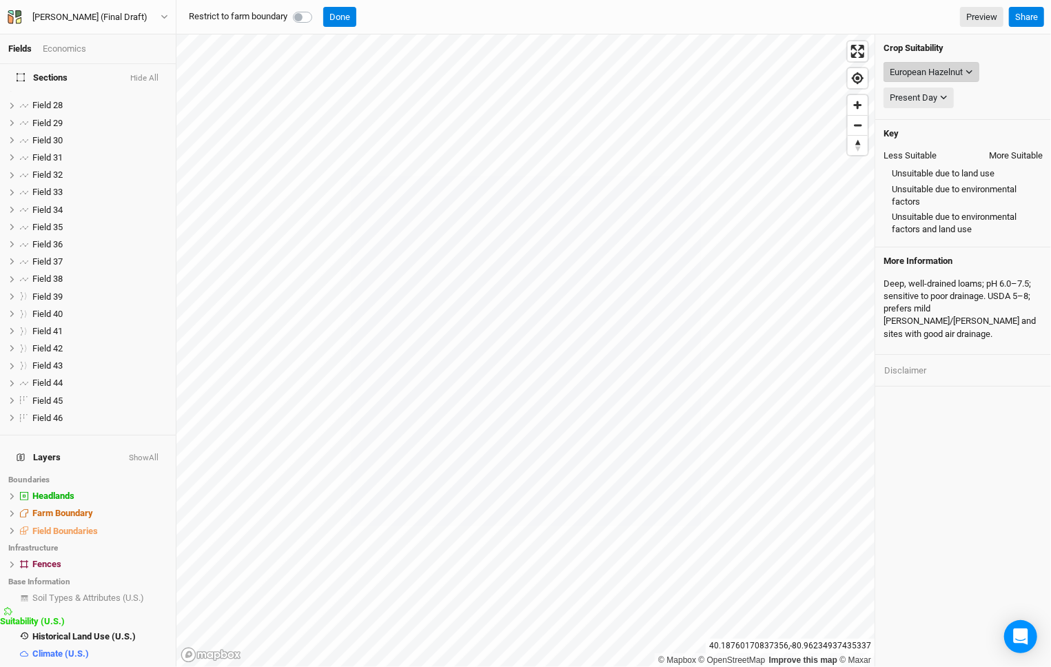
click at [963, 74] on div "European Hazelnut" at bounding box center [926, 73] width 73 height 14
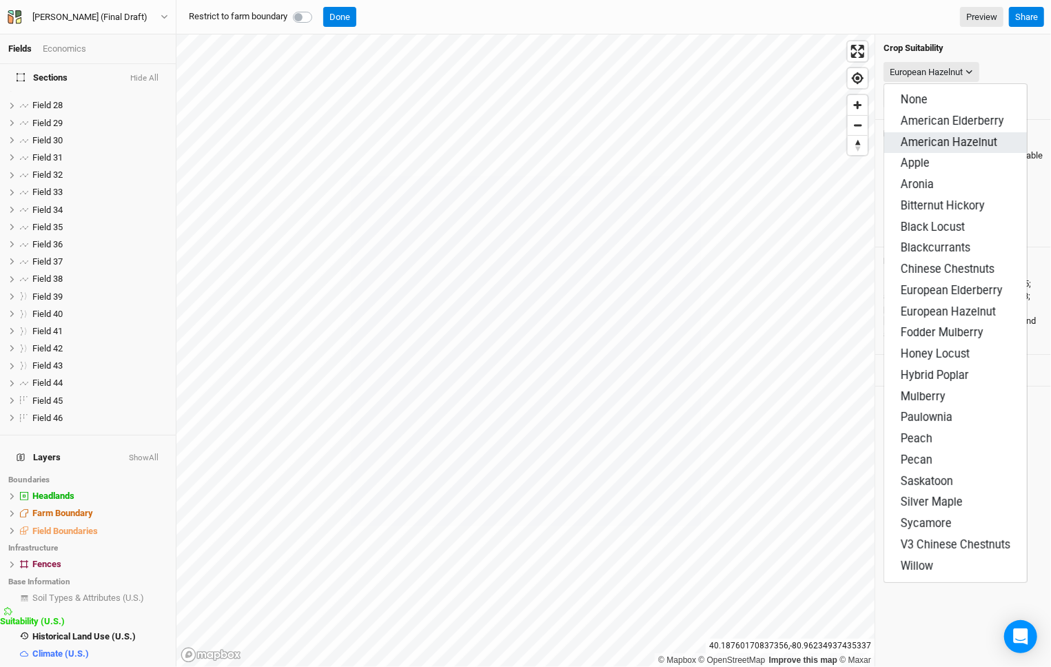
click at [975, 136] on span "American Hazelnut" at bounding box center [949, 142] width 97 height 13
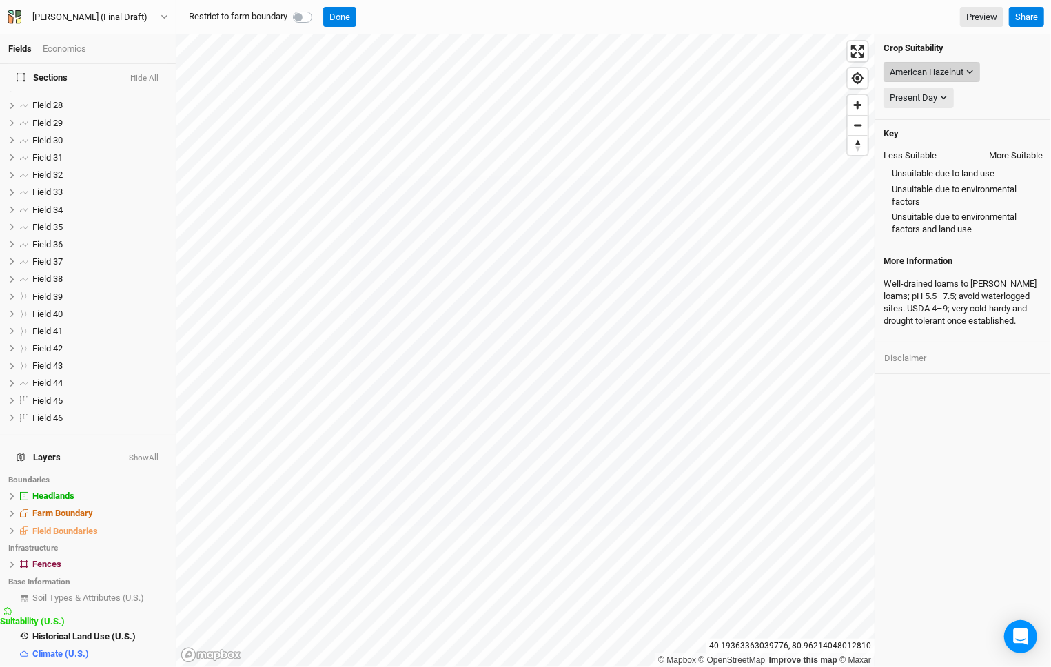
click at [948, 75] on div "American Hazelnut" at bounding box center [927, 73] width 74 height 14
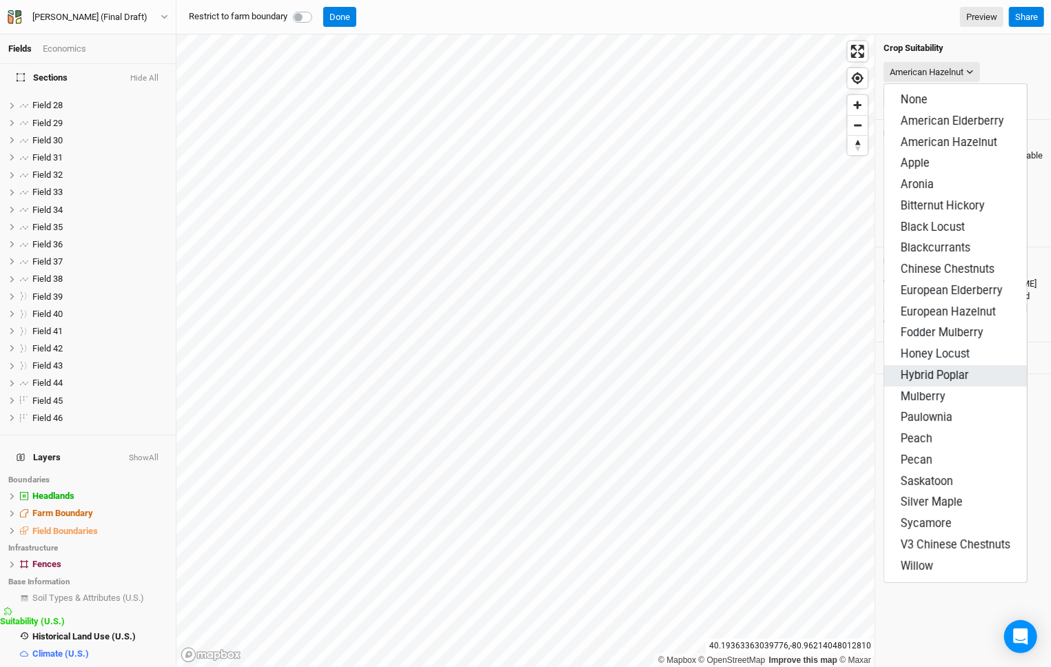
click at [920, 369] on span "Hybrid Poplar" at bounding box center [935, 375] width 68 height 13
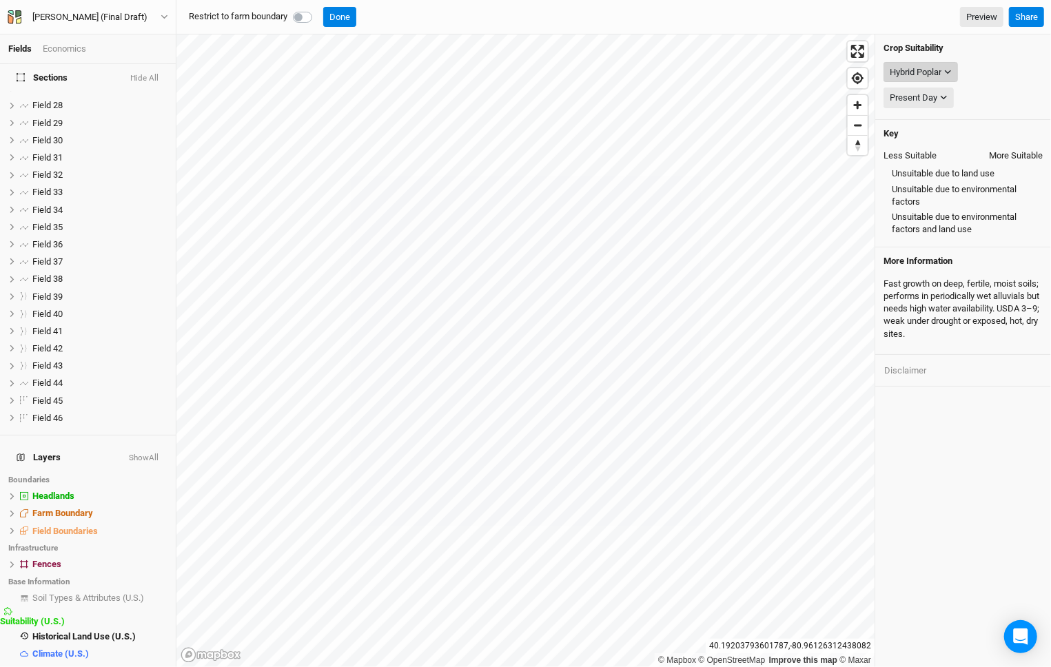
click at [942, 72] on div "Hybrid Poplar" at bounding box center [916, 73] width 52 height 14
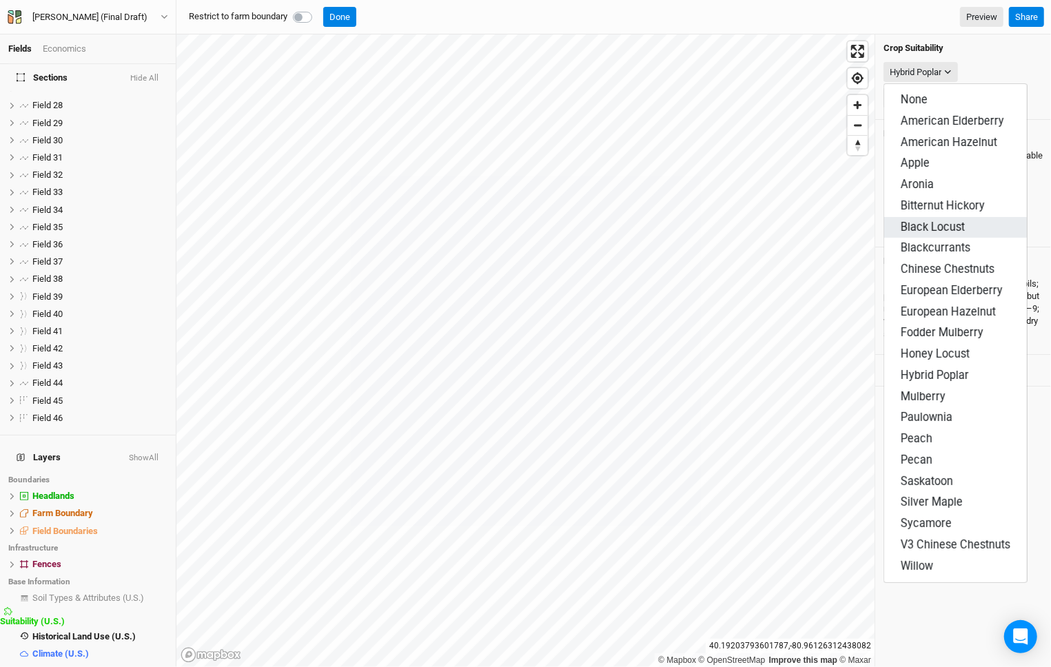
click at [968, 217] on button "Black Locust" at bounding box center [956, 227] width 143 height 21
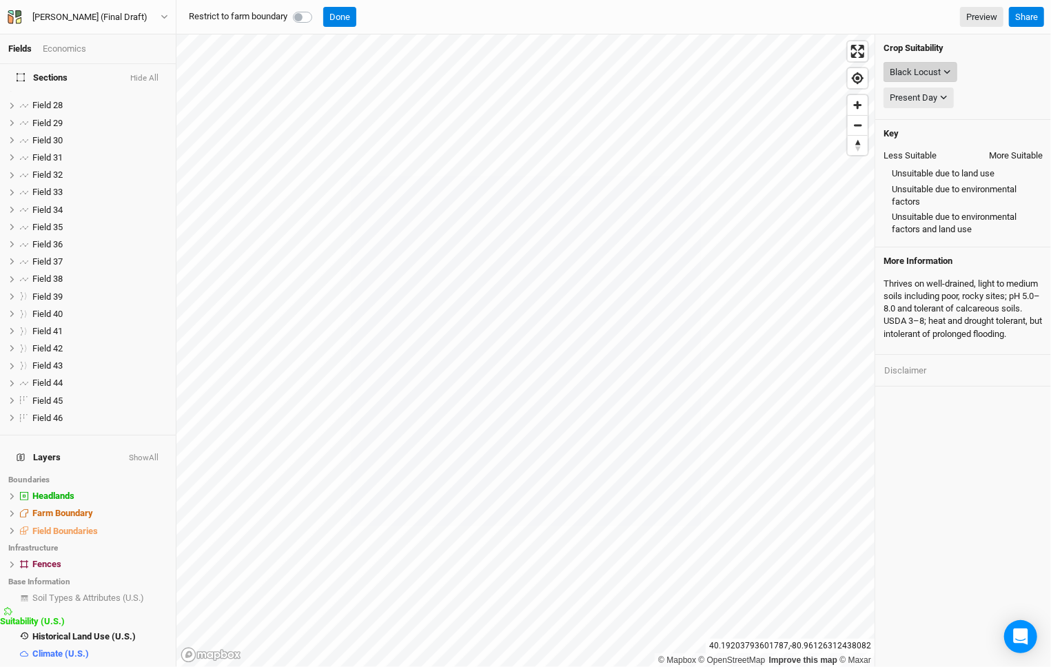
click at [933, 70] on div "Black Locust" at bounding box center [915, 73] width 51 height 14
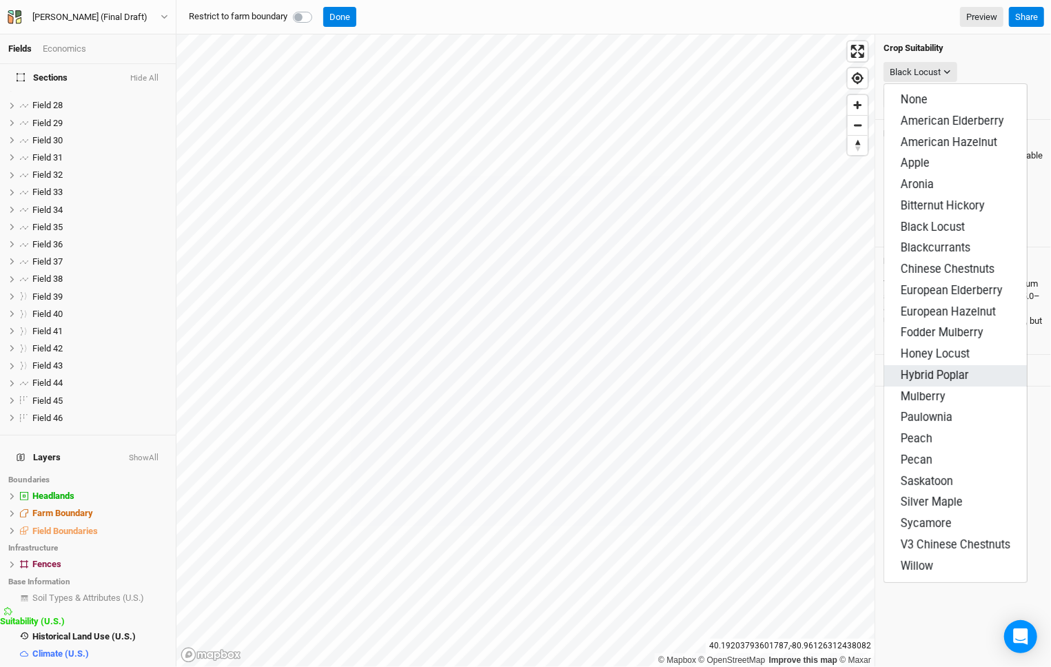
click at [936, 369] on span "Hybrid Poplar" at bounding box center [935, 375] width 68 height 13
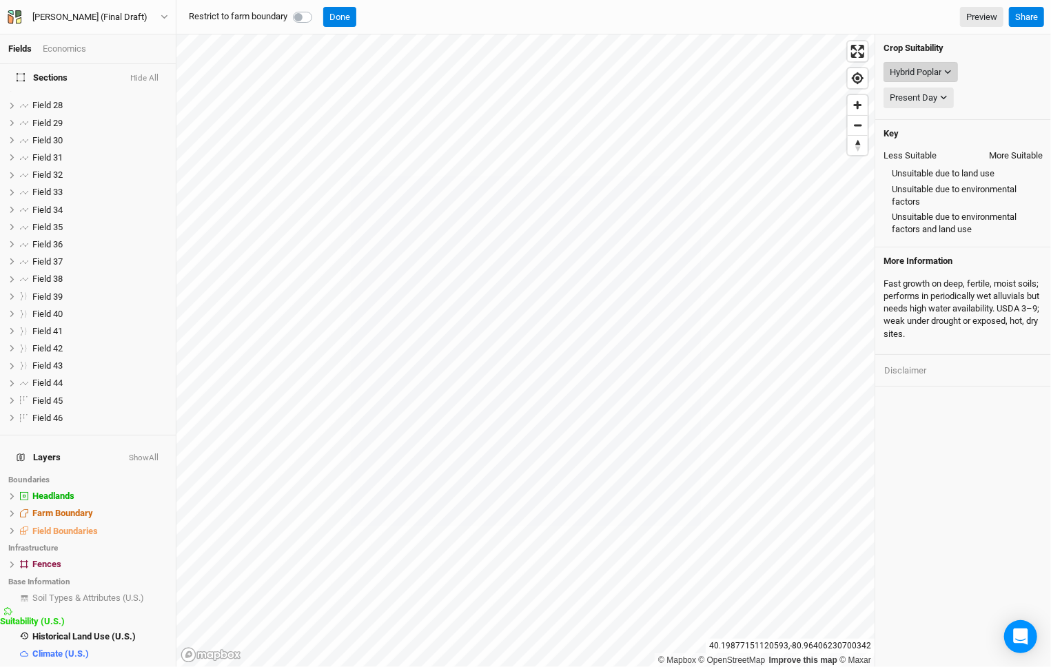
click at [907, 77] on div "Hybrid Poplar" at bounding box center [916, 73] width 52 height 14
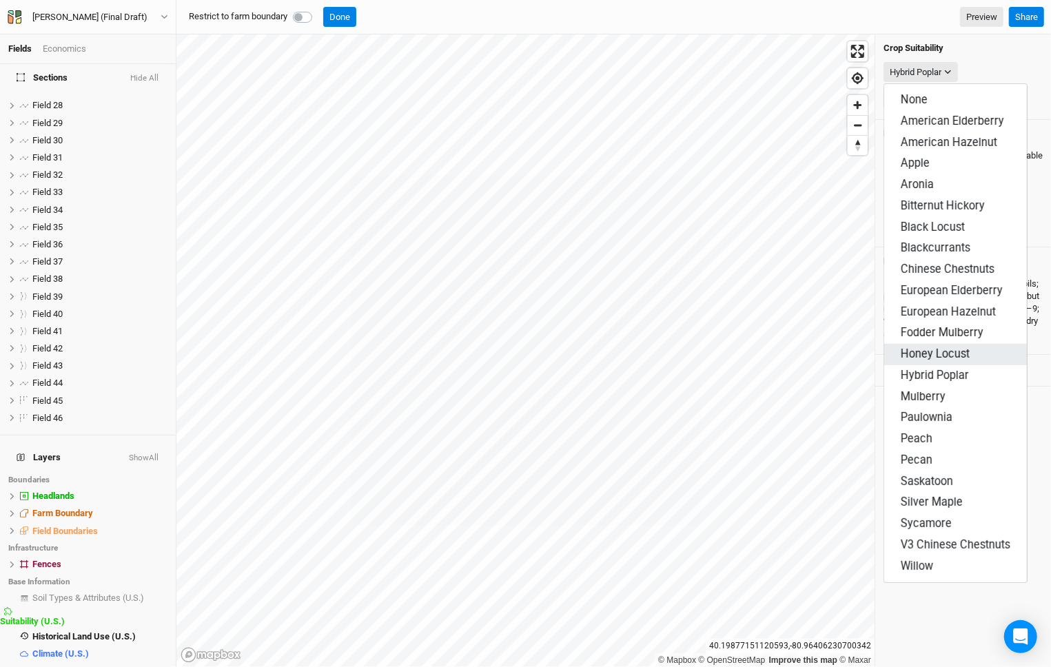
click at [963, 344] on button "Honey Locust" at bounding box center [956, 354] width 143 height 21
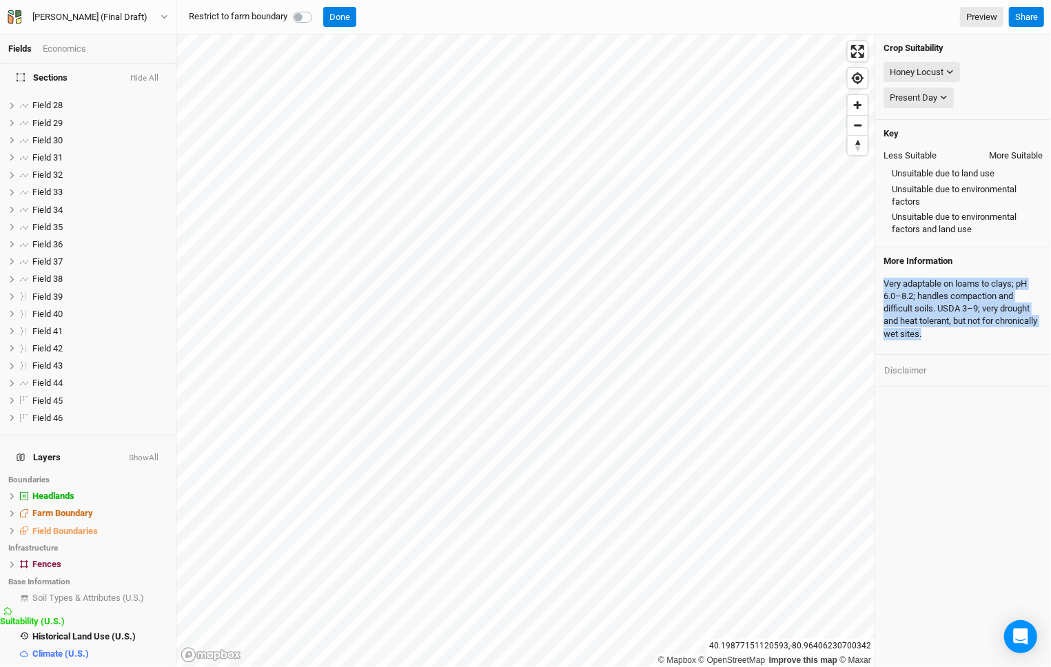
drag, startPoint x: 955, startPoint y: 338, endPoint x: 876, endPoint y: 290, distance: 92.5
click at [876, 290] on div "More Information Very adaptable on loams to clays; pH 6.0–8.2; handles compacti…" at bounding box center [964, 302] width 176 height 108
copy div "Very adaptable on loams to clays; pH 6.0–8.2; handles compaction and difficult …"
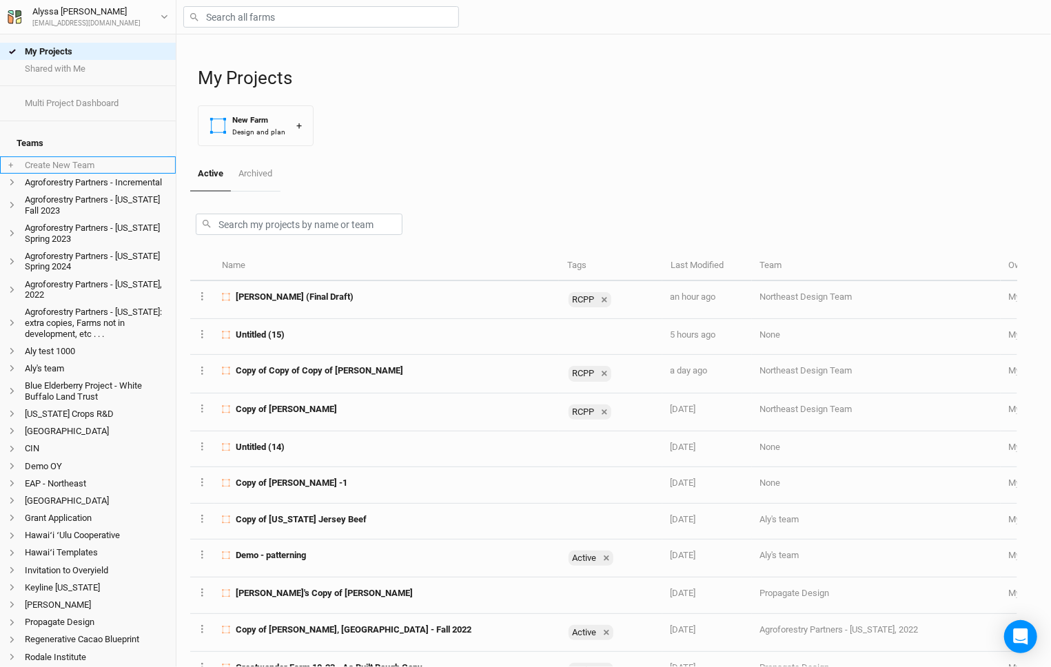
scroll to position [259, 0]
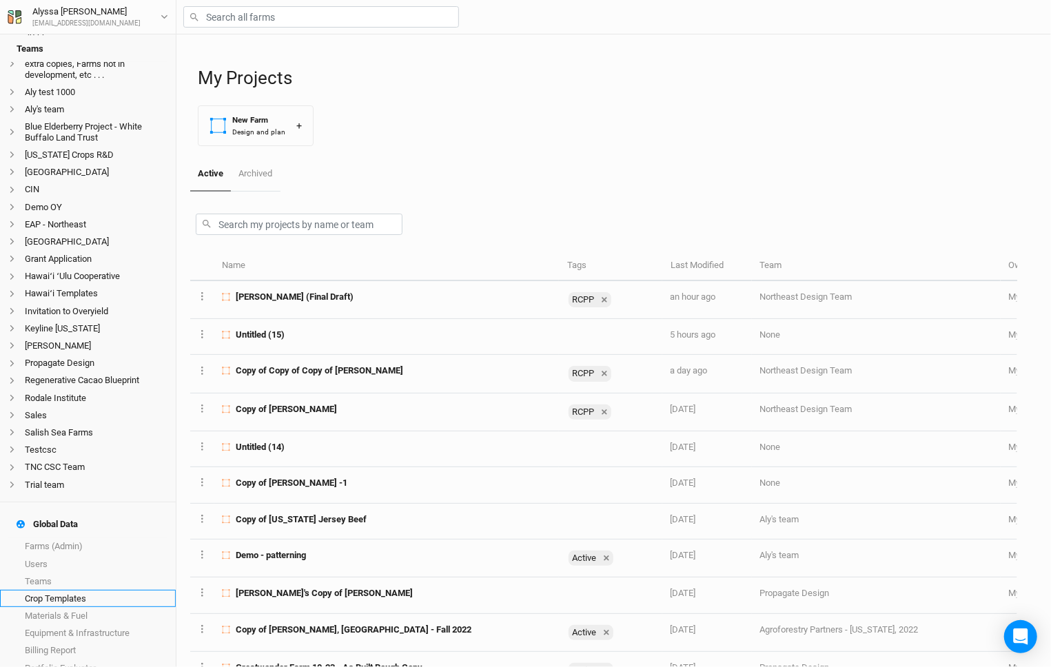
click at [119, 590] on link "Crop Templates" at bounding box center [88, 598] width 176 height 17
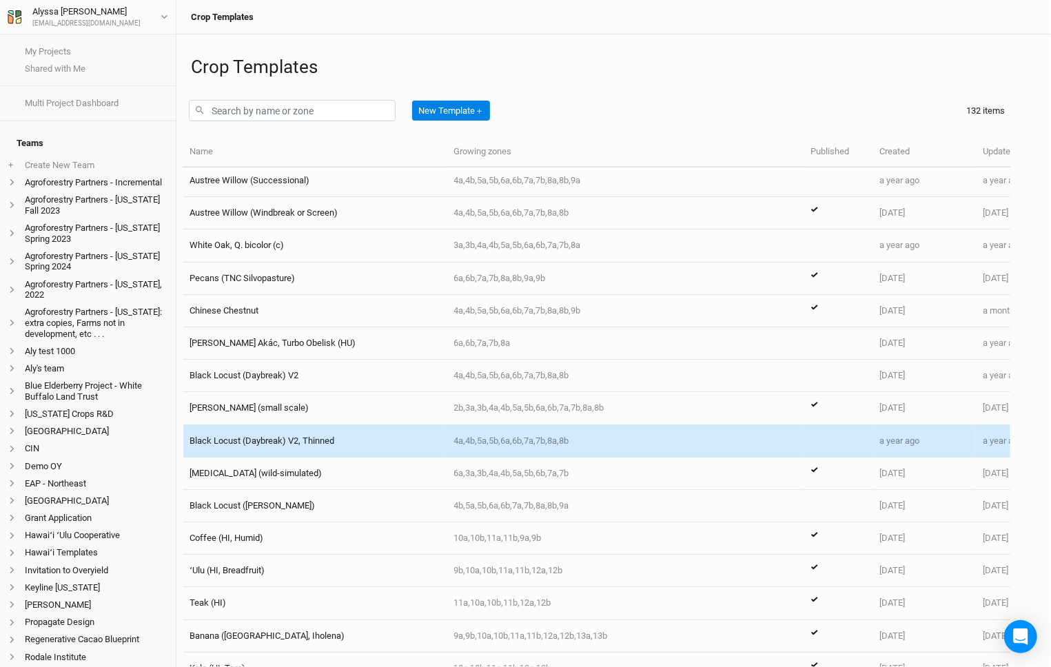
scroll to position [1937, 1]
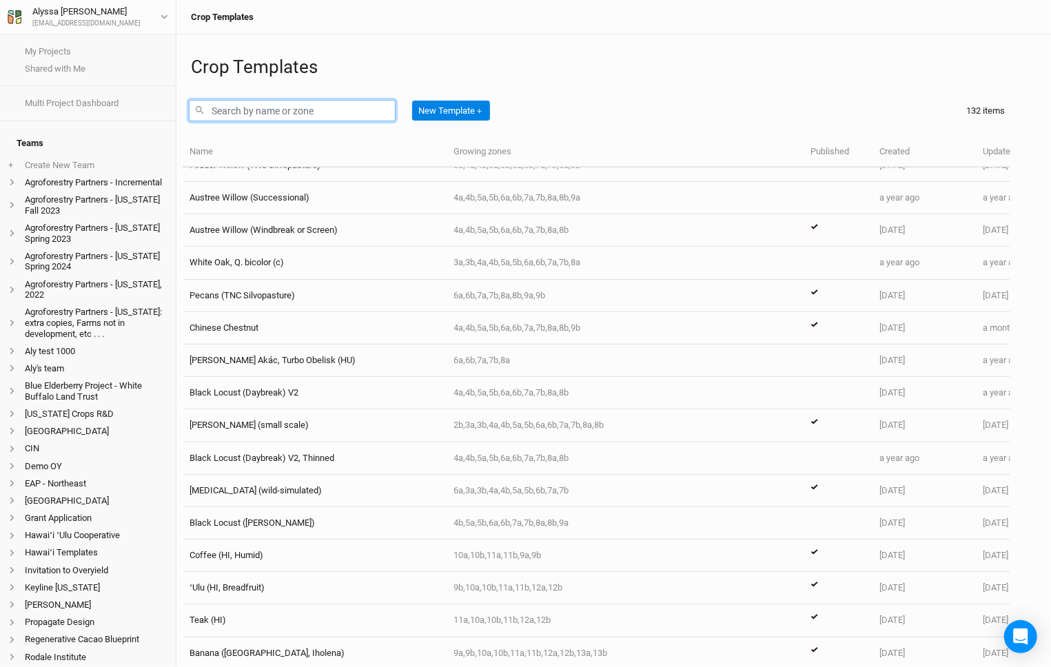
click at [327, 117] on input "text" at bounding box center [292, 110] width 207 height 21
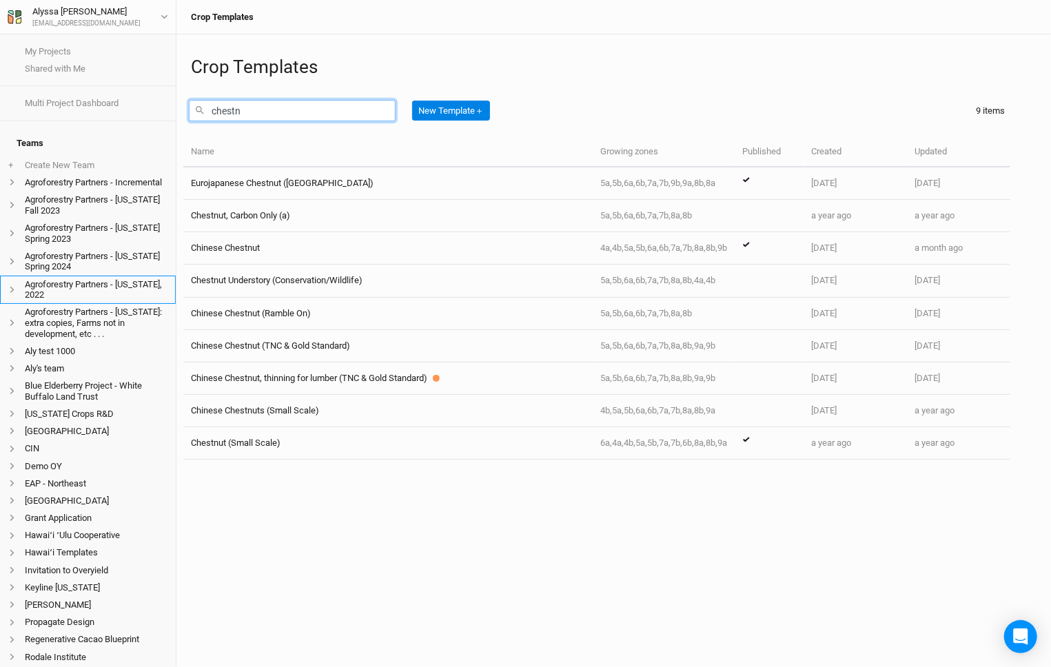
scroll to position [259, 0]
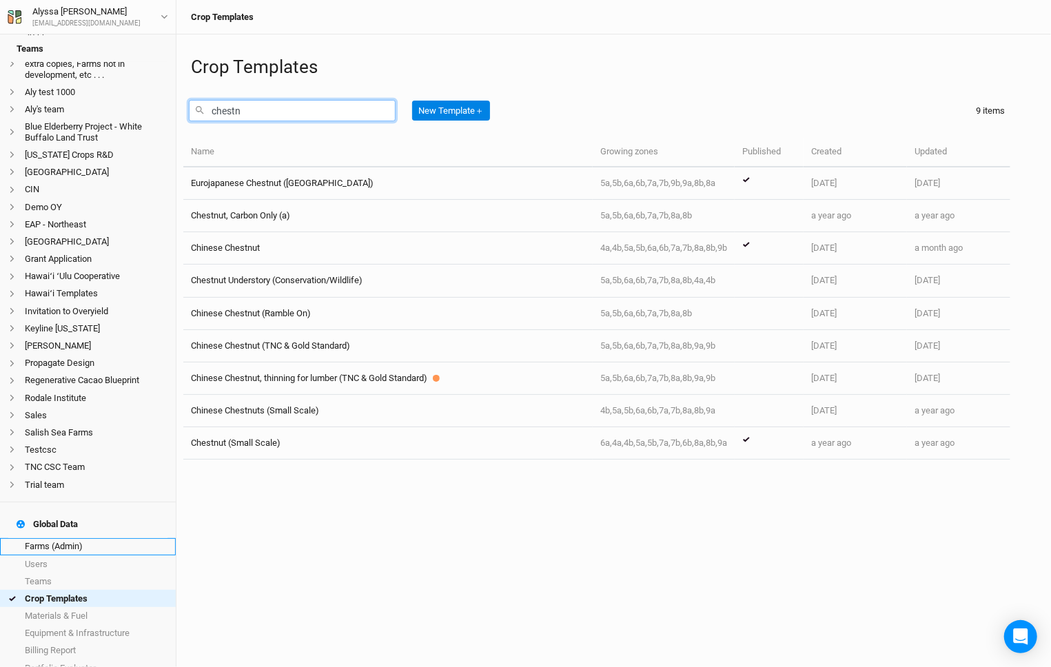
type input "chestn"
click at [57, 538] on link "Farms (Admin)" at bounding box center [88, 546] width 176 height 17
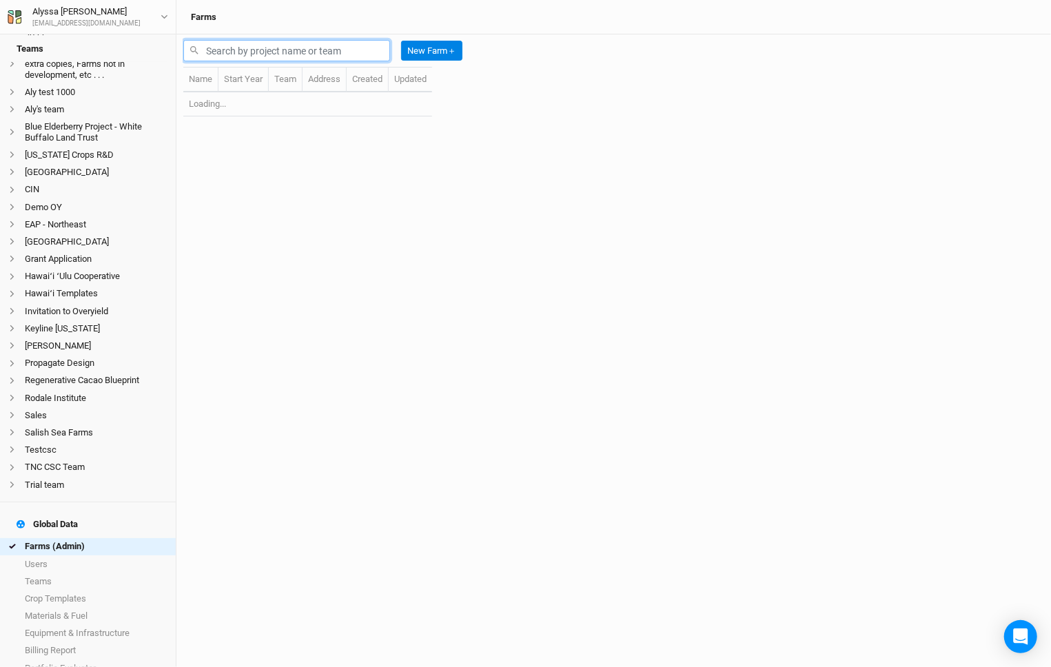
click at [352, 50] on input "text" at bounding box center [286, 50] width 207 height 21
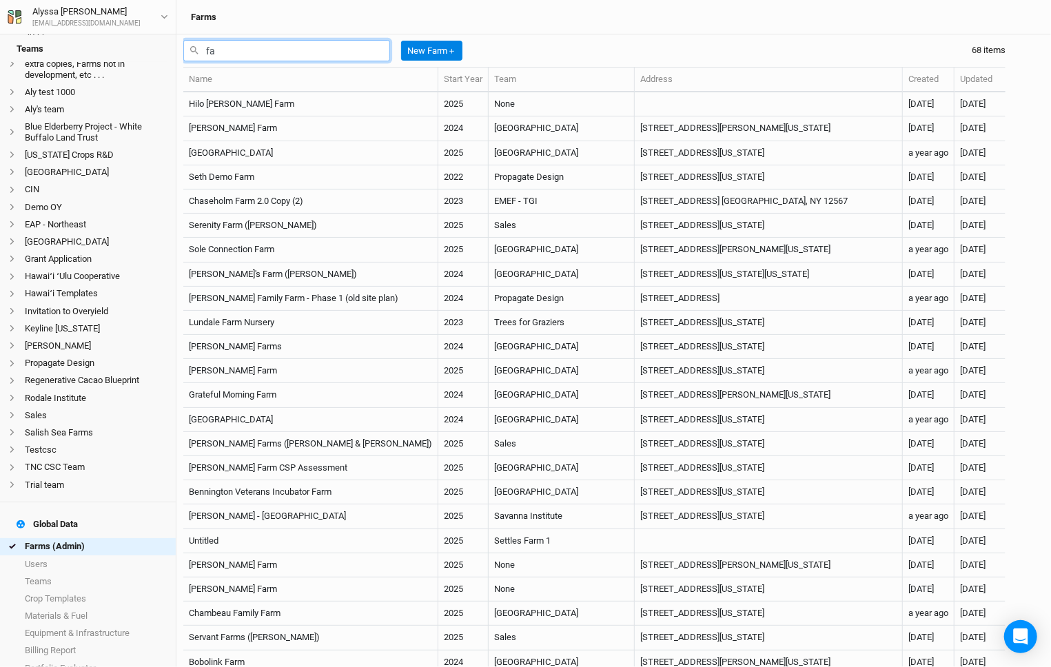
type input "f"
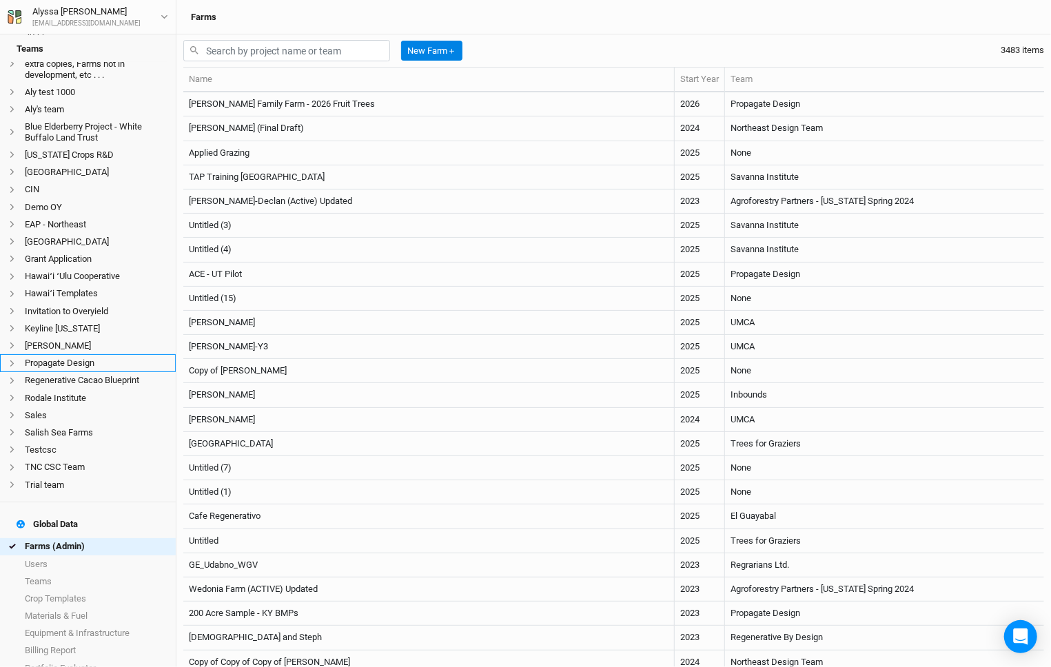
click at [83, 354] on li "Propagate Design" at bounding box center [88, 362] width 176 height 17
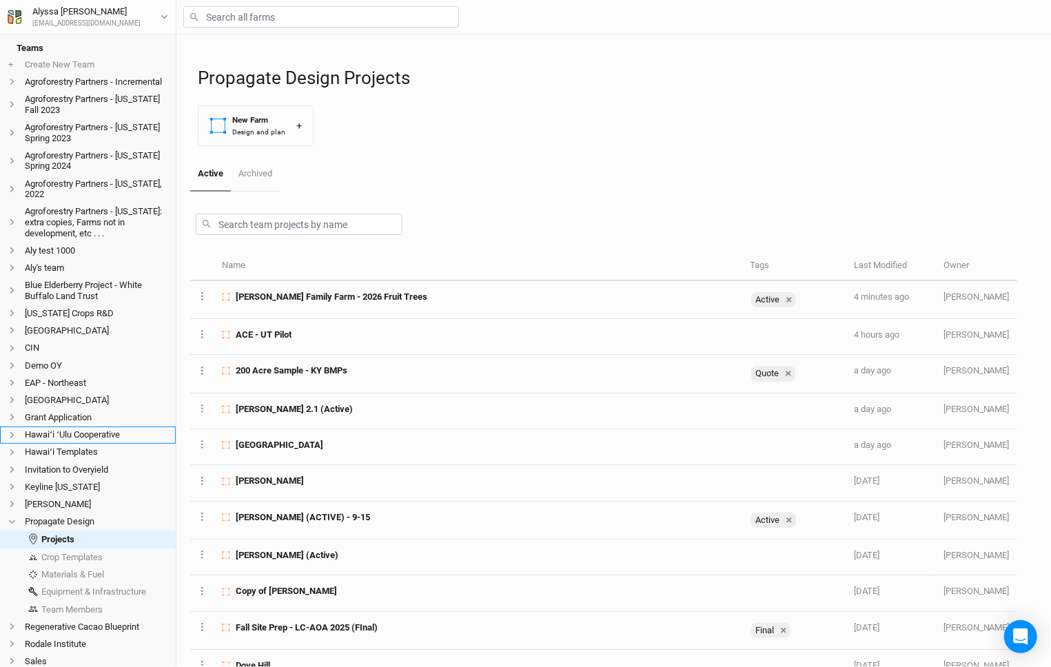
scroll to position [102, 0]
click at [90, 547] on link "Crop Templates" at bounding box center [88, 555] width 176 height 17
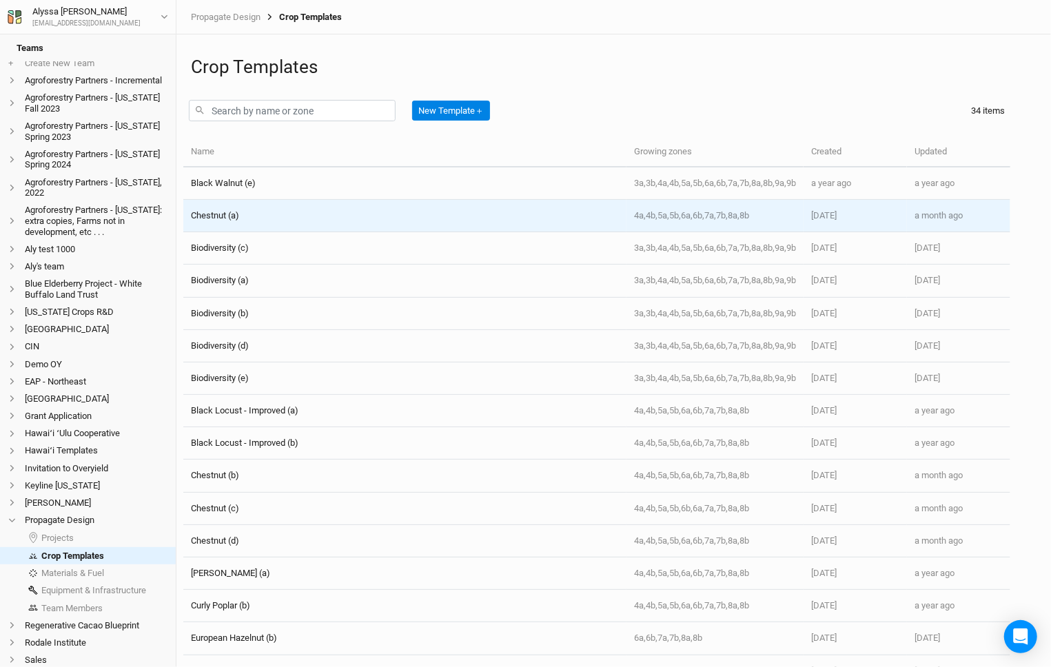
click at [401, 230] on td "Chestnut (a)" at bounding box center [404, 216] width 443 height 32
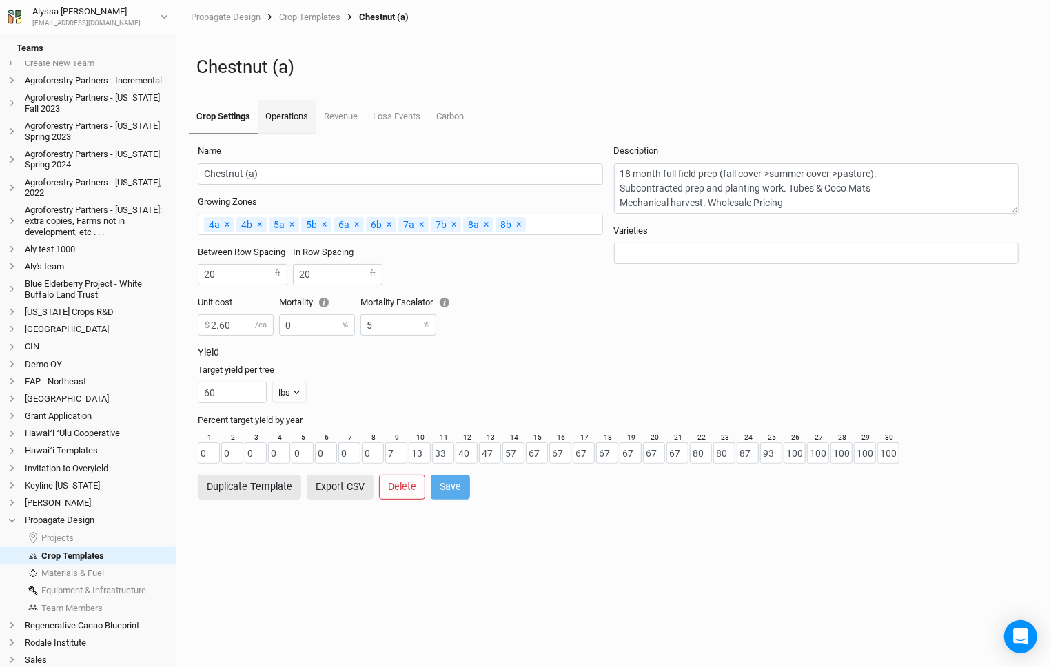
click at [284, 127] on link "Operations" at bounding box center [287, 117] width 58 height 34
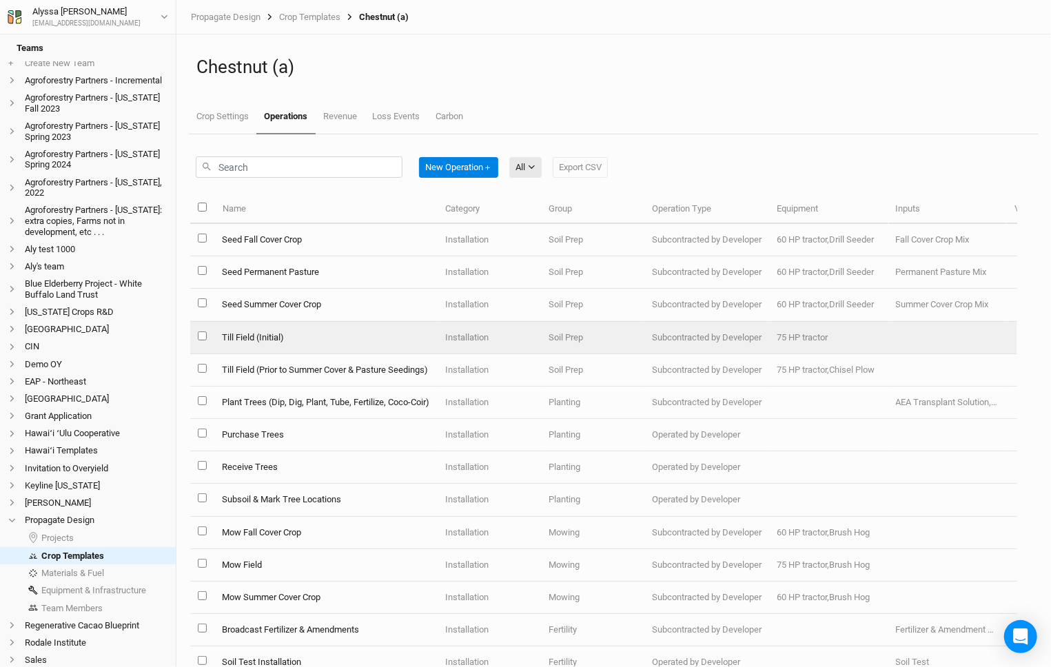
click at [385, 345] on td "Till Field (Initial)" at bounding box center [325, 338] width 223 height 32
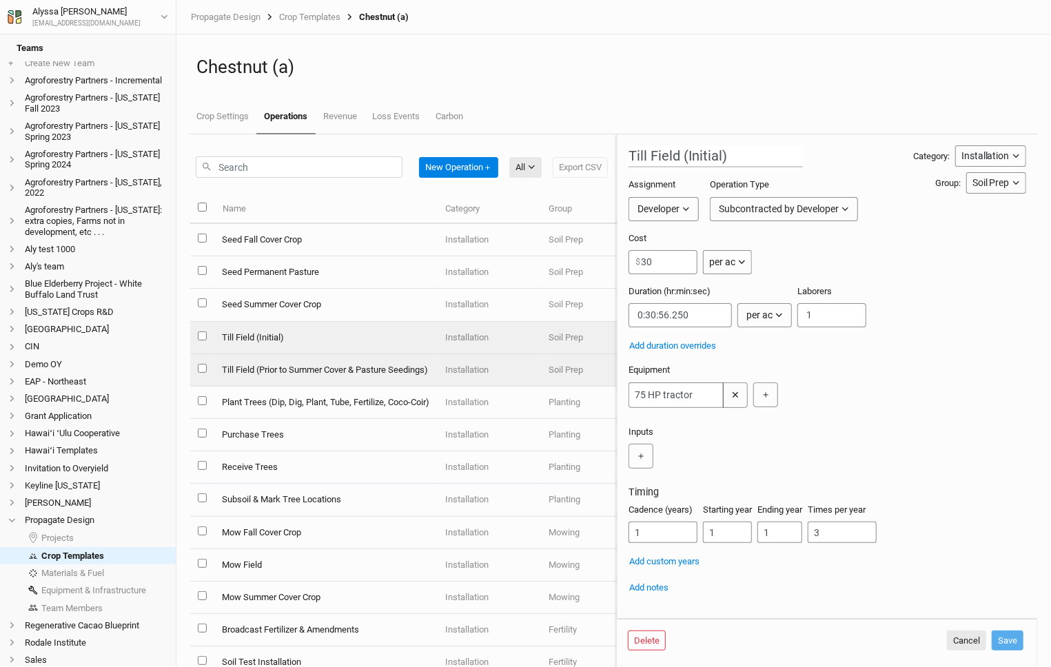
click at [342, 387] on td "Till Field (Prior to Summer Cover & Pasture Seedings)" at bounding box center [325, 370] width 223 height 32
type input "Till Field (Prior to Summer Cover & Pasture Seedings)"
type input "2"
type input "4"
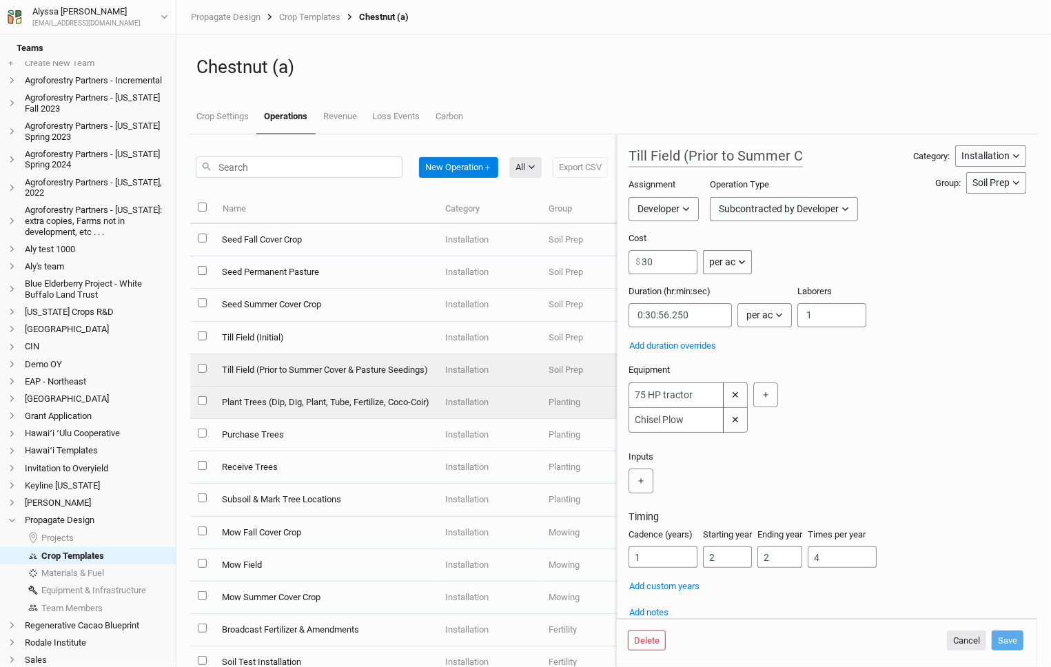
click at [348, 419] on td "Plant Trees (Dip, Dig, Plant, Tube, Fertilize, Coco-Coir)" at bounding box center [325, 403] width 223 height 32
type input "Plant Trees (Dip, Dig, Plant, Tube, Fertilize, Coco-Coir)"
type input "9"
type input "0:06:13"
type input "1"
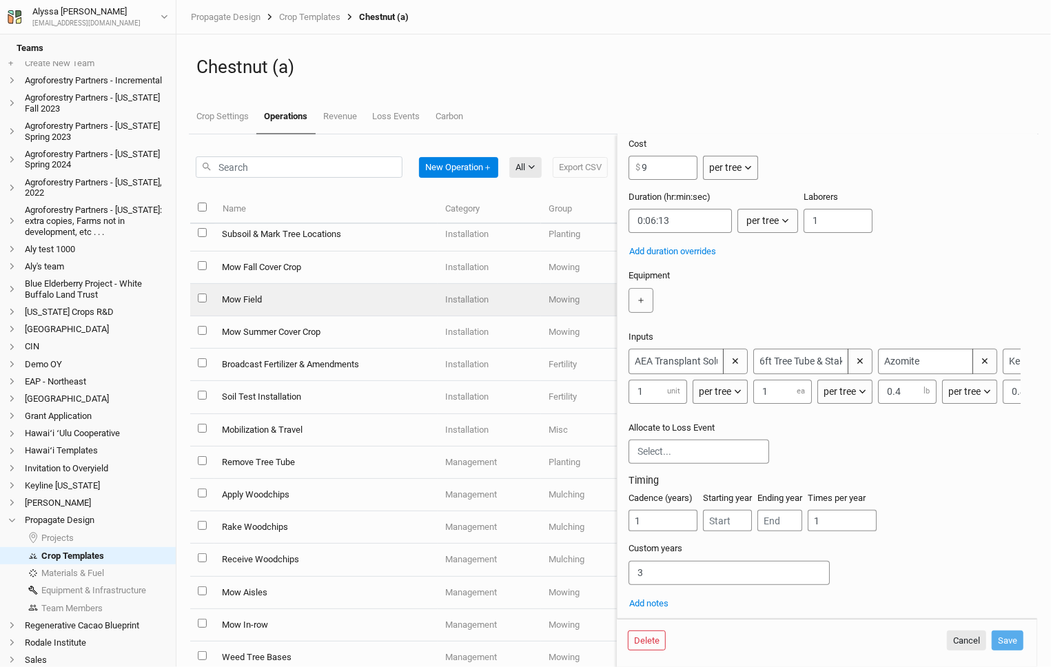
scroll to position [263, 0]
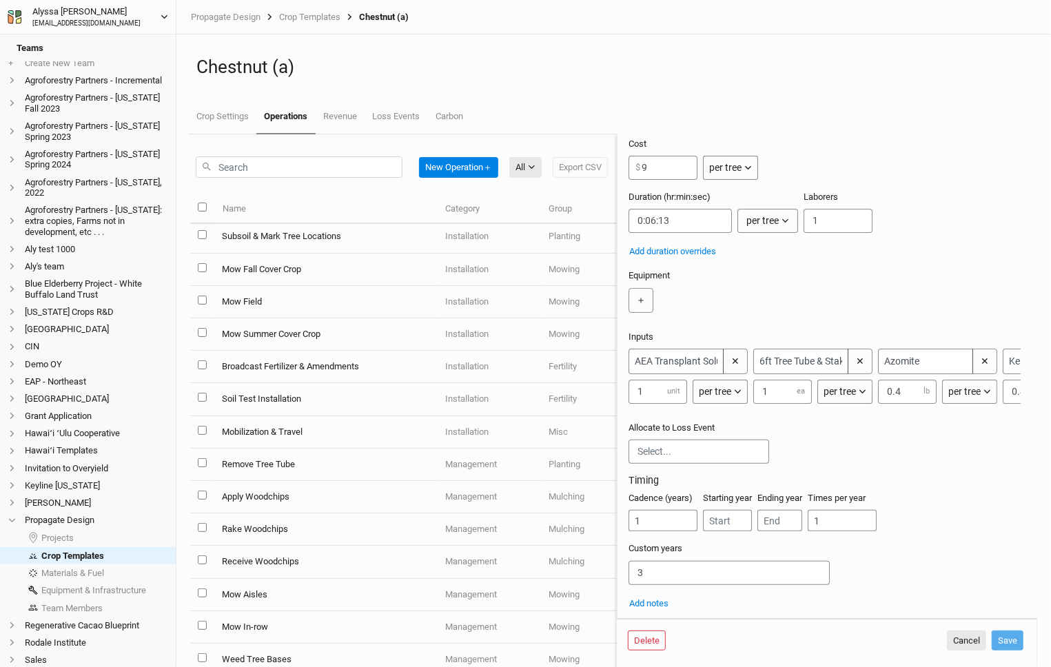
click at [37, 4] on button "Alyssa Gordon alyssa@propagateag.com" at bounding box center [88, 16] width 162 height 25
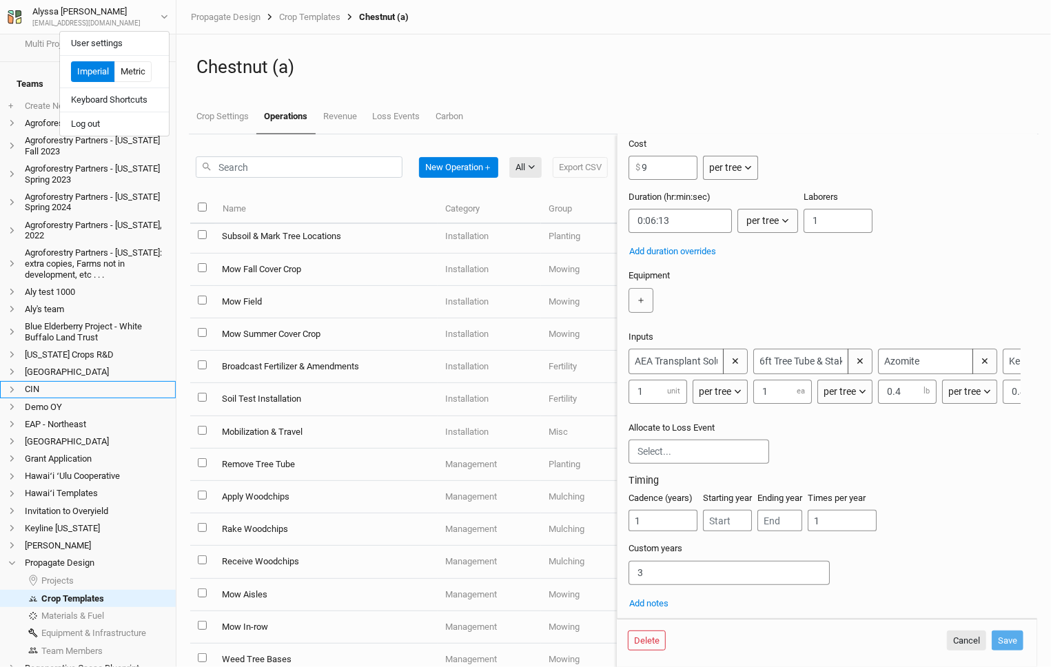
scroll to position [0, 0]
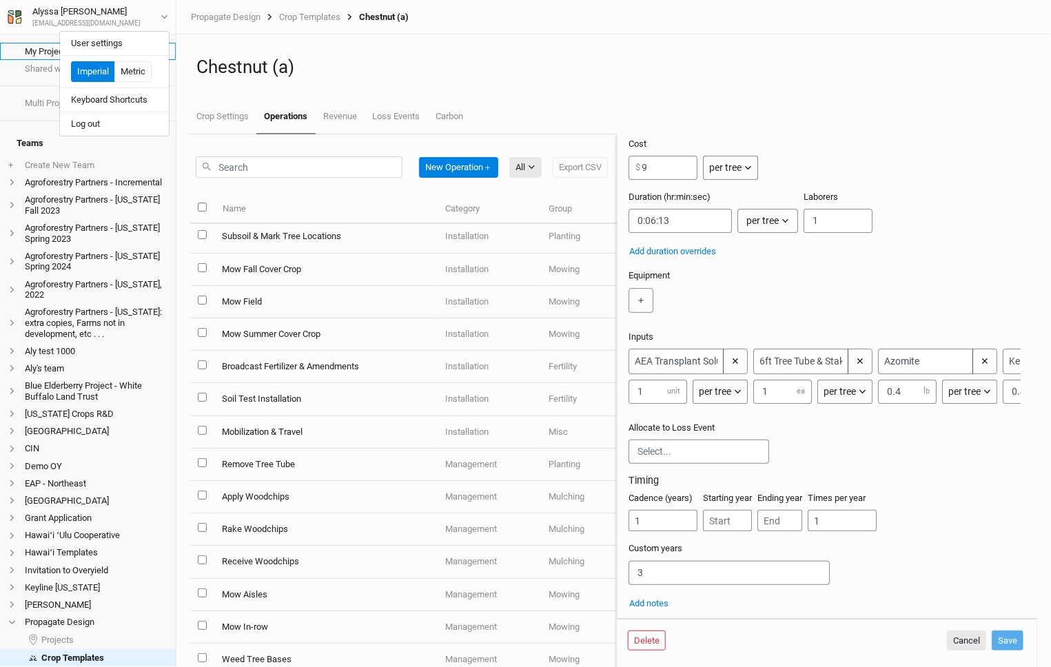
click at [32, 54] on link "My Projects" at bounding box center [88, 51] width 176 height 17
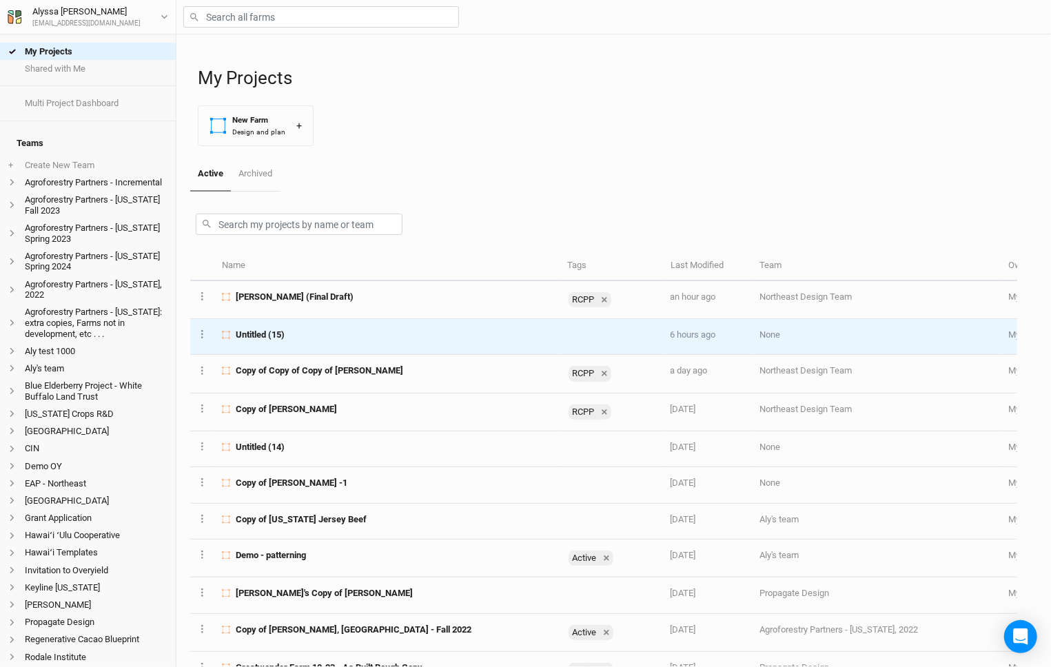
click at [311, 323] on td "Untitled (15)" at bounding box center [386, 337] width 345 height 36
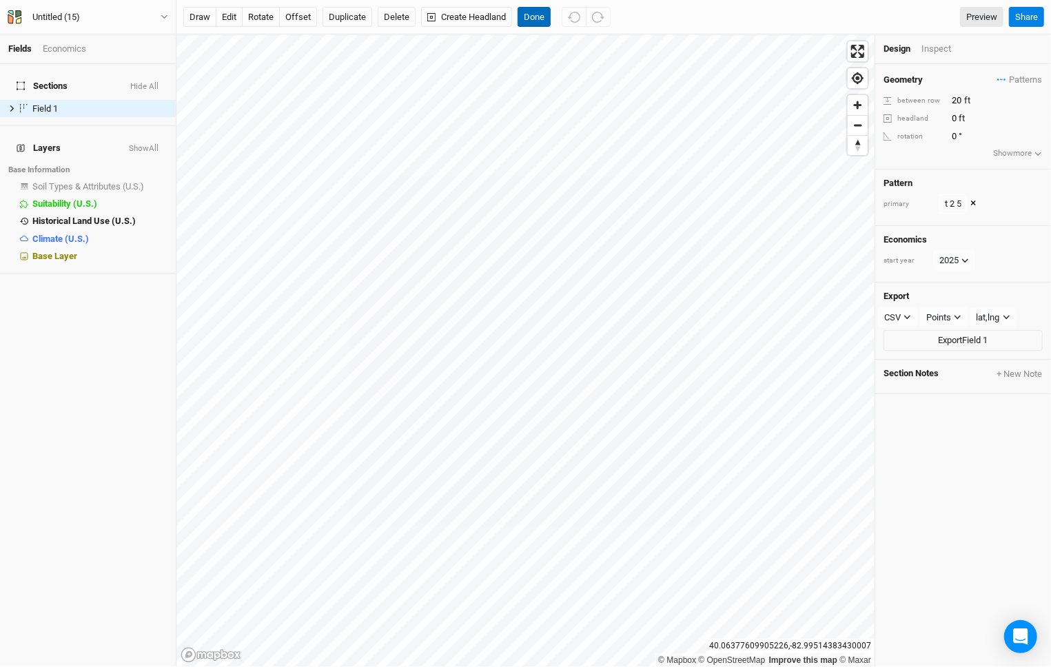
click at [536, 18] on button "Done" at bounding box center [534, 17] width 33 height 21
click at [532, 21] on button "Done" at bounding box center [534, 17] width 33 height 21
click at [954, 105] on input "20" at bounding box center [1008, 100] width 120 height 15
type input "30"
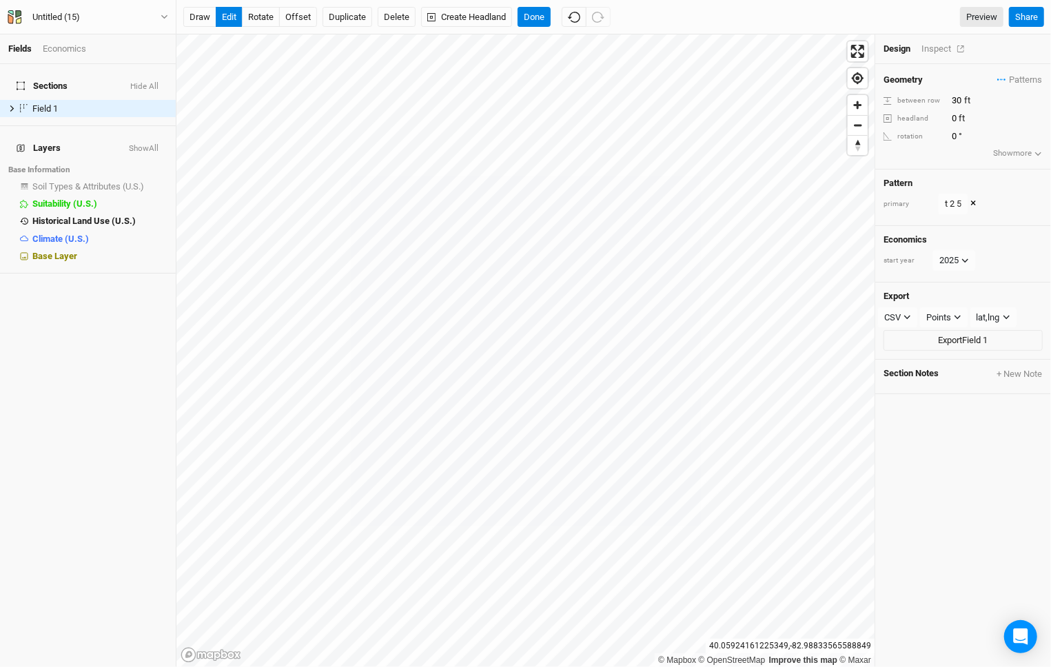
click at [945, 48] on div "Inspect" at bounding box center [946, 49] width 49 height 12
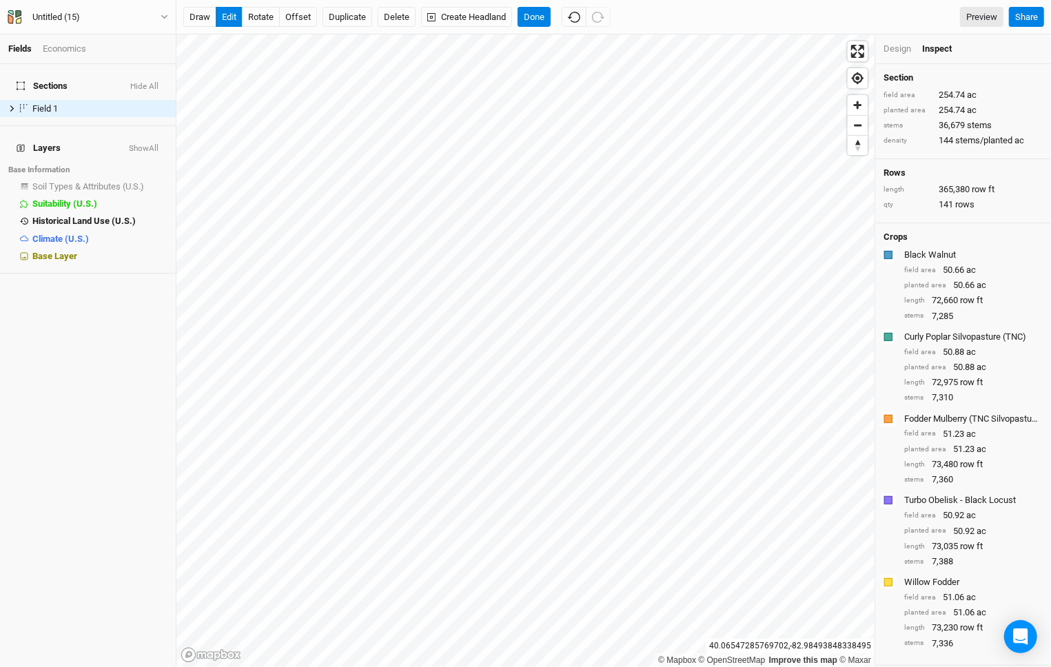
click at [905, 45] on div "Design" at bounding box center [898, 49] width 28 height 12
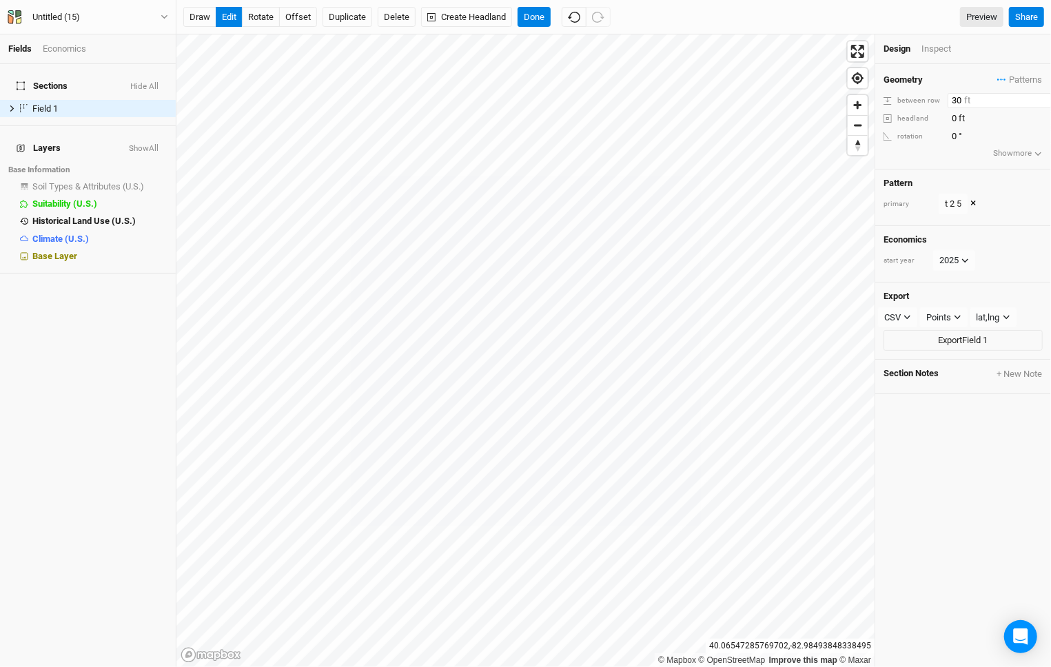
click at [960, 95] on input "30" at bounding box center [1008, 100] width 120 height 15
click at [954, 98] on input "30" at bounding box center [1008, 100] width 120 height 15
type input "60"
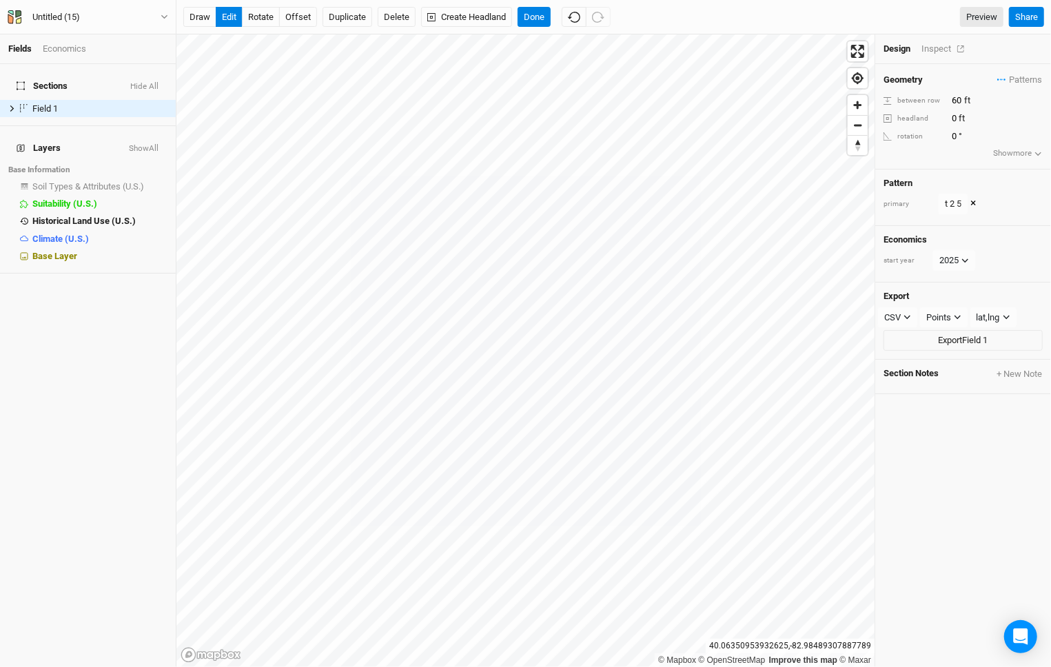
click at [940, 48] on div "Inspect" at bounding box center [946, 49] width 49 height 12
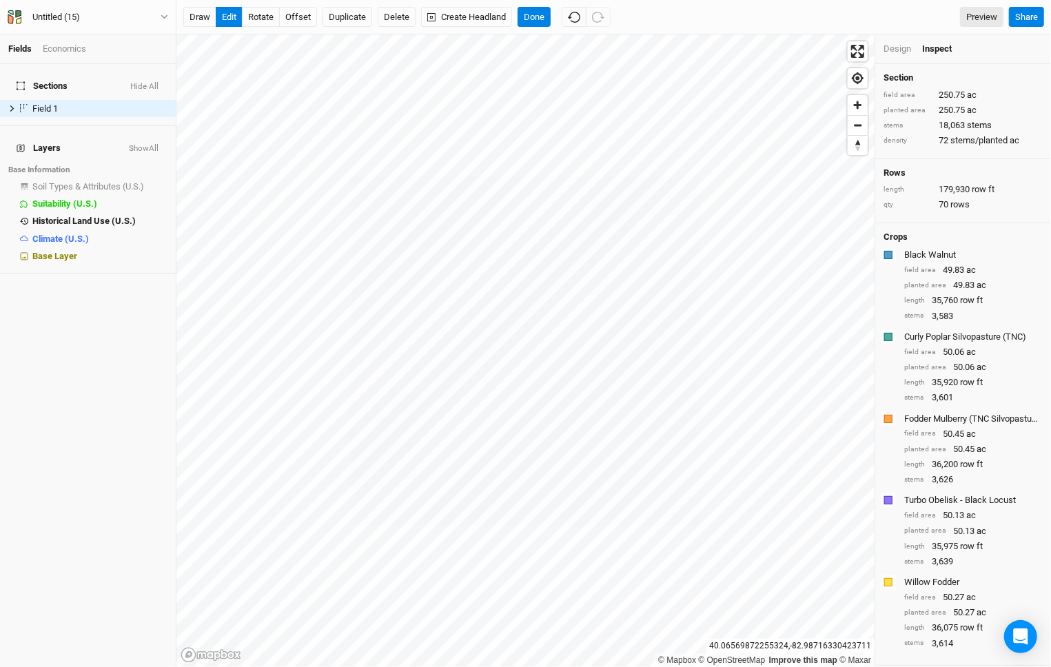
click at [892, 53] on div "Design" at bounding box center [898, 49] width 28 height 12
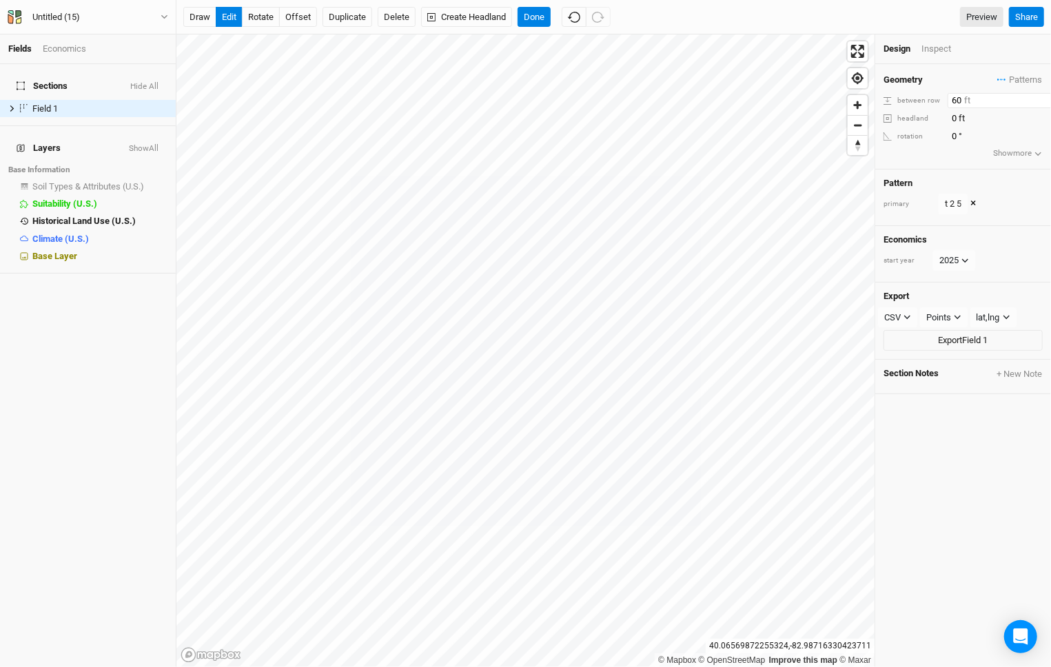
click at [960, 94] on input "60" at bounding box center [1008, 100] width 120 height 15
type input "61"
click at [927, 49] on div "Inspect" at bounding box center [946, 49] width 49 height 12
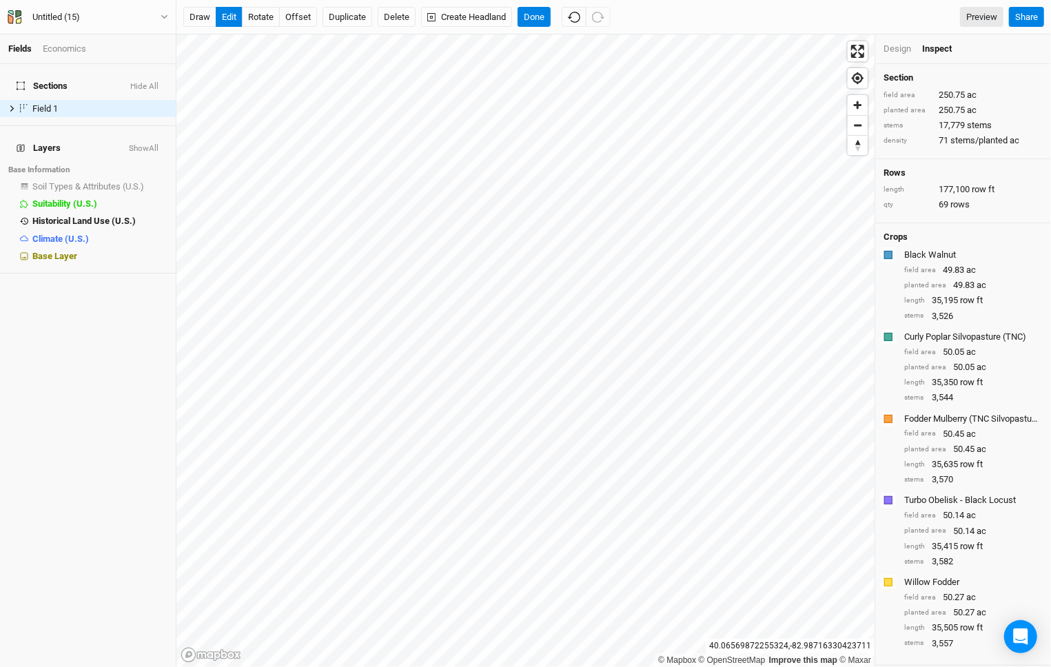
click at [904, 47] on div "Design" at bounding box center [898, 49] width 28 height 12
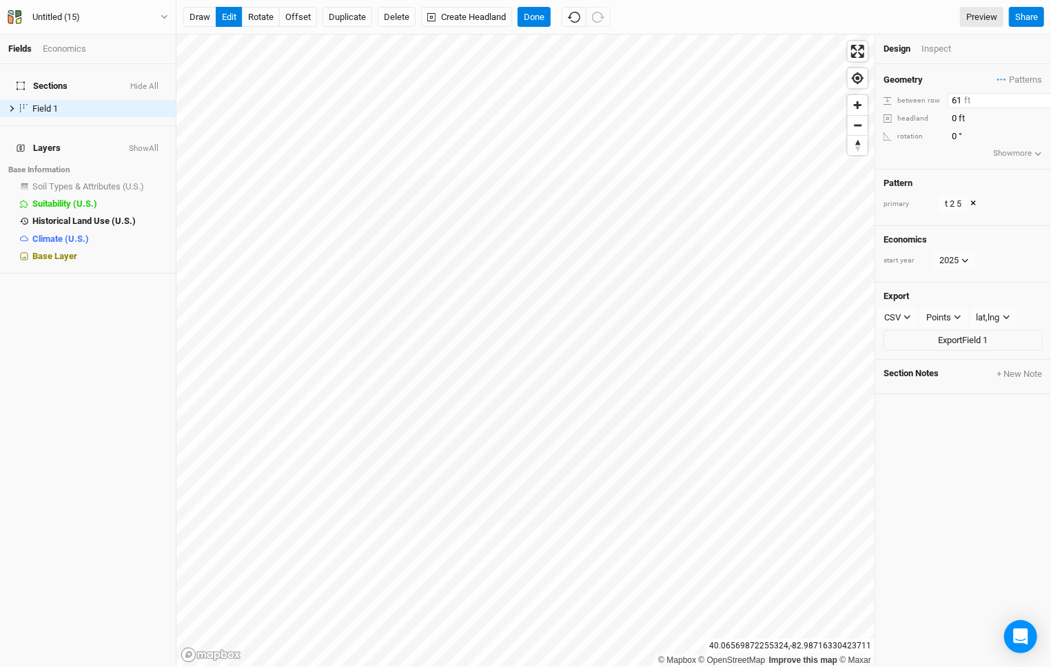
click at [963, 97] on input "61" at bounding box center [1008, 100] width 120 height 15
type input "63"
click at [928, 50] on div "Inspect" at bounding box center [946, 49] width 49 height 12
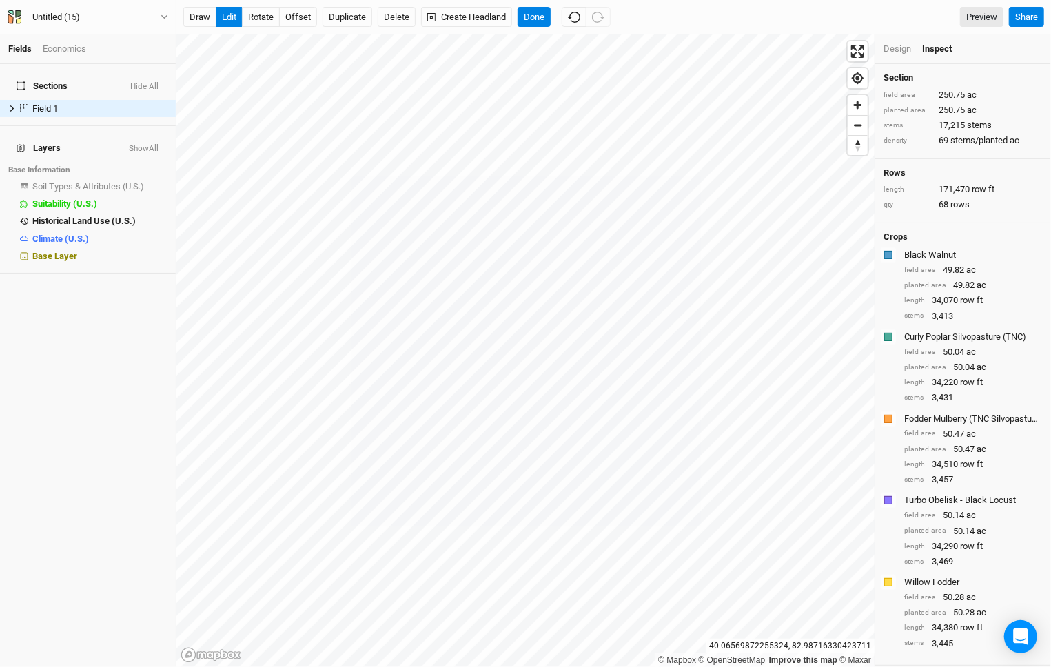
click at [904, 50] on div "Design" at bounding box center [898, 49] width 28 height 12
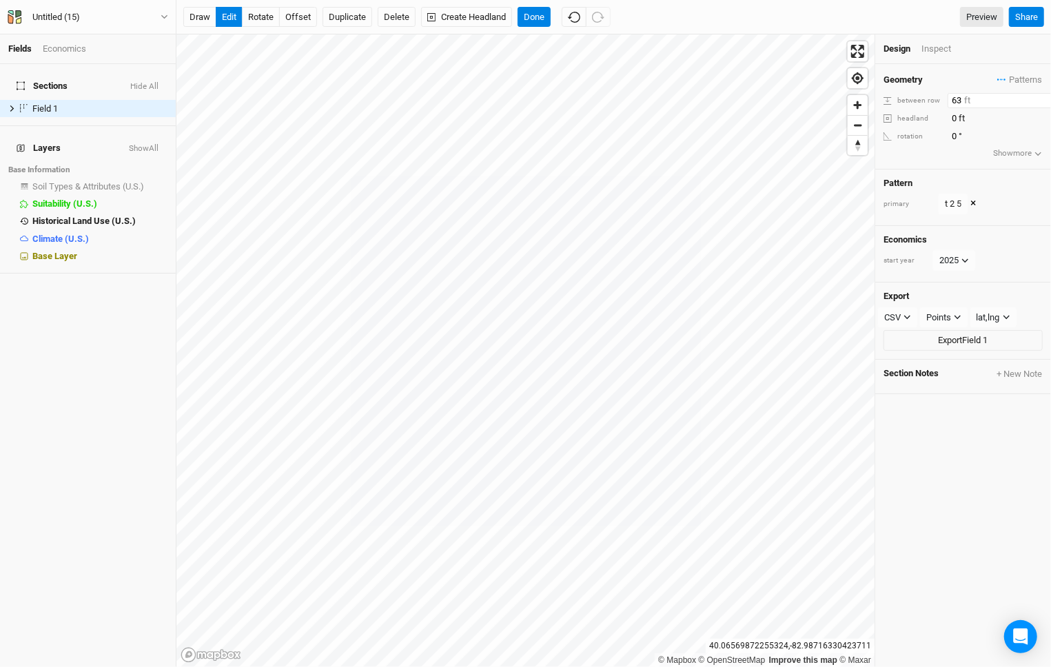
click at [959, 94] on input "63" at bounding box center [1008, 100] width 120 height 15
type input "20"
click at [1026, 75] on span "Patterns" at bounding box center [1020, 80] width 45 height 14
click at [1028, 190] on button "view" at bounding box center [1028, 191] width 38 height 21
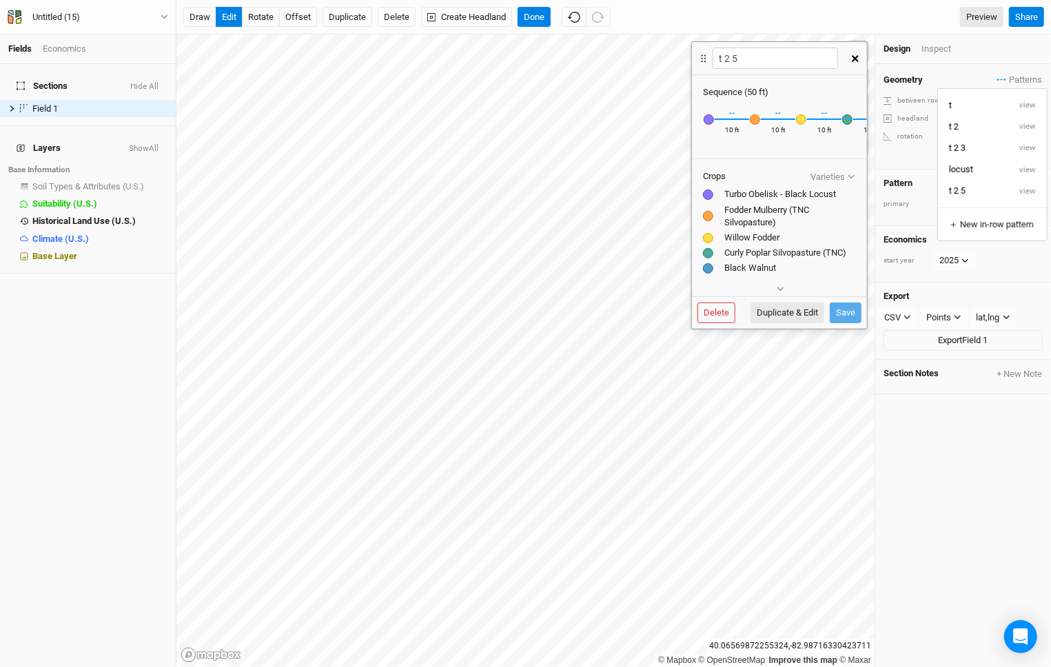
click at [726, 133] on div "10 ft" at bounding box center [732, 132] width 14 height 14
click at [788, 303] on button "Duplicate & Edit" at bounding box center [788, 313] width 74 height 21
type input "t 2 5 6"
click at [724, 130] on input "10" at bounding box center [732, 132] width 34 height 14
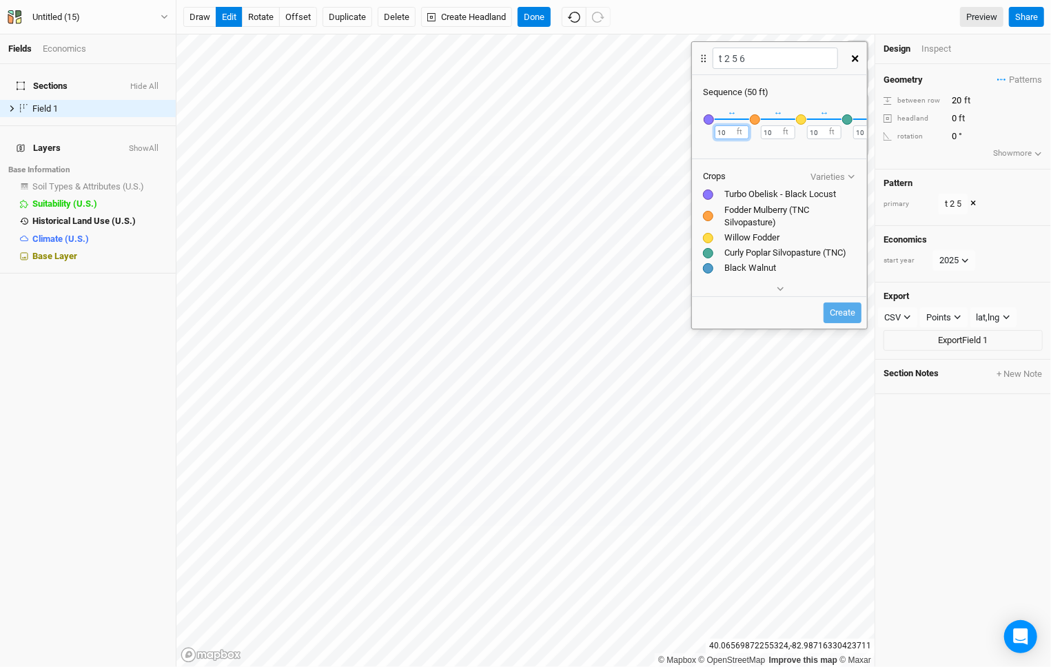
click at [724, 130] on input "10" at bounding box center [732, 132] width 34 height 14
type input "1"
type input "30"
click at [765, 134] on input "10" at bounding box center [778, 132] width 34 height 14
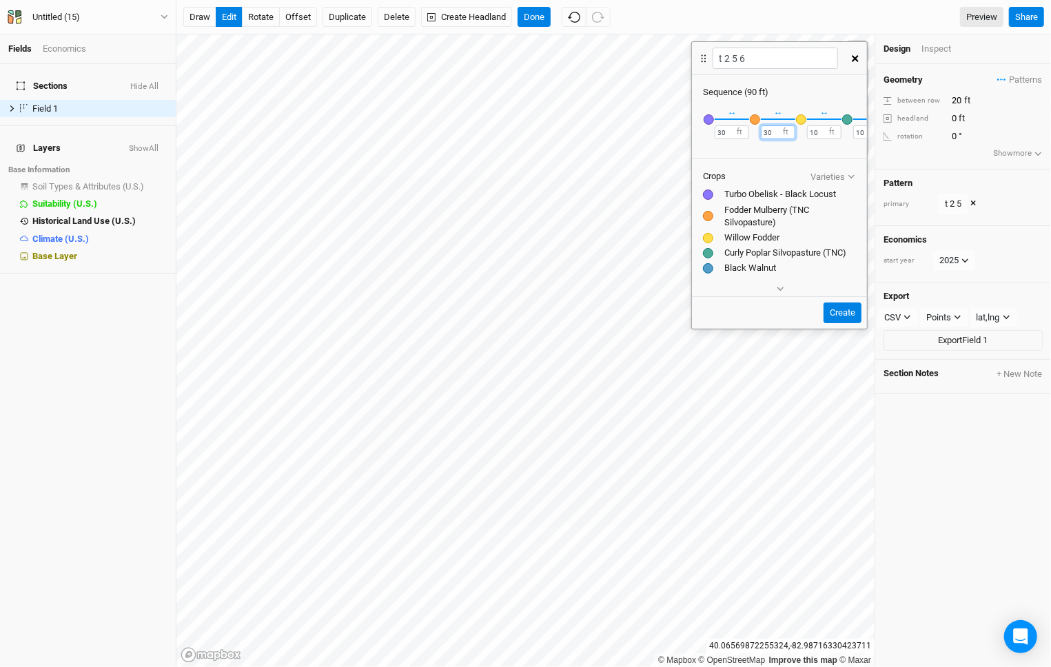
type input "30"
click at [814, 132] on input "10" at bounding box center [824, 132] width 34 height 14
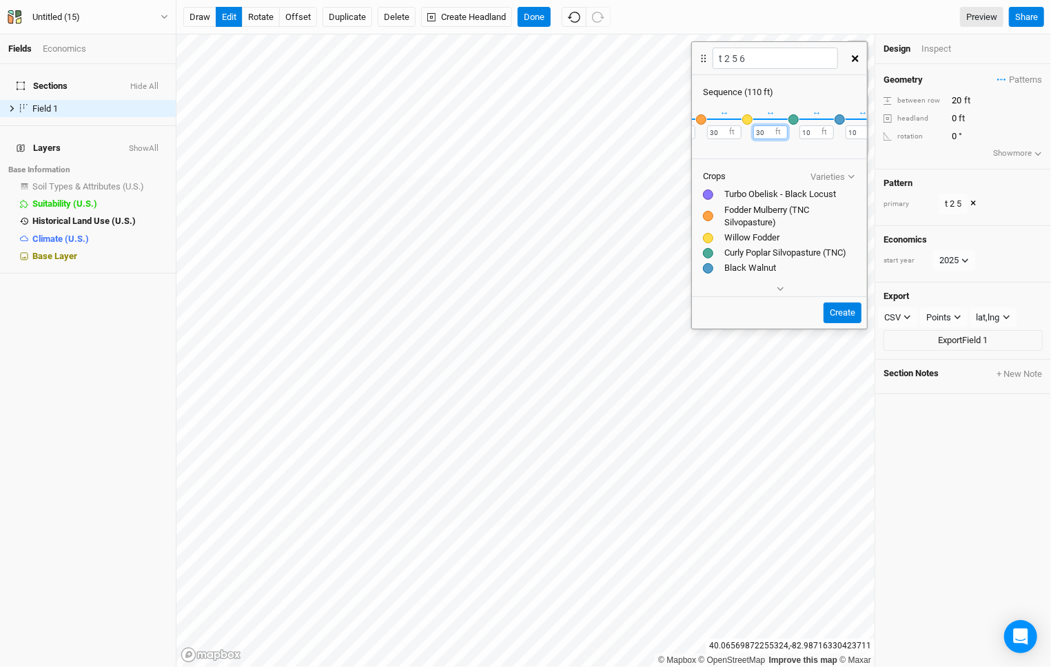
type input "30"
click at [793, 132] on div "× Remove Turbo Obelisk - Black Locust Recently Used Turbo Obelisk - Black Locus…" at bounding box center [779, 127] width 175 height 57
click at [802, 132] on input "10" at bounding box center [817, 132] width 34 height 14
type input "30"
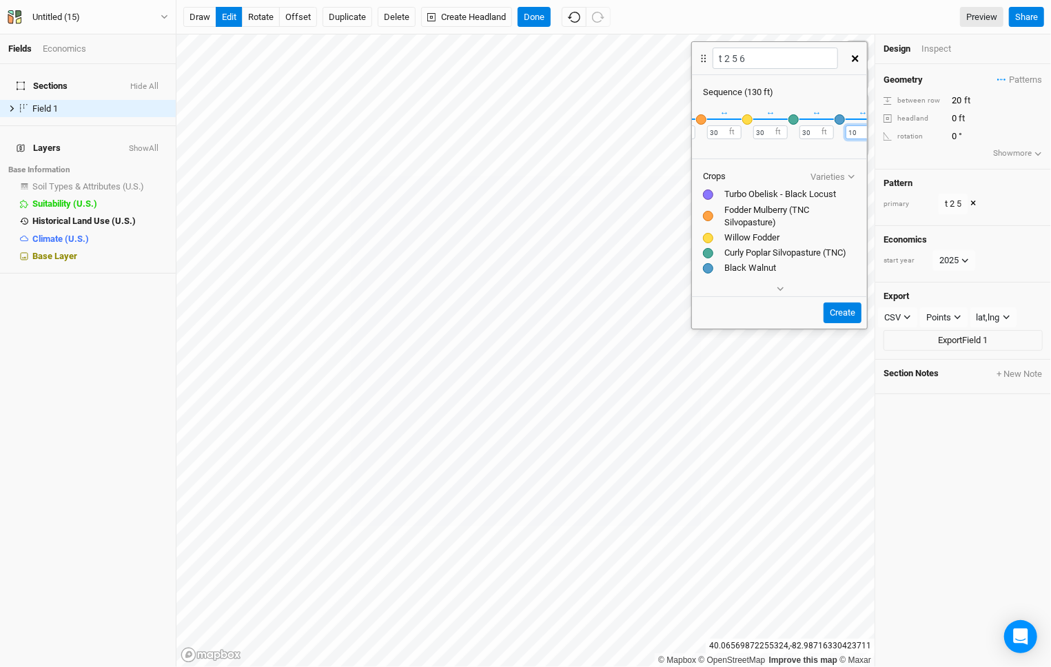
click at [859, 127] on input "10" at bounding box center [863, 132] width 34 height 14
type input "30"
click at [841, 314] on button "Create" at bounding box center [843, 313] width 38 height 21
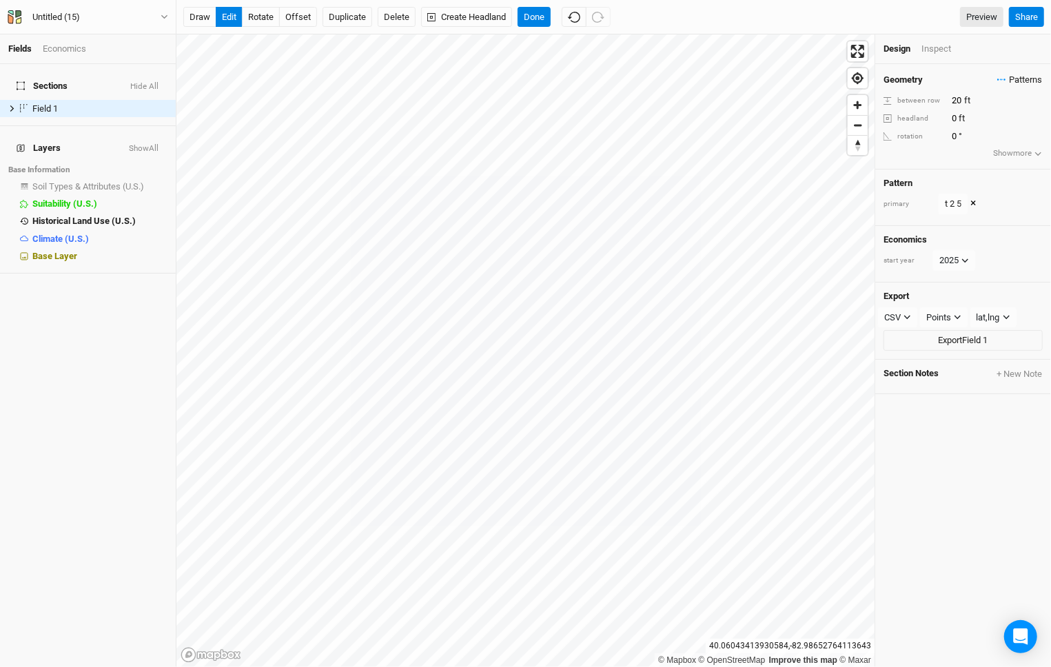
click at [1015, 76] on span "Patterns" at bounding box center [1020, 80] width 45 height 14
click at [971, 220] on button "t 2 5 6" at bounding box center [973, 212] width 71 height 21
click at [960, 101] on input "20" at bounding box center [1008, 100] width 120 height 15
type input "2"
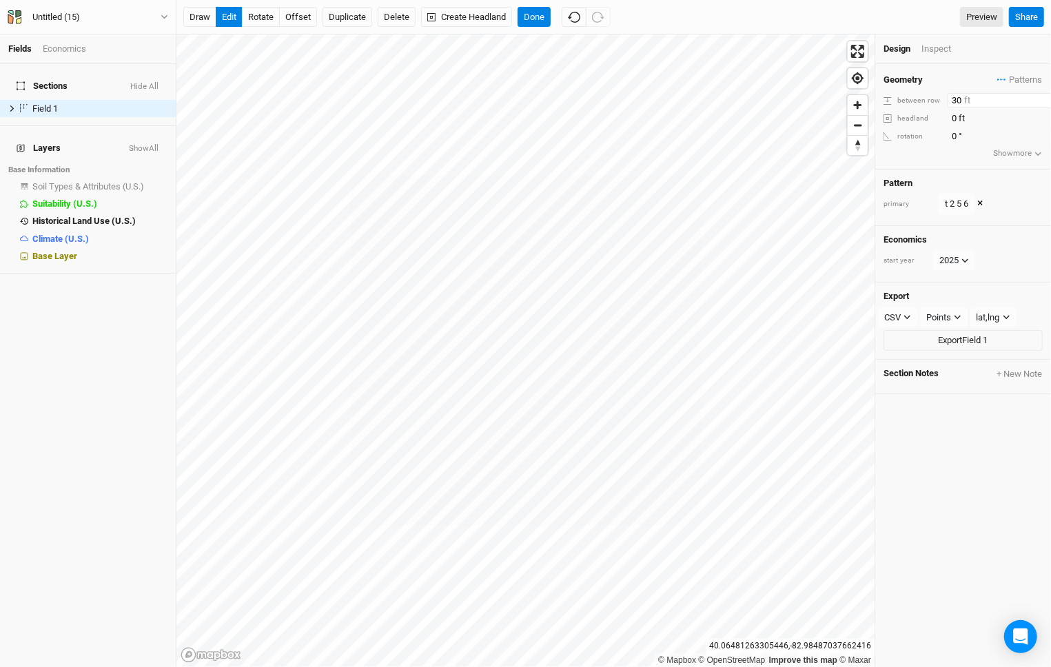
type input "30"
click at [950, 57] on div "Design Inspect" at bounding box center [964, 49] width 176 height 30
click at [945, 45] on div "Inspect" at bounding box center [946, 49] width 49 height 12
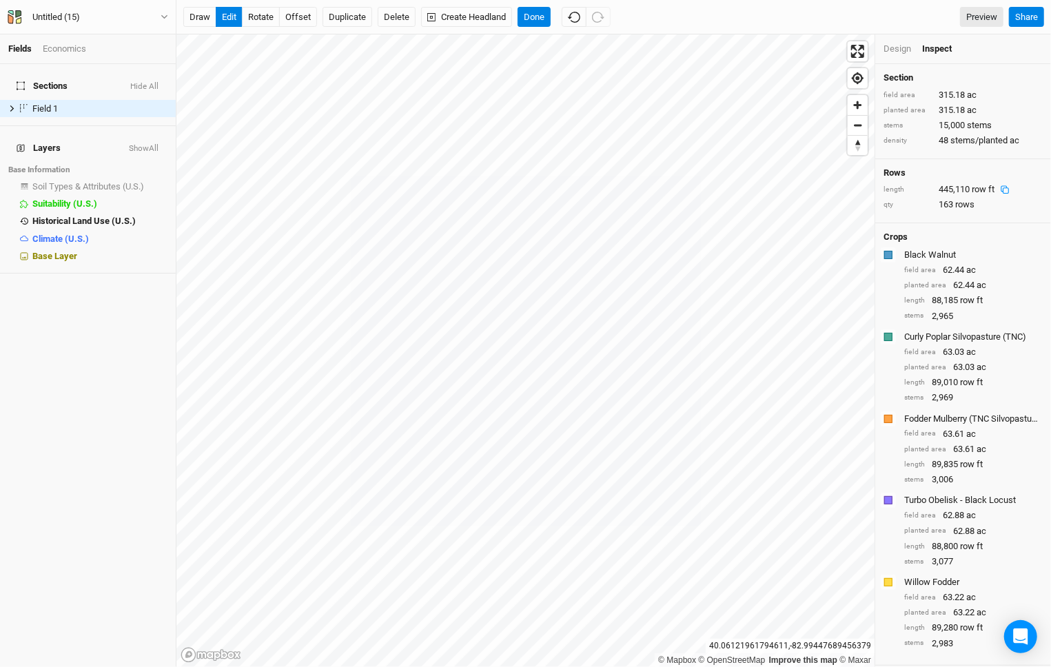
click at [1003, 186] on icon at bounding box center [1005, 189] width 6 height 6
